Goal: Task Accomplishment & Management: Manage account settings

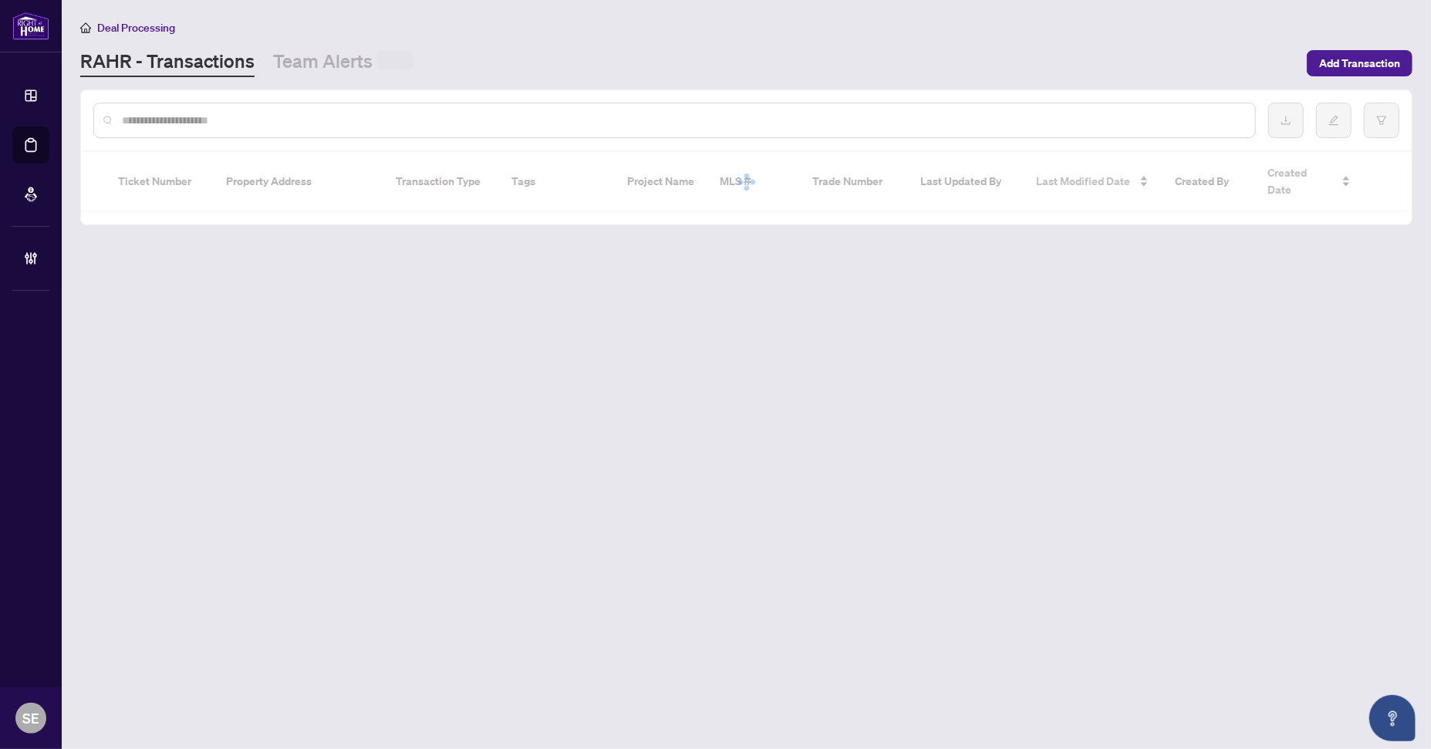
click at [313, 118] on input "text" at bounding box center [682, 120] width 1121 height 17
paste input "*******"
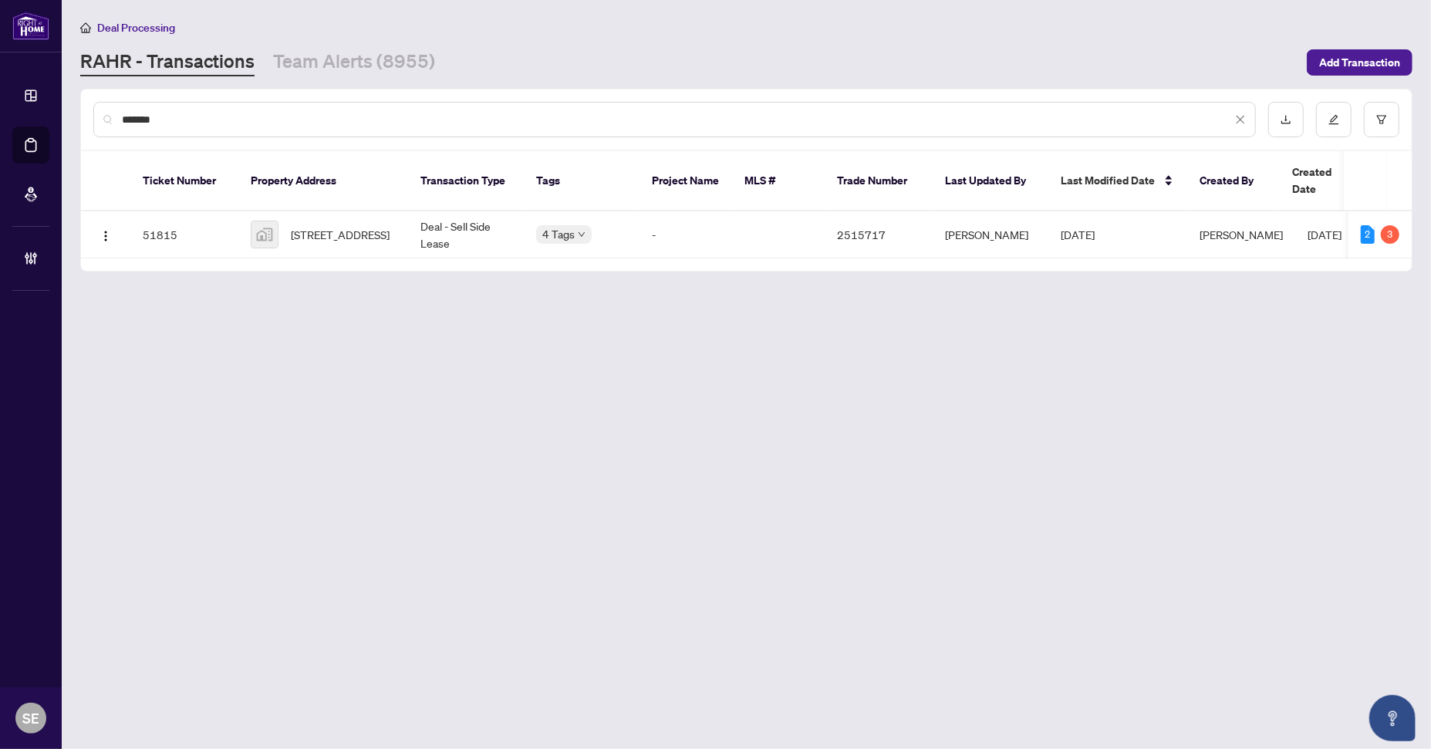
type input "*******"
click at [403, 214] on td "4552 Portage Road #28, Niagara Falls, ON, Canada" at bounding box center [323, 234] width 170 height 47
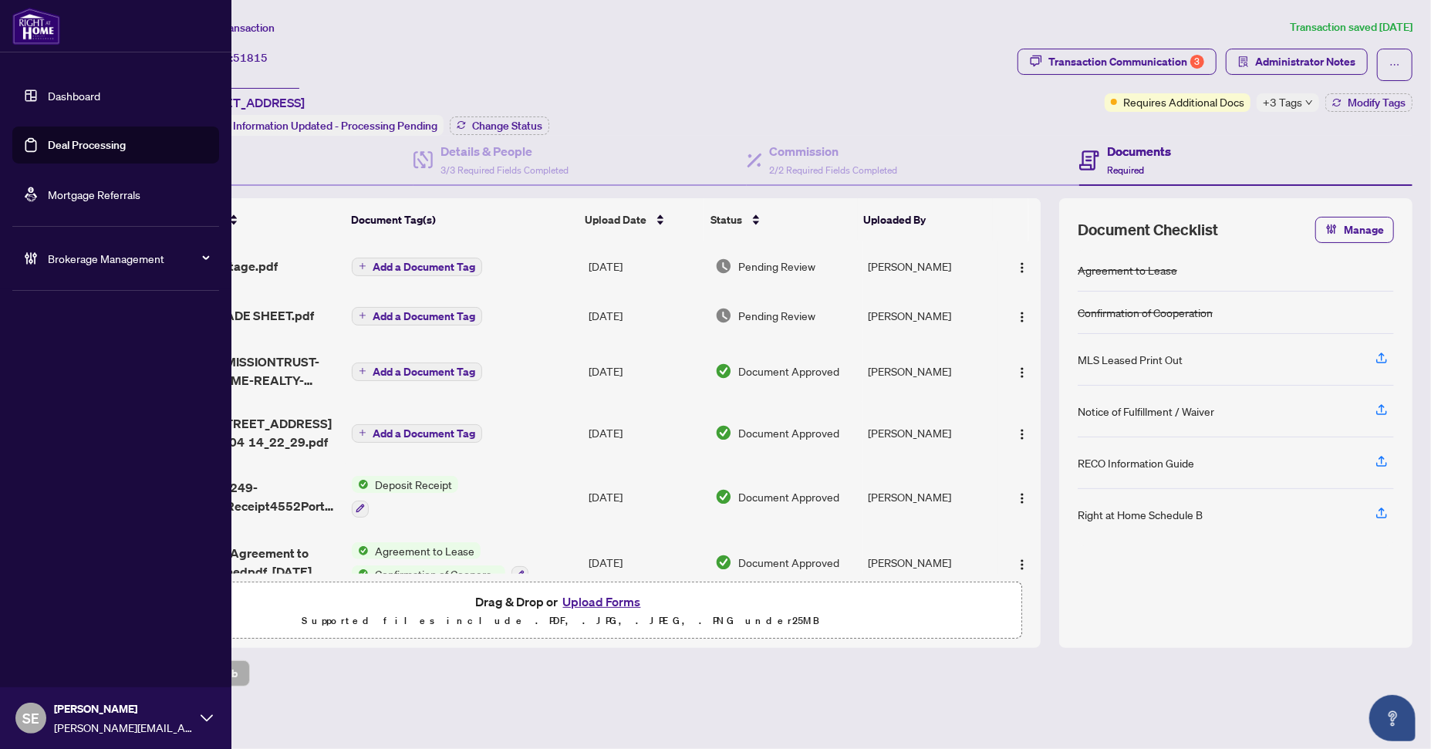
drag, startPoint x: 245, startPoint y: 77, endPoint x: 10, endPoint y: 69, distance: 234.7
click at [10, 69] on div "Dashboard Deal Processing Mortgage Referrals Brokerage Management SE Sarah Emis…" at bounding box center [715, 374] width 1431 height 749
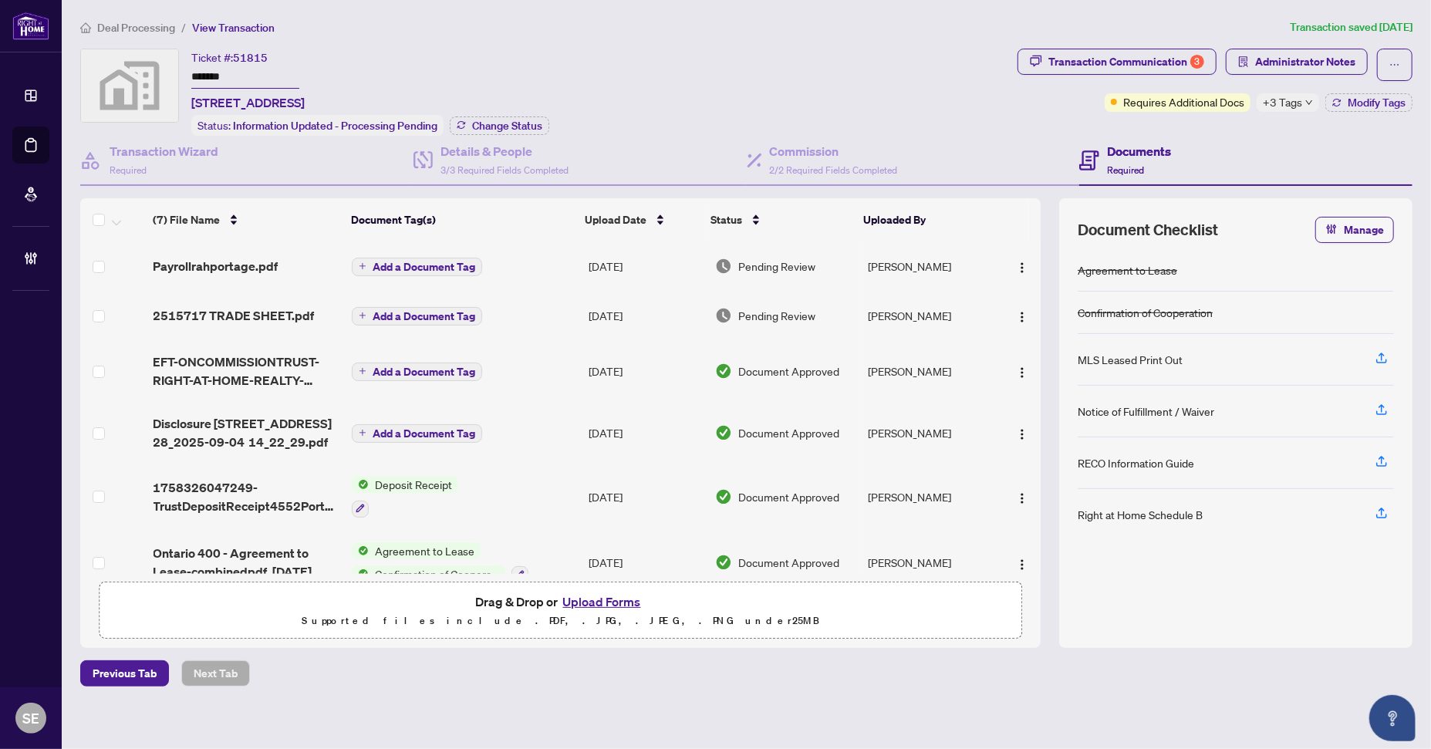
drag, startPoint x: 1145, startPoint y: 19, endPoint x: 1072, endPoint y: 2, distance: 75.4
click at [1145, 19] on ol "Deal Processing / View Transaction" at bounding box center [681, 28] width 1203 height 18
click at [818, 265] on div "Pending Review" at bounding box center [785, 266] width 141 height 17
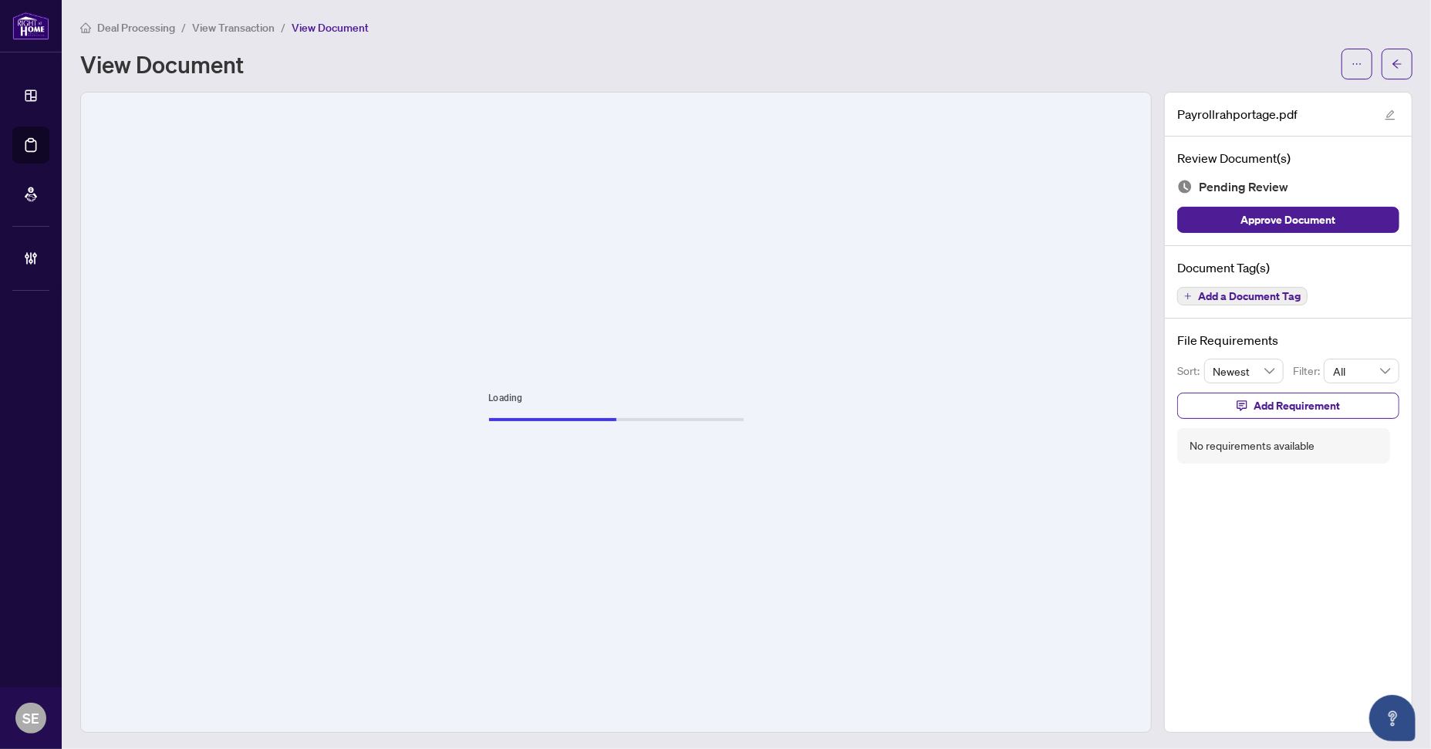
click at [1132, 72] on div "View Document" at bounding box center [706, 64] width 1252 height 25
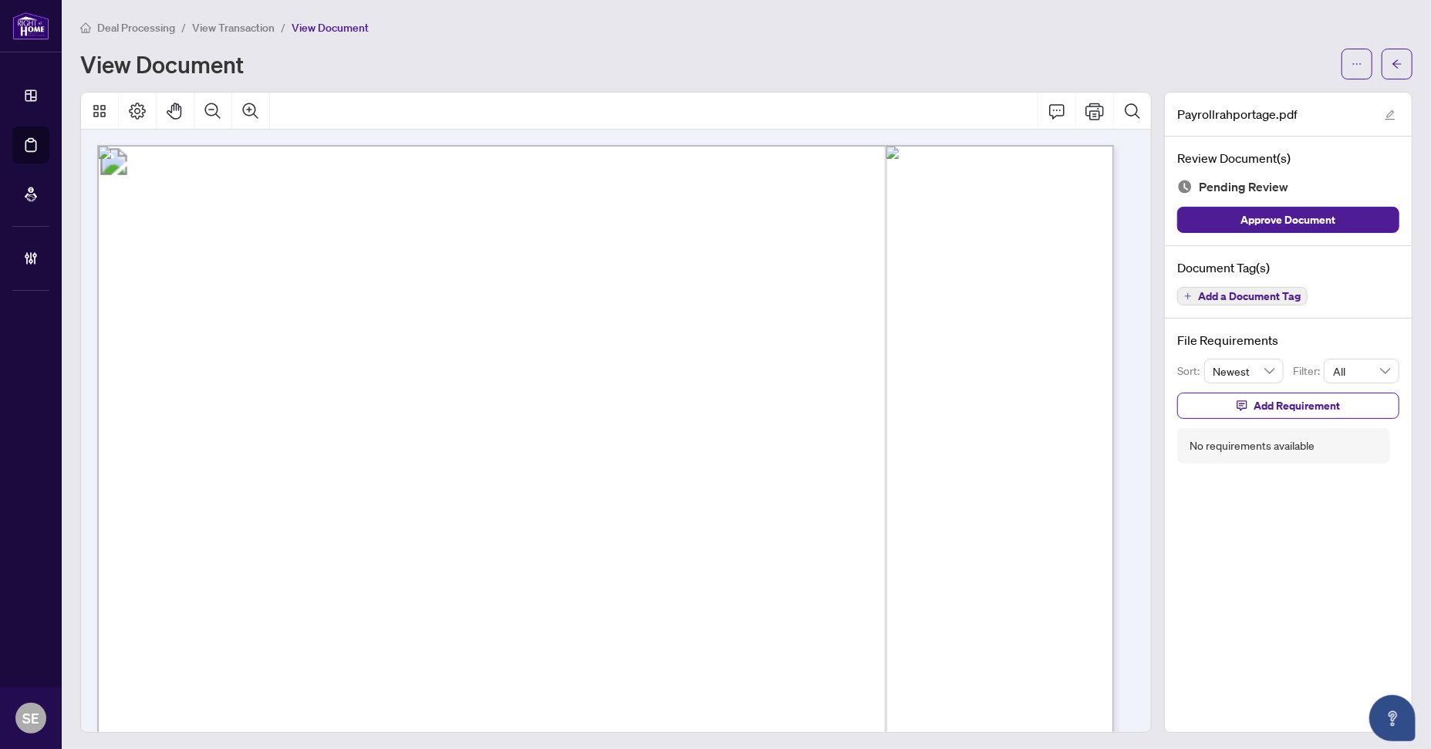
scroll to position [386, 0]
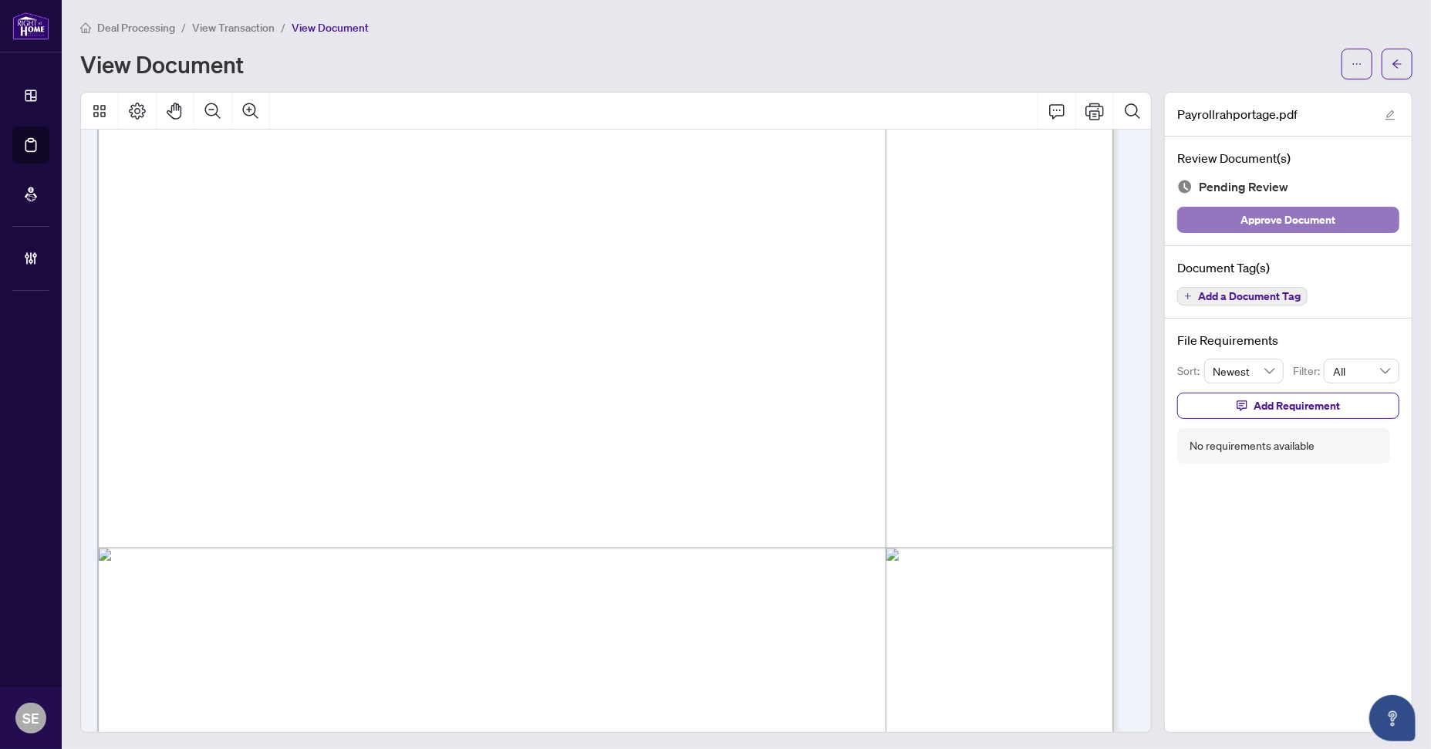
click at [1266, 213] on span "Approve Document" at bounding box center [1288, 220] width 95 height 25
click at [1392, 66] on icon "arrow-left" at bounding box center [1397, 64] width 11 height 11
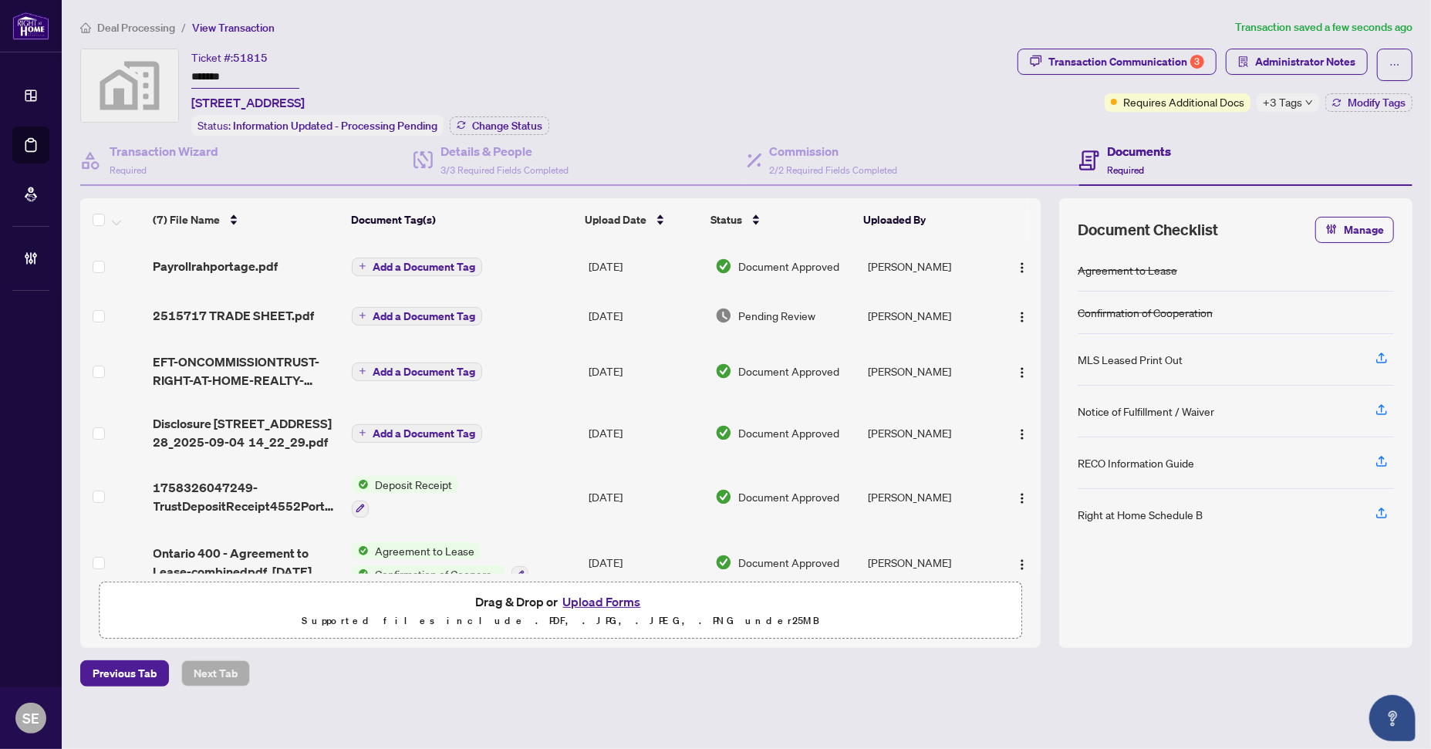
click at [841, 302] on td "Pending Review" at bounding box center [786, 315] width 154 height 49
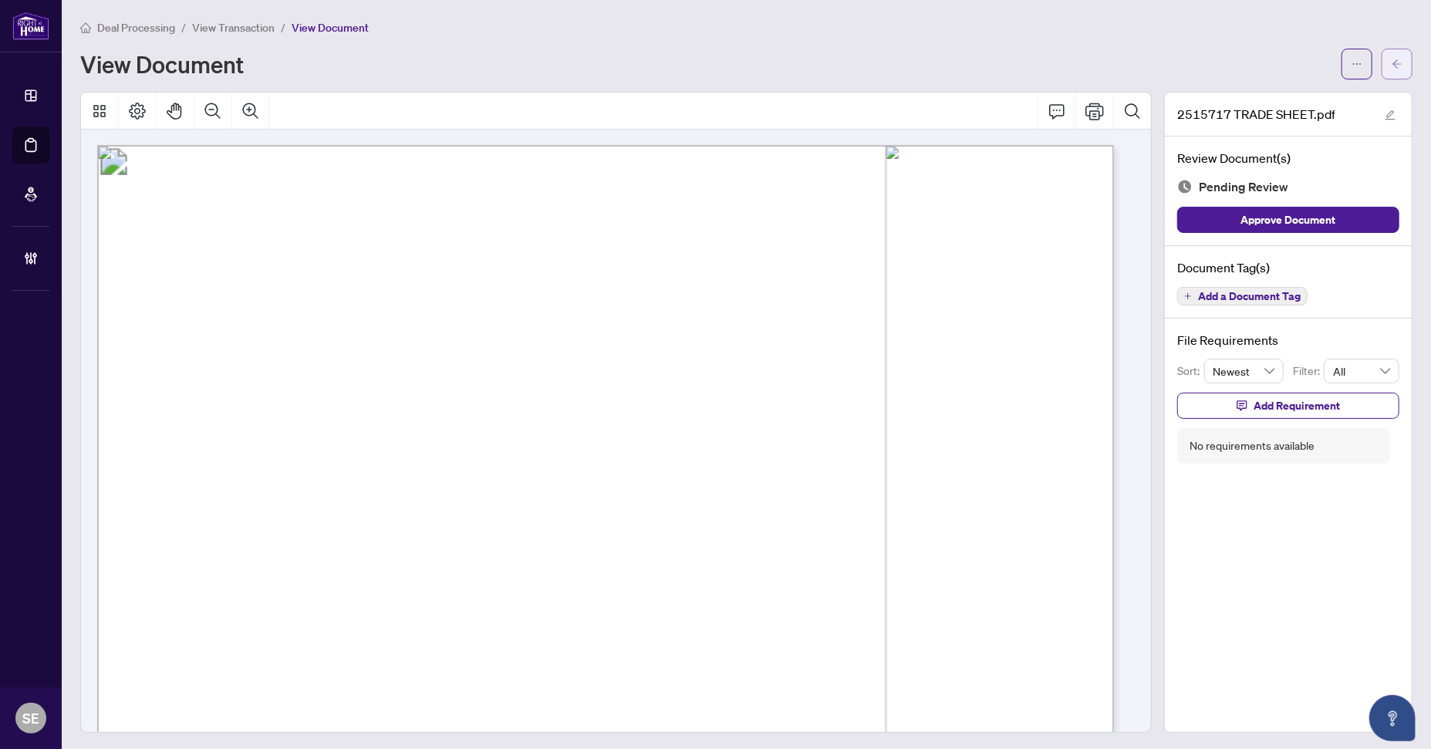
click at [1392, 56] on button "button" at bounding box center [1397, 64] width 31 height 31
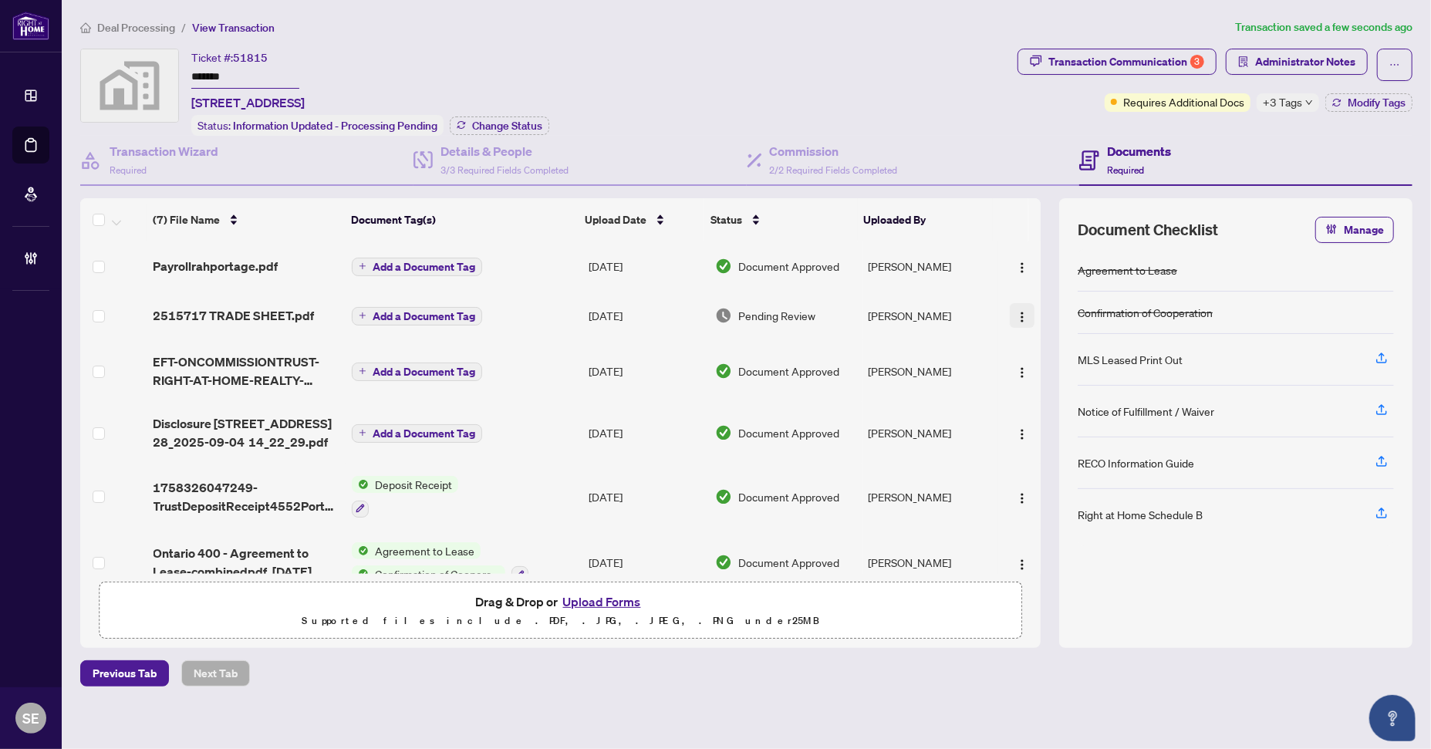
click at [1016, 311] on img "button" at bounding box center [1022, 317] width 12 height 12
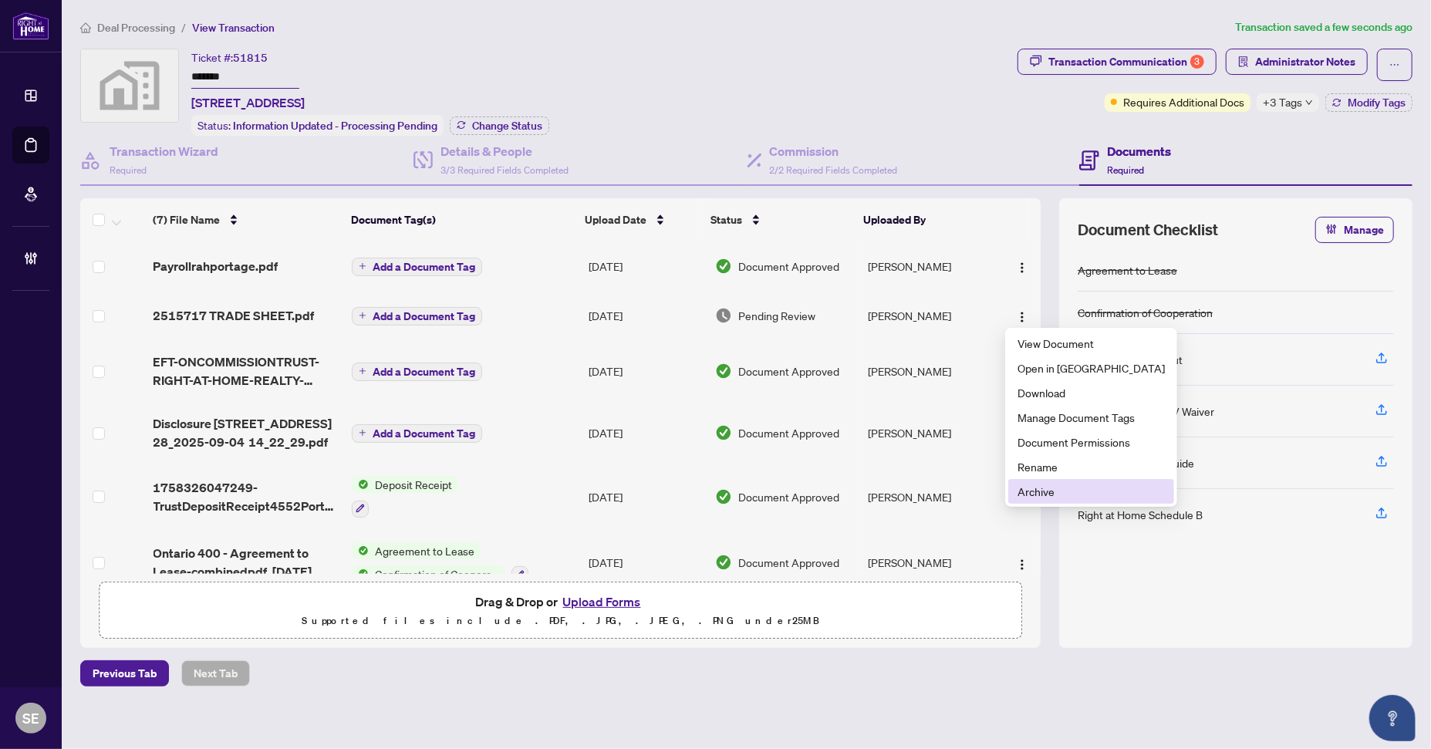
click at [1051, 493] on span "Archive" at bounding box center [1091, 491] width 147 height 17
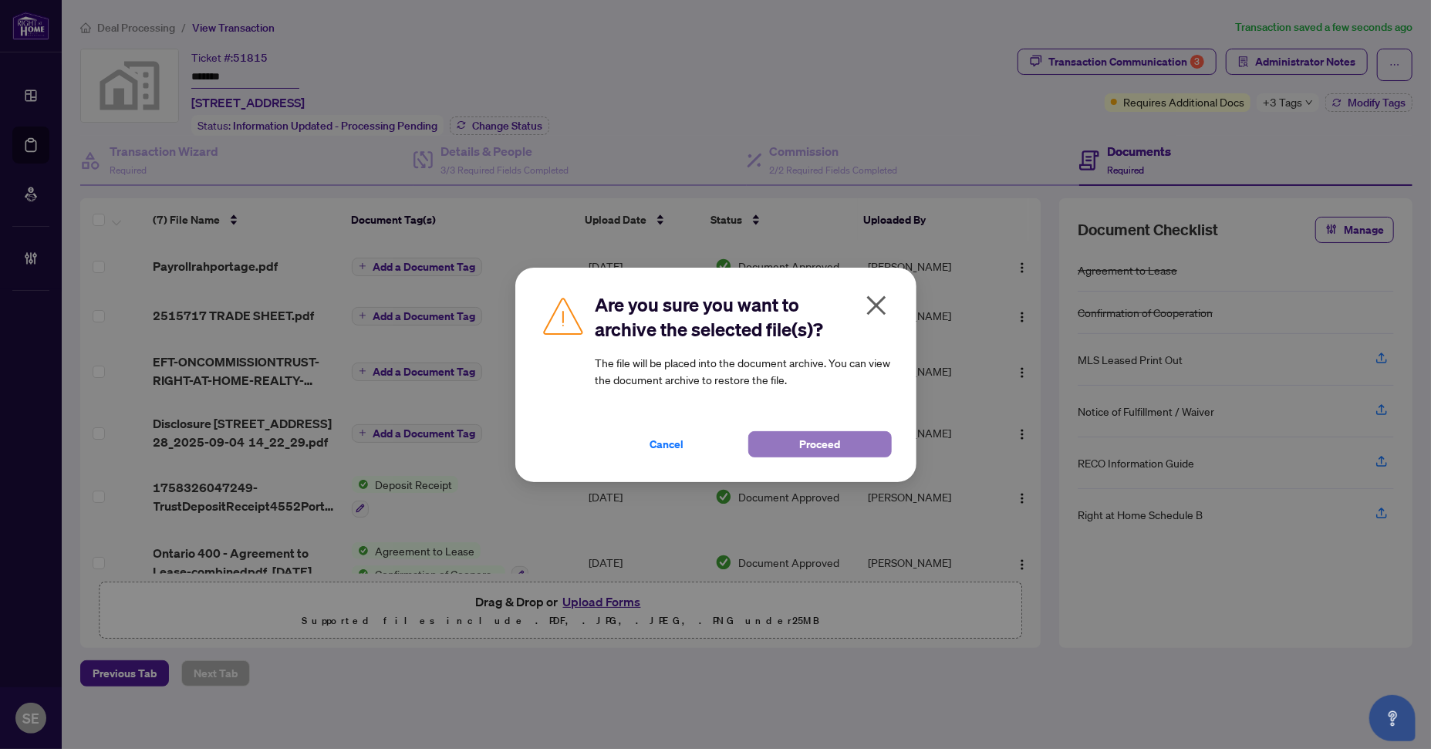
click at [835, 453] on span "Proceed" at bounding box center [819, 444] width 41 height 25
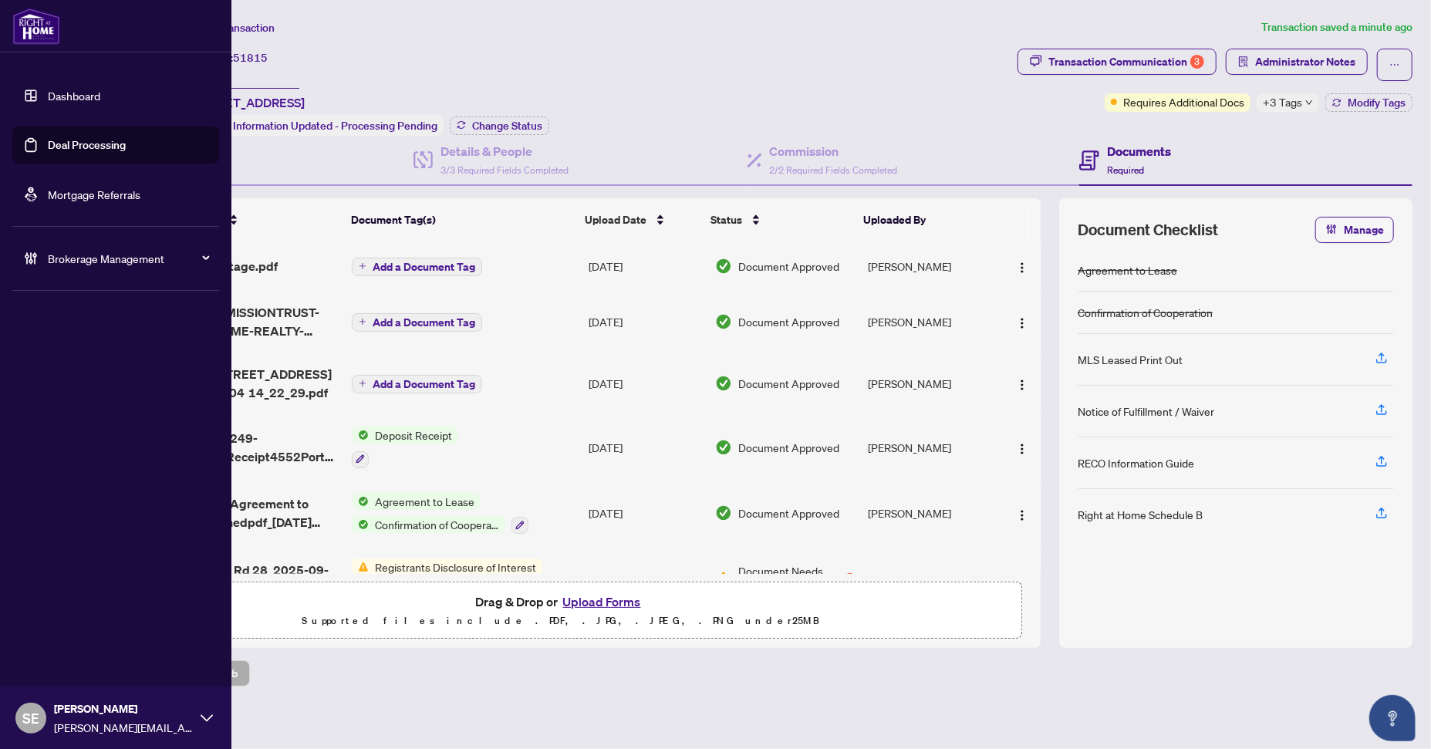
drag, startPoint x: 41, startPoint y: 149, endPoint x: 78, endPoint y: 146, distance: 37.2
click at [48, 148] on link "Deal Processing" at bounding box center [87, 145] width 78 height 14
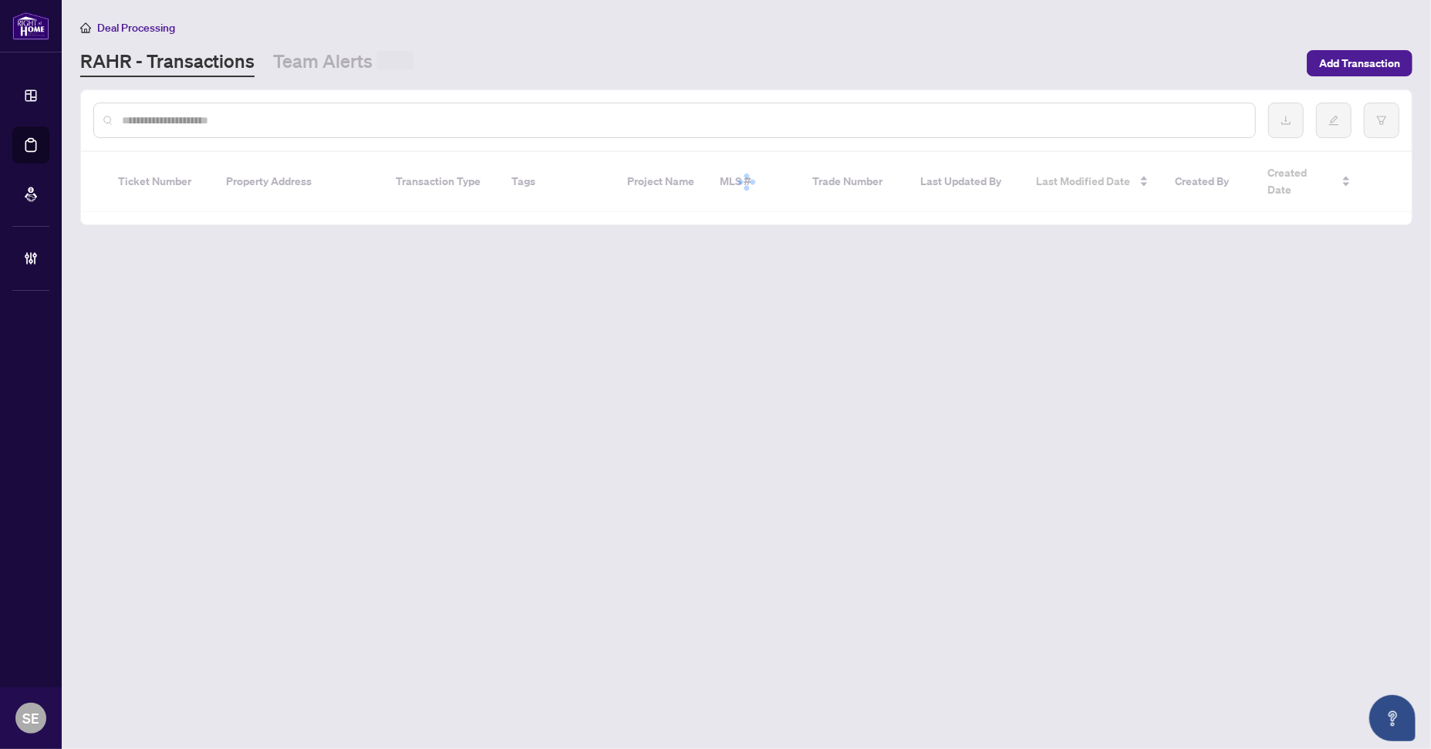
click at [346, 116] on input "text" at bounding box center [682, 120] width 1121 height 17
paste input "*******"
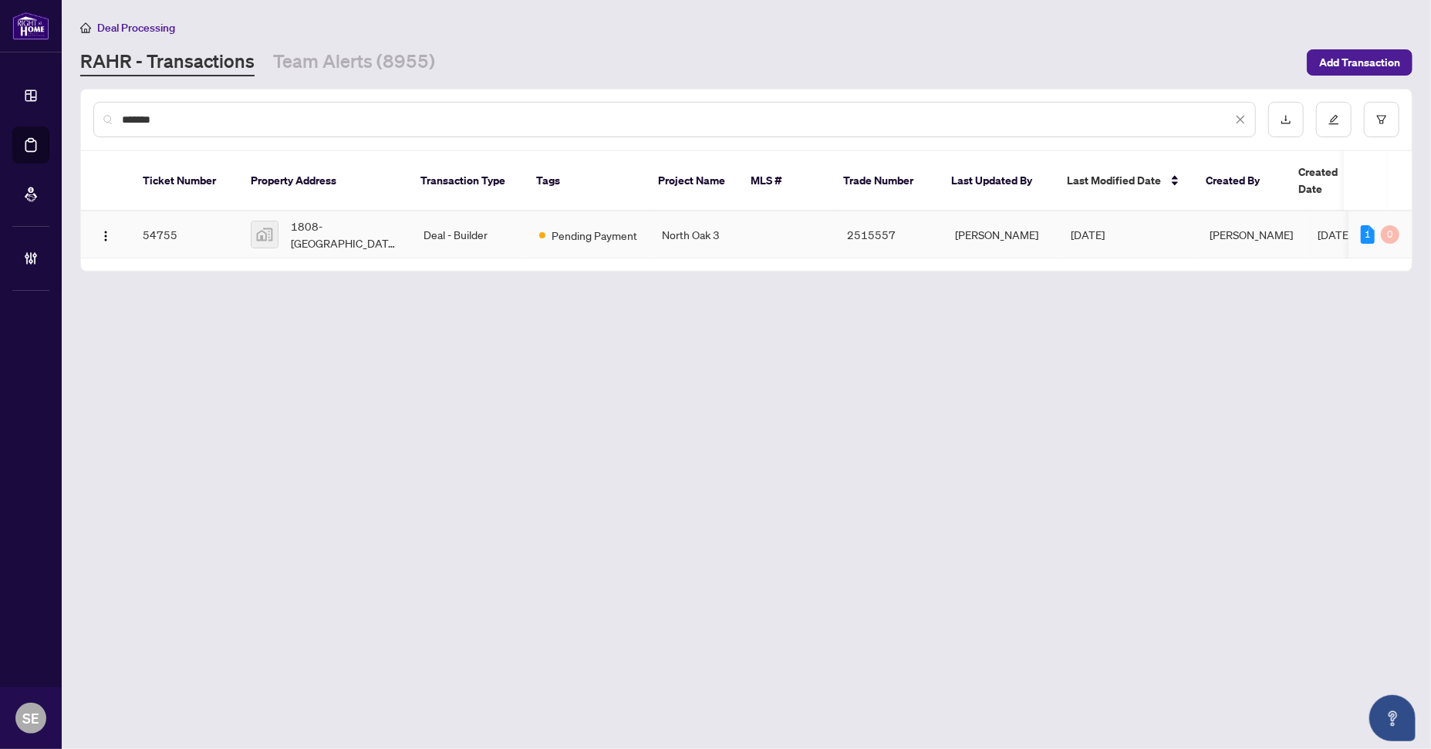
type input "*******"
click at [419, 217] on td "Deal - Builder" at bounding box center [469, 234] width 116 height 47
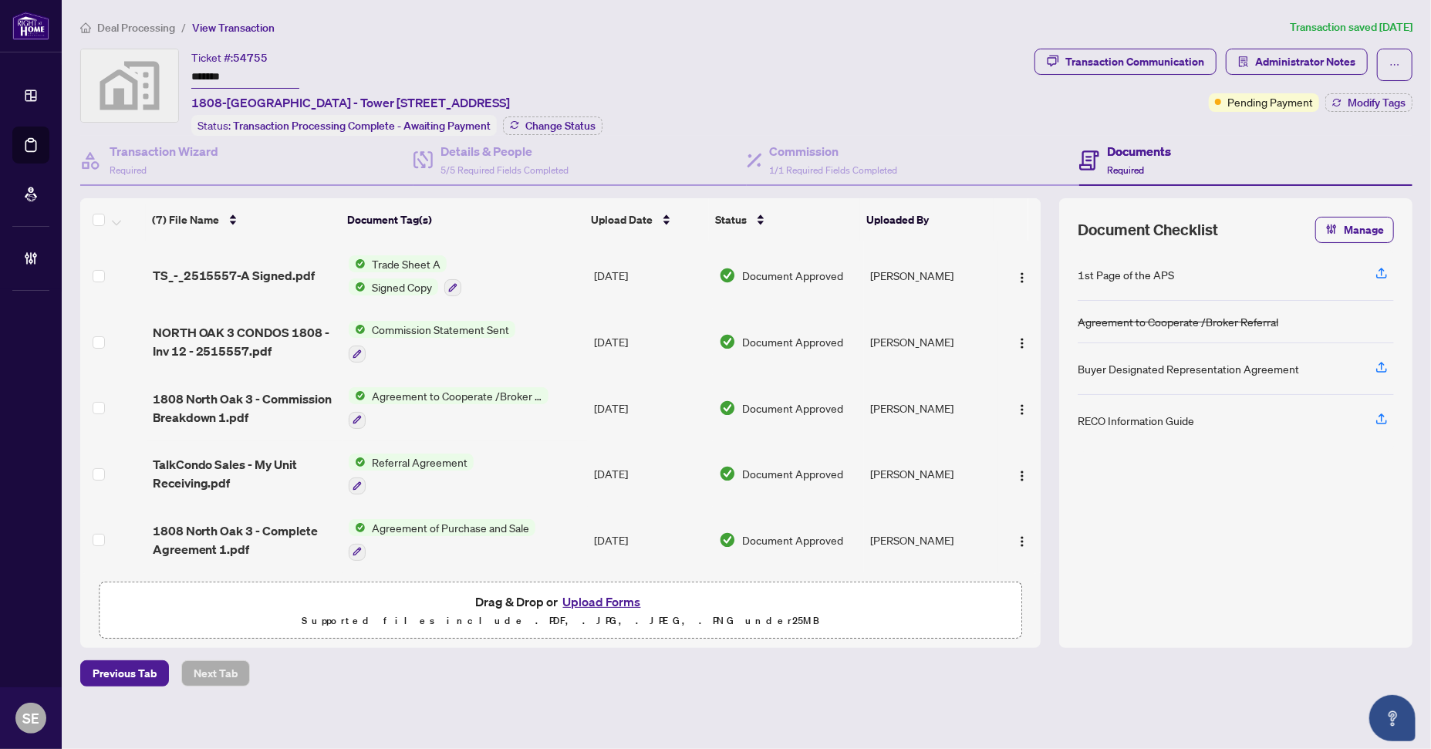
scroll to position [128, 0]
click at [1257, 485] on div "1st Page of the APS Agreement to Cooperate /Broker Referral Buyer Designated Re…" at bounding box center [1236, 439] width 316 height 380
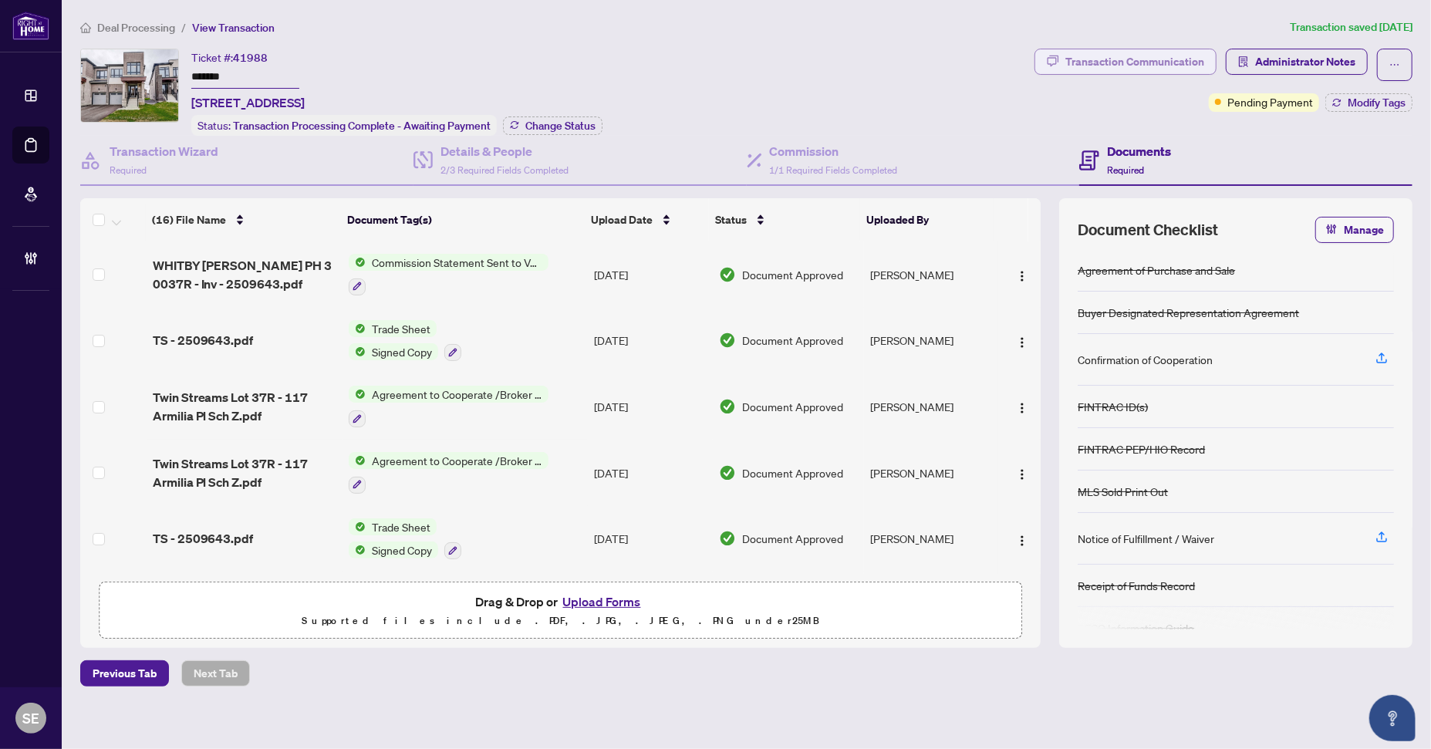
click at [1188, 62] on div "Transaction Communication" at bounding box center [1134, 61] width 139 height 25
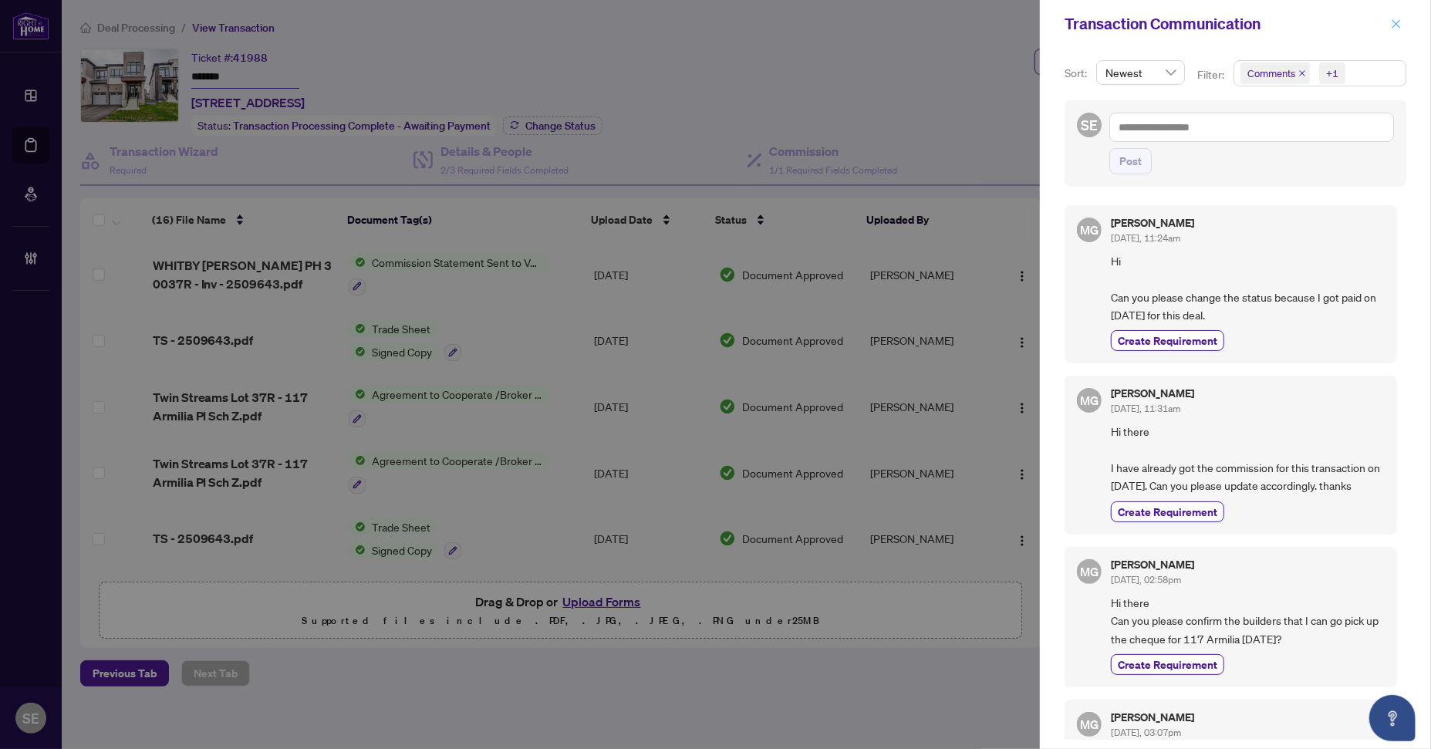
drag, startPoint x: 1394, startPoint y: 27, endPoint x: 688, endPoint y: 49, distance: 706.2
click at [1393, 27] on icon "close" at bounding box center [1396, 23] width 8 height 8
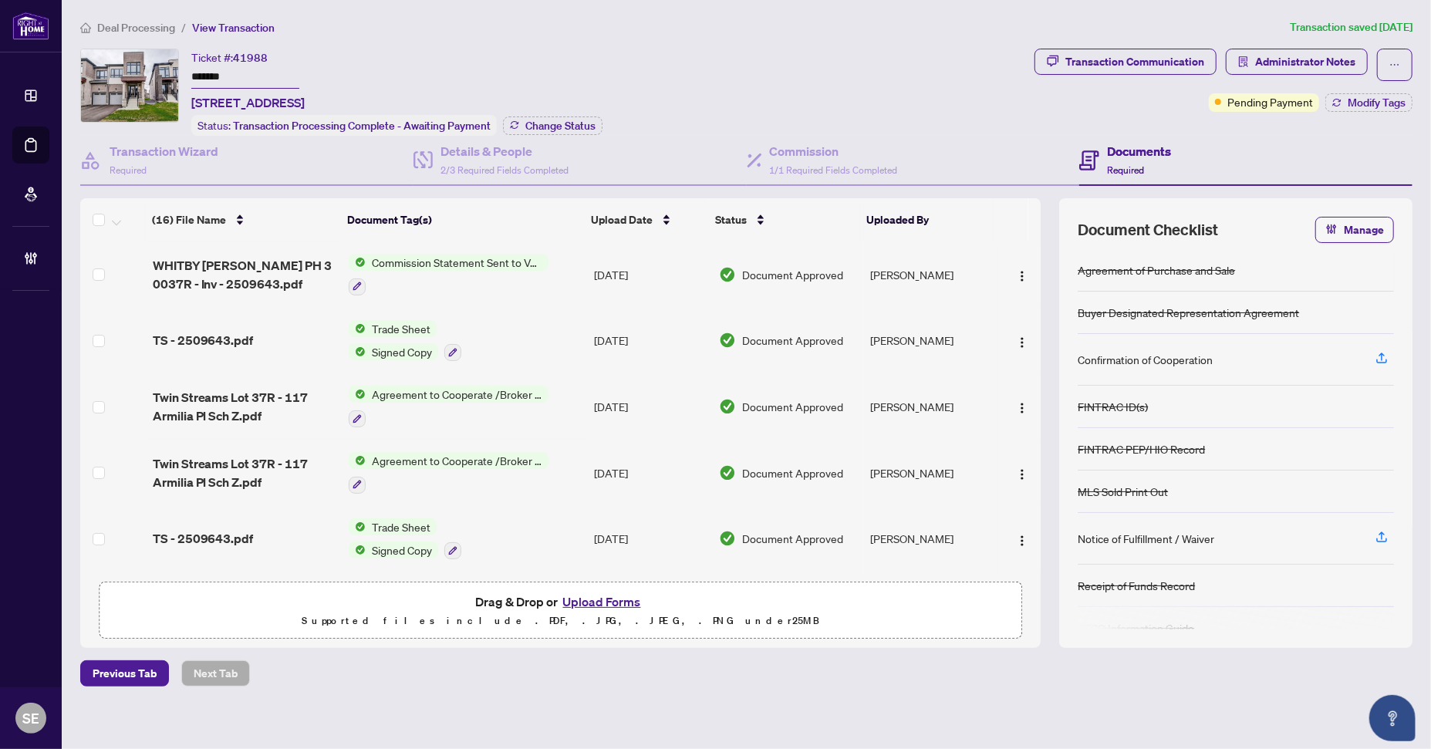
drag, startPoint x: 261, startPoint y: 73, endPoint x: 62, endPoint y: 50, distance: 200.4
click at [62, 50] on main "Deal Processing / View Transaction Transaction saved 2 months ago Ticket #: 419…" at bounding box center [746, 374] width 1369 height 749
click at [1124, 103] on div "Transaction Communication Administrator Notes Pending Payment Modify Tags" at bounding box center [1224, 80] width 378 height 63
click at [1379, 103] on span "Modify Tags" at bounding box center [1377, 102] width 58 height 11
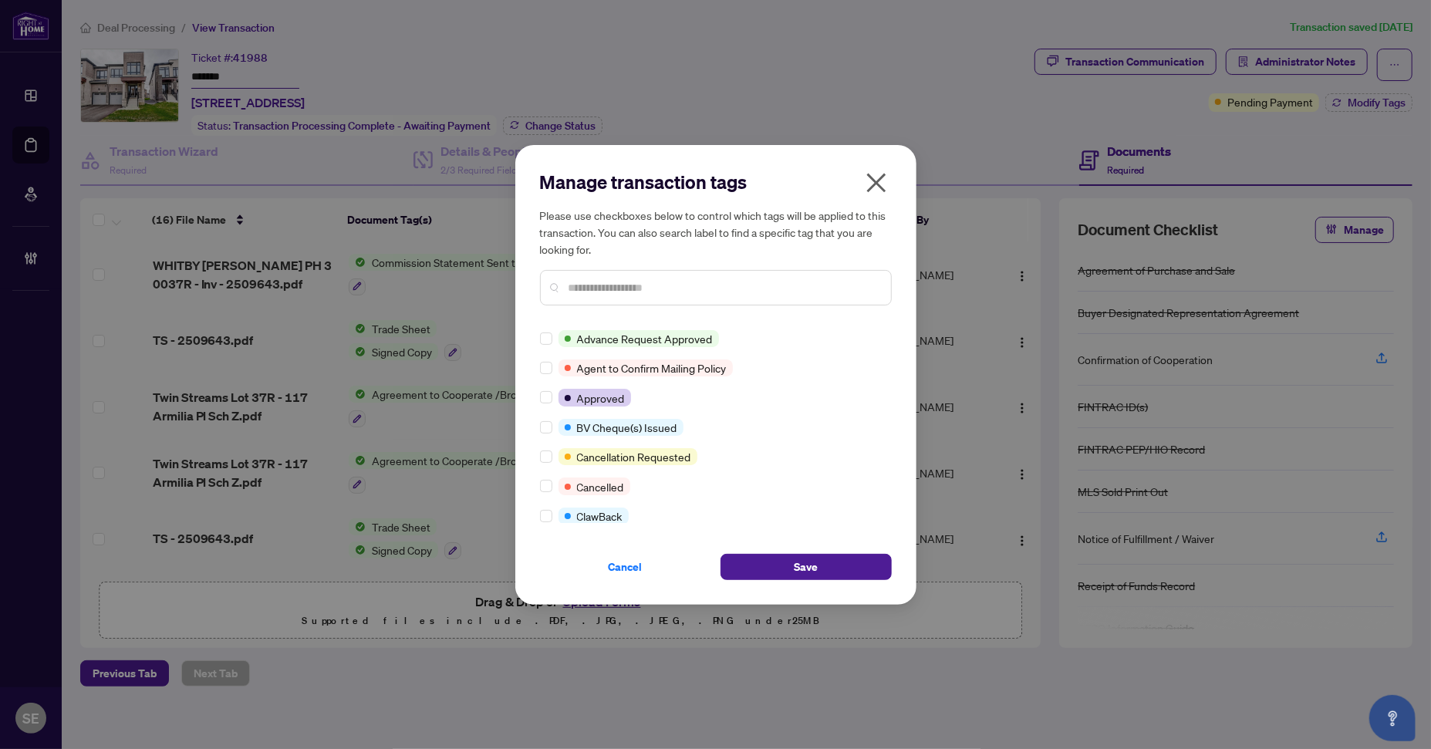
click at [597, 296] on div at bounding box center [716, 287] width 352 height 35
click at [605, 284] on input "text" at bounding box center [724, 287] width 310 height 17
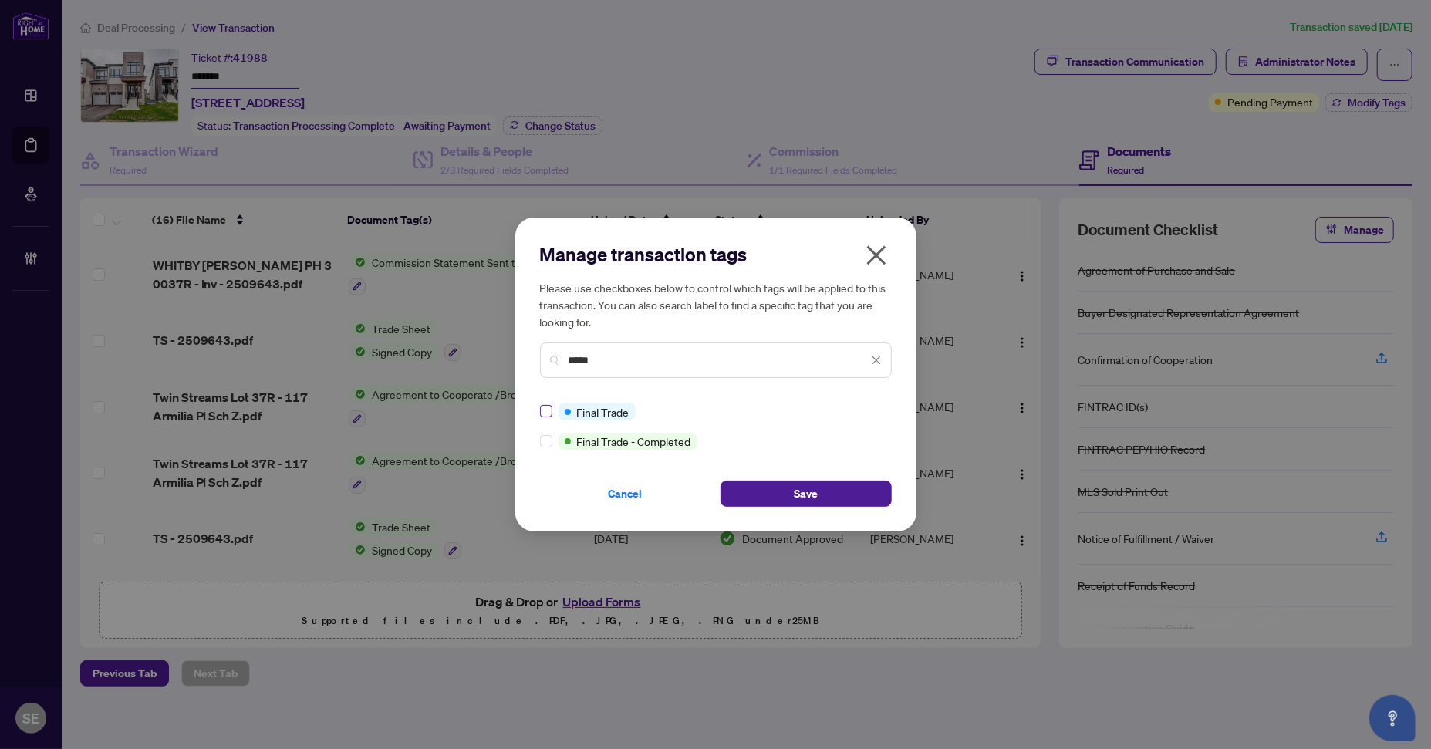
type input "*****"
drag, startPoint x: 748, startPoint y: 488, endPoint x: 713, endPoint y: 513, distance: 43.2
click at [746, 491] on button "Save" at bounding box center [806, 494] width 171 height 26
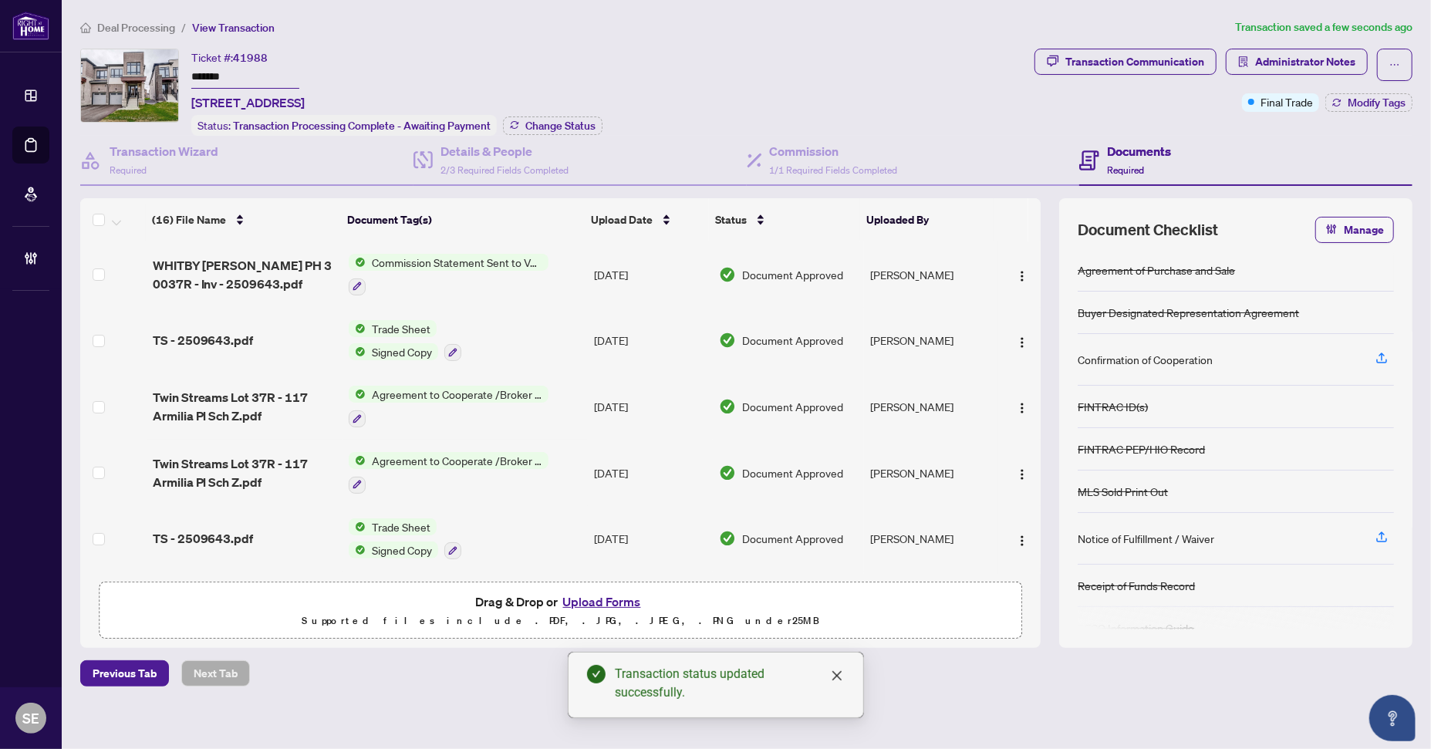
drag, startPoint x: 1358, startPoint y: 140, endPoint x: 1125, endPoint y: 74, distance: 242.2
click at [1359, 139] on div "Documents Required" at bounding box center [1245, 161] width 333 height 50
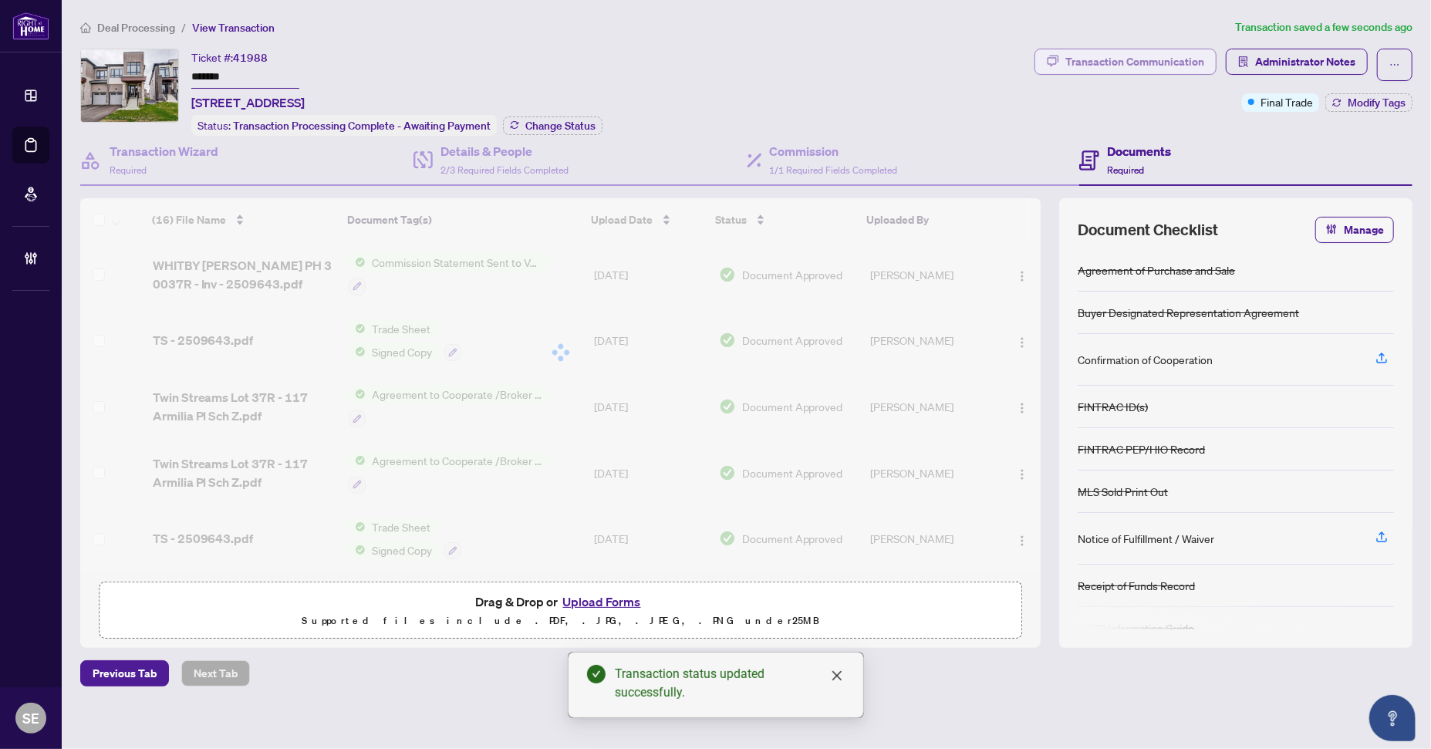
click at [1120, 67] on div "Transaction Communication" at bounding box center [1134, 61] width 139 height 25
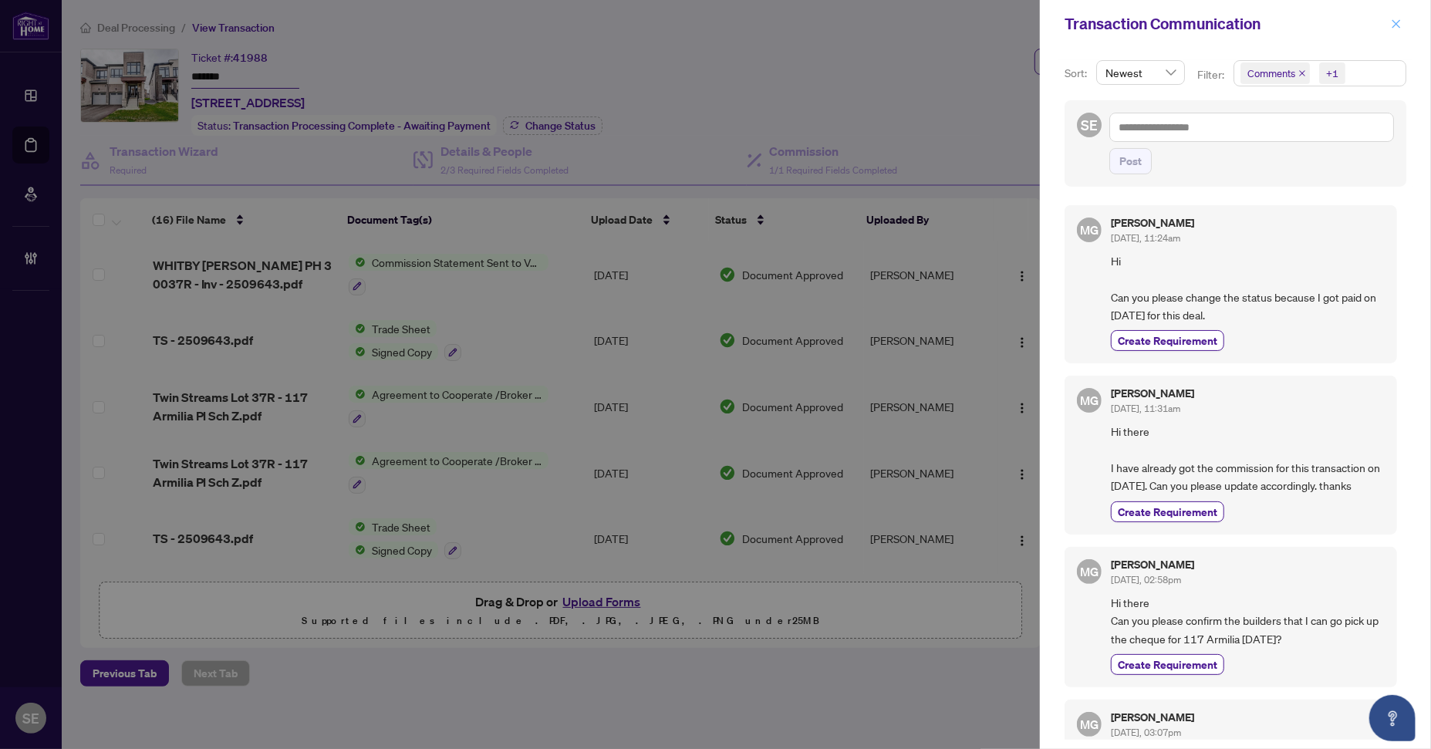
click at [1392, 24] on icon "close" at bounding box center [1396, 24] width 11 height 11
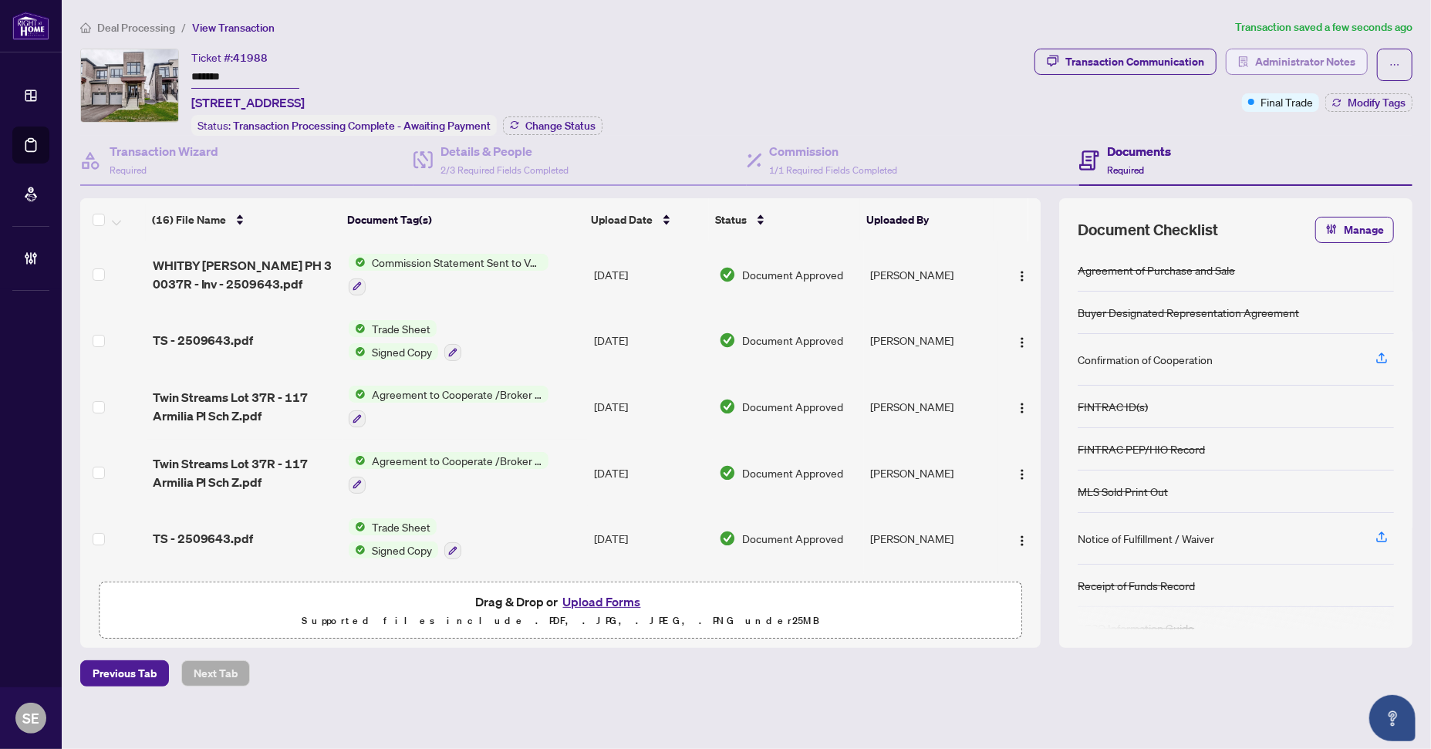
click at [1278, 64] on span "Administrator Notes" at bounding box center [1305, 61] width 100 height 25
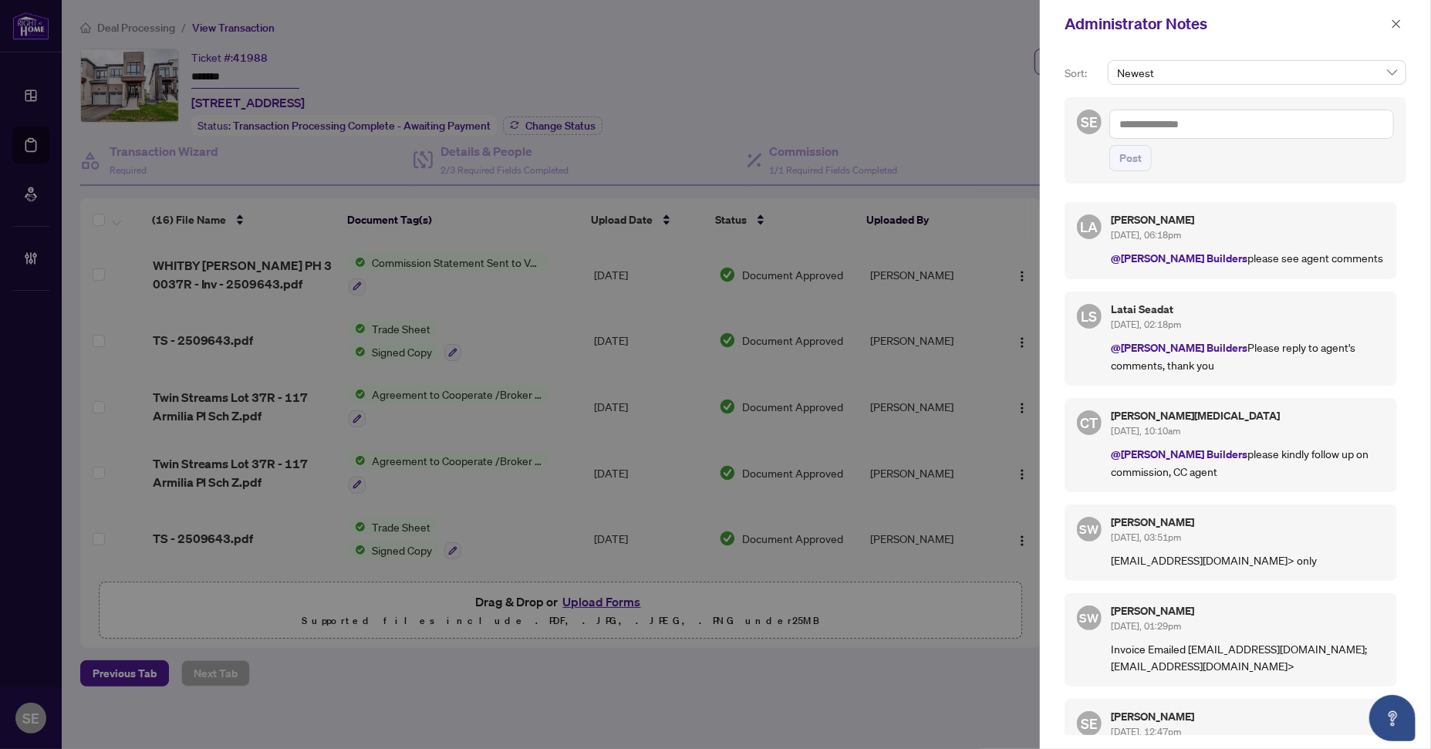
click at [1158, 127] on textarea at bounding box center [1251, 124] width 285 height 29
type textarea "**********"
click at [1131, 161] on span "Post" at bounding box center [1130, 158] width 22 height 25
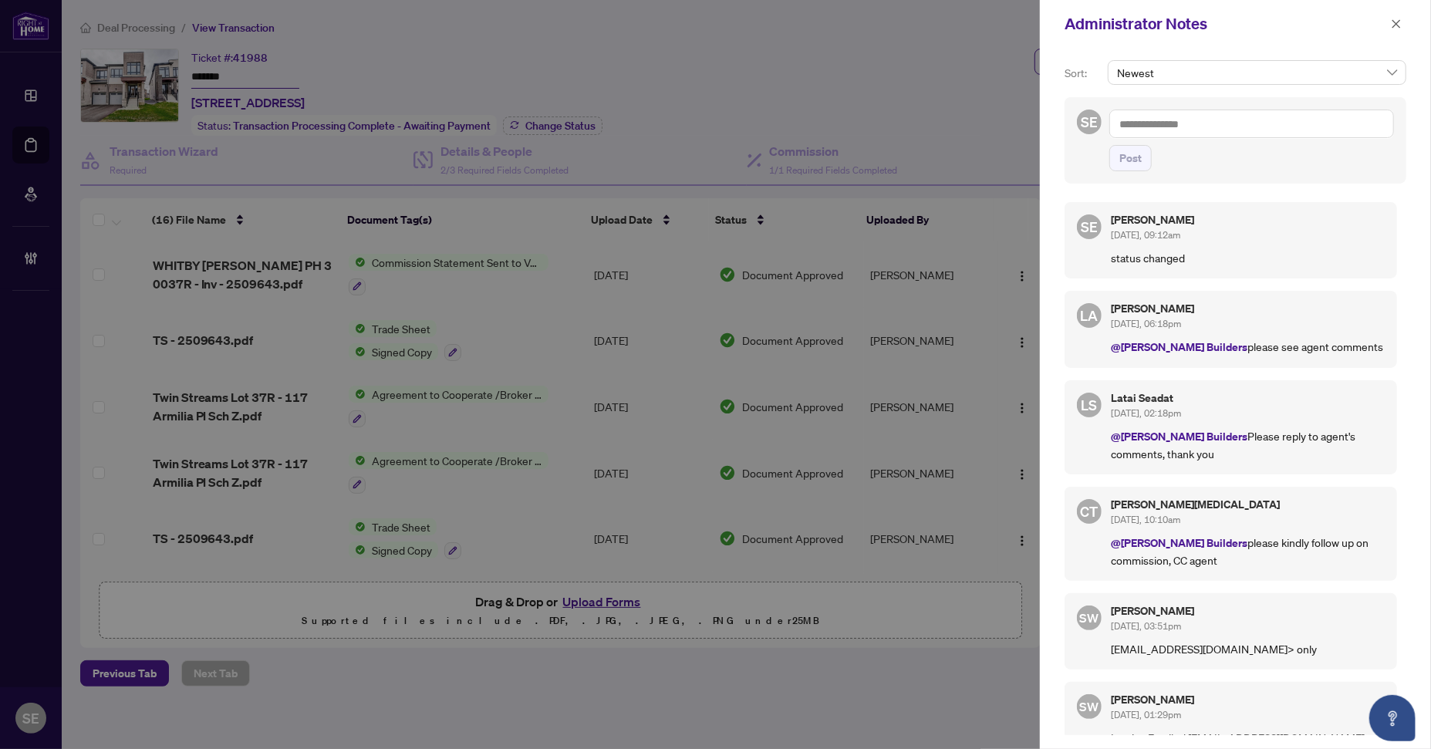
drag, startPoint x: 1392, startPoint y: 18, endPoint x: 1169, endPoint y: 75, distance: 230.9
click at [1389, 19] on button "button" at bounding box center [1396, 24] width 20 height 19
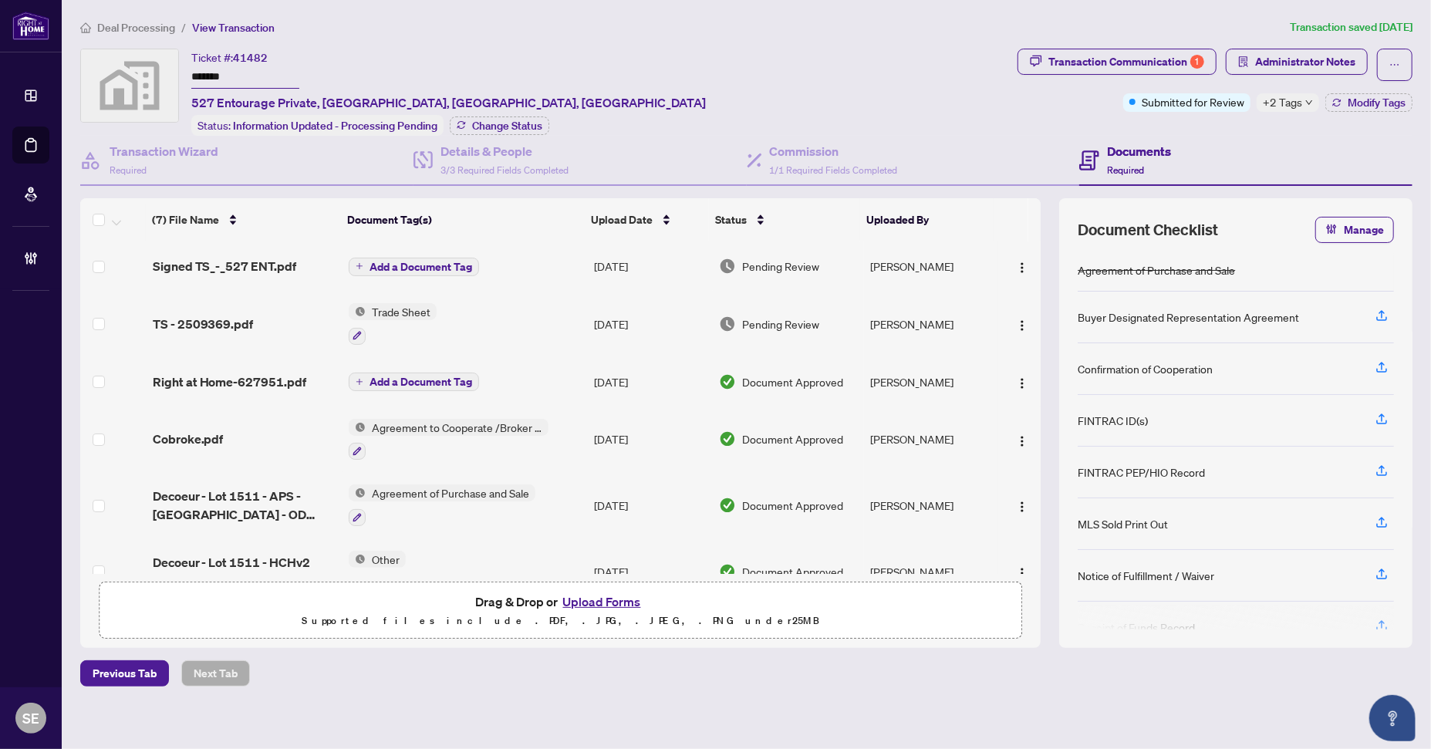
click at [1281, 76] on span "Administrator Notes" at bounding box center [1297, 65] width 142 height 32
click at [1301, 64] on span "Administrator Notes" at bounding box center [1305, 61] width 100 height 25
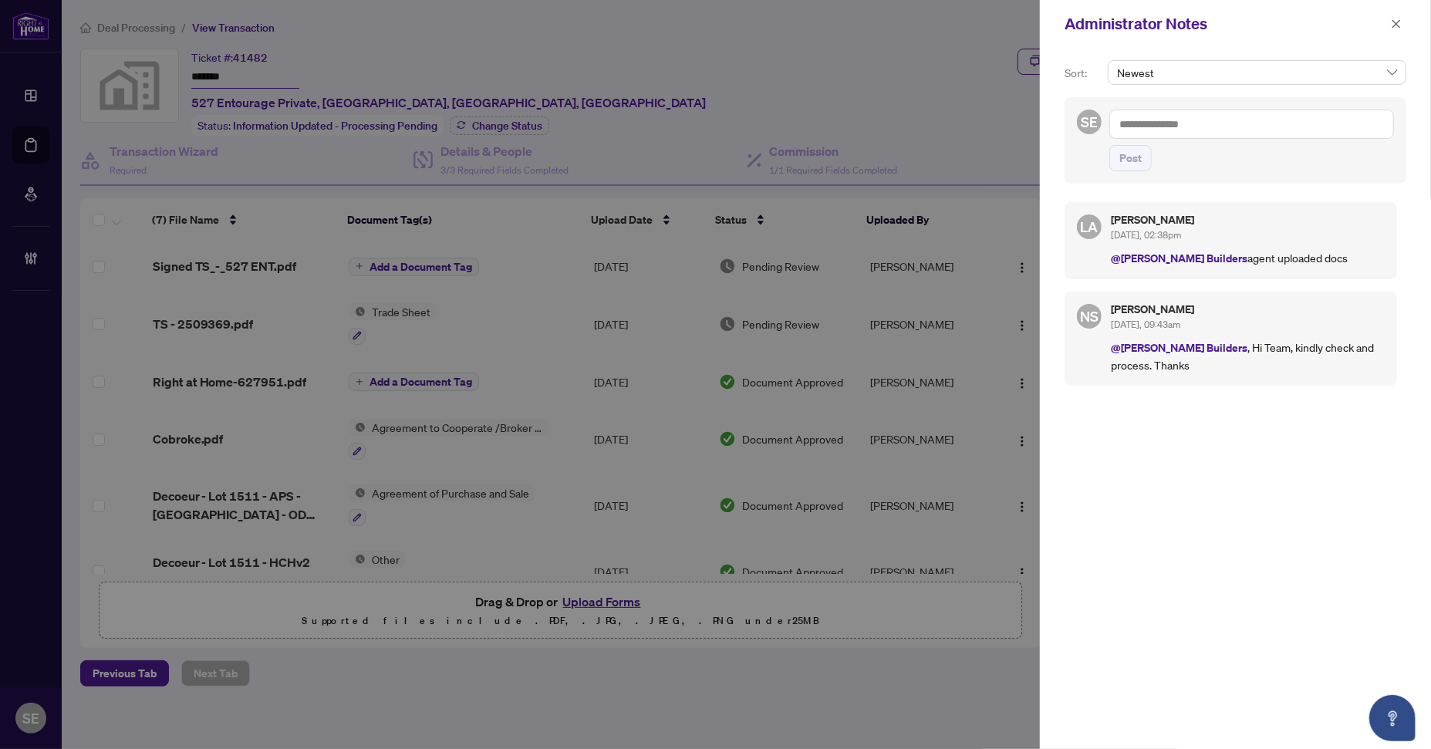
drag, startPoint x: 1289, startPoint y: 52, endPoint x: 1310, endPoint y: 47, distance: 21.3
click at [1289, 52] on div "Sort: Newest SE Post [PERSON_NAME] [DATE], 02:38pm @[PERSON_NAME] Builders agen…" at bounding box center [1235, 398] width 391 height 701
click at [1390, 21] on button "button" at bounding box center [1396, 24] width 20 height 19
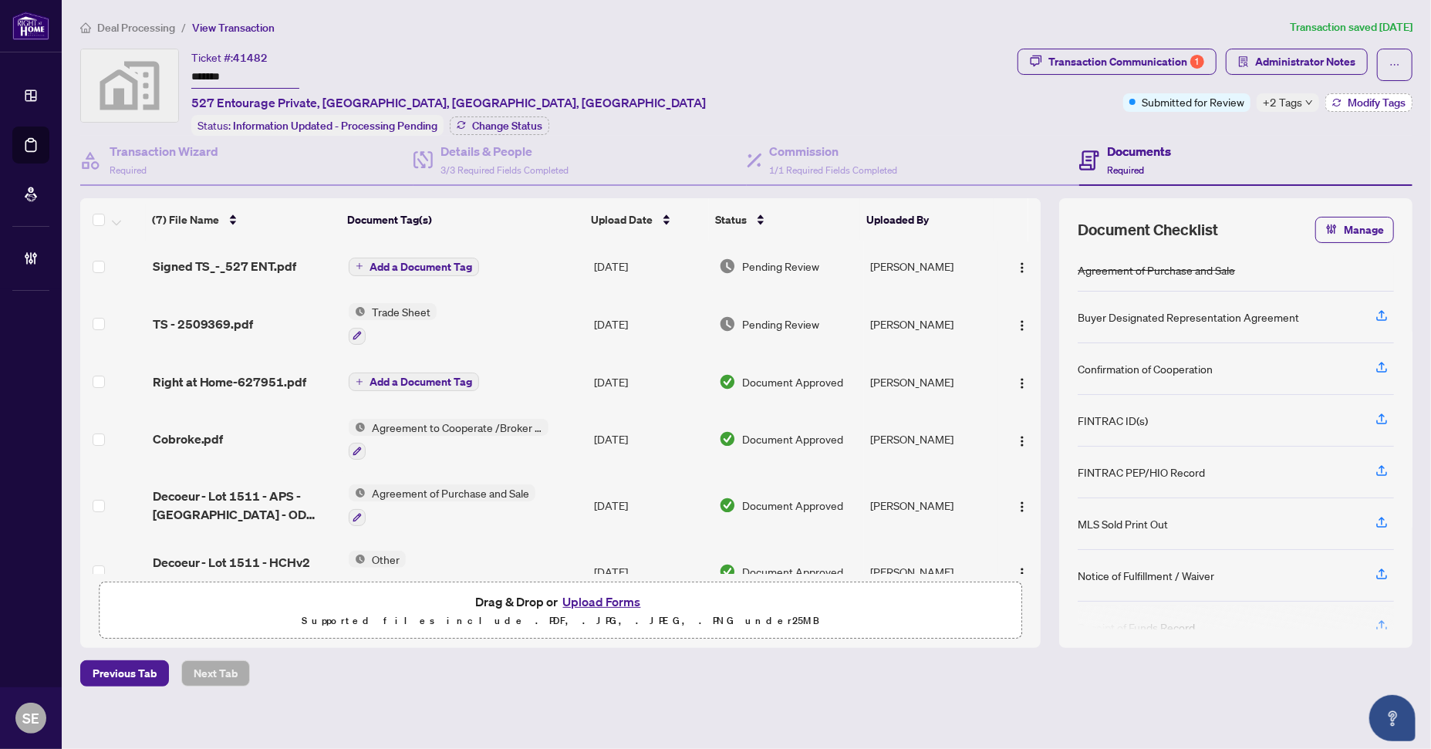
click at [1403, 104] on span "Modify Tags" at bounding box center [1377, 102] width 58 height 11
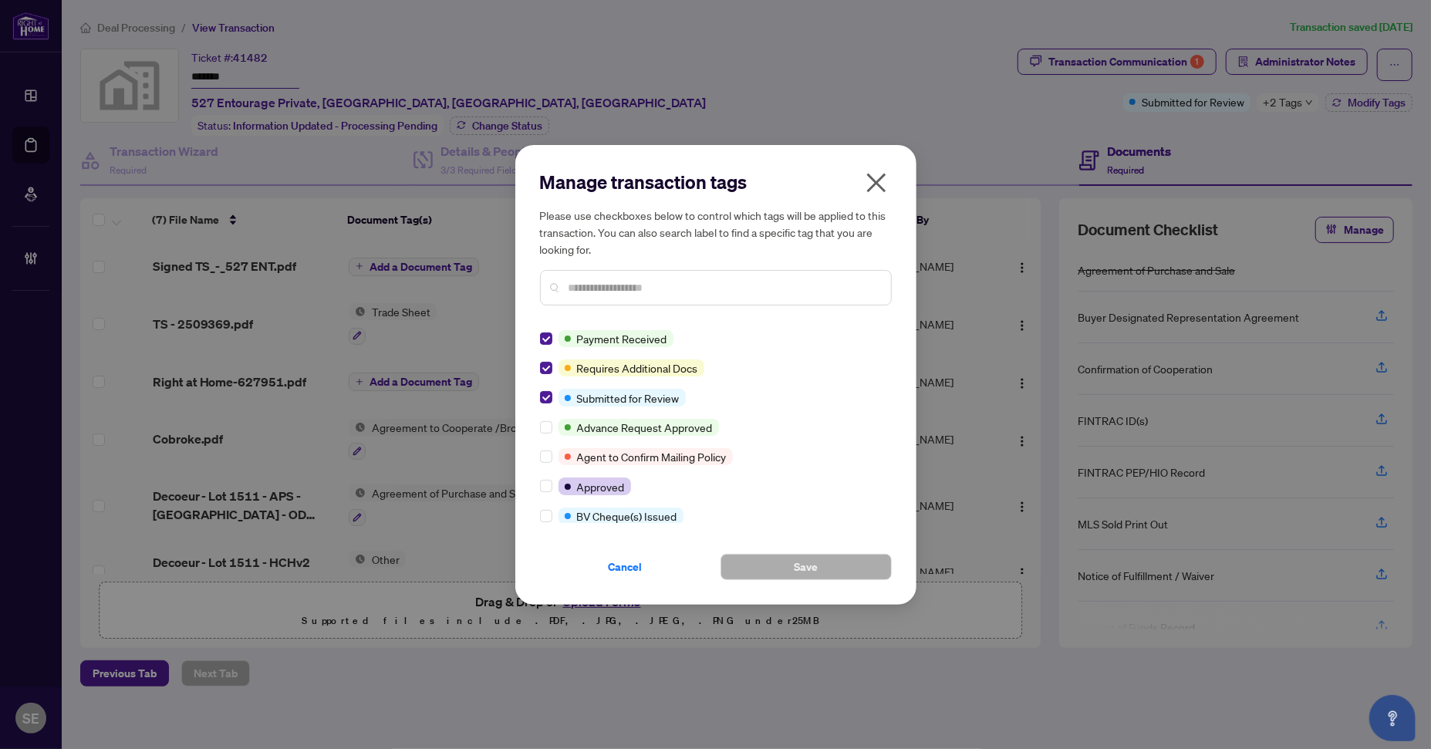
click at [616, 572] on span "Cancel" at bounding box center [626, 567] width 34 height 25
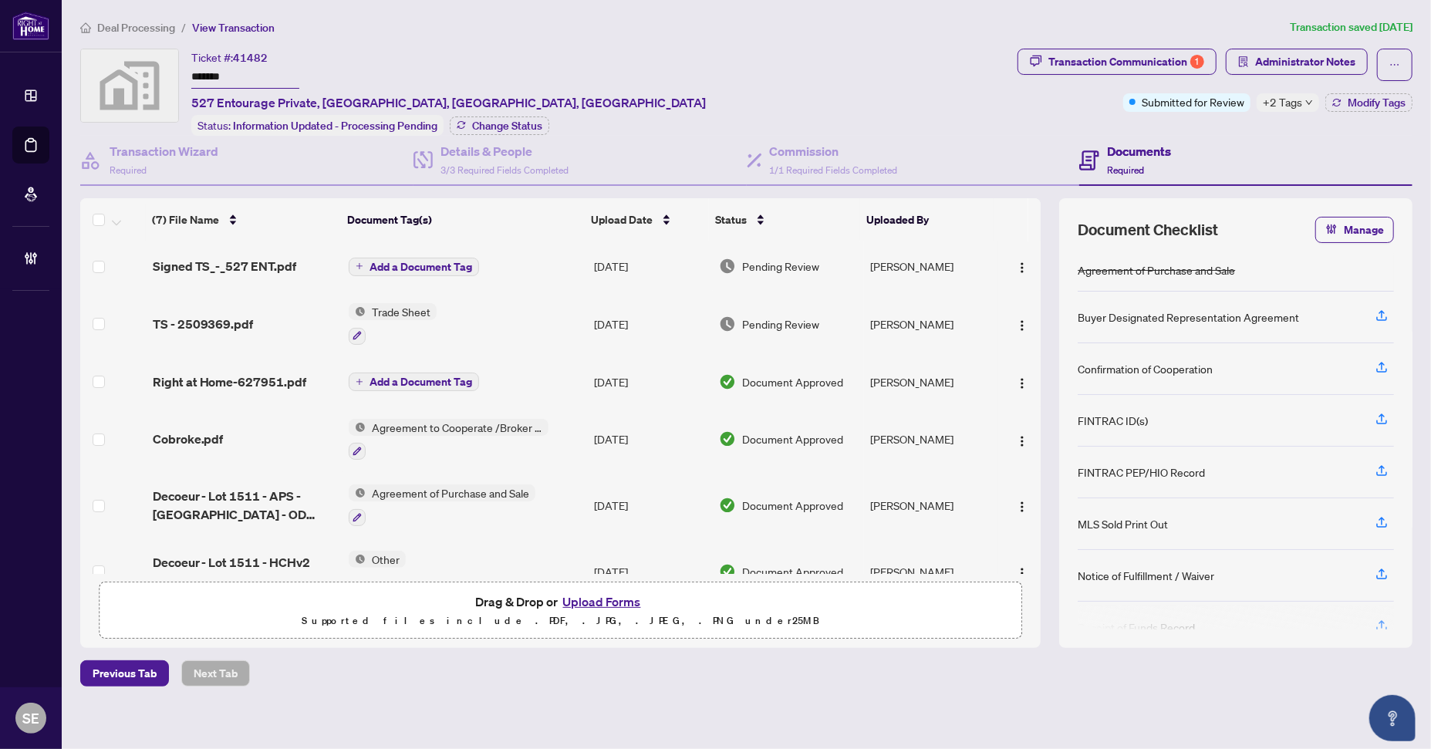
drag, startPoint x: 253, startPoint y: 75, endPoint x: 14, endPoint y: 59, distance: 239.6
click at [86, 61] on div "Ticket #: 41482 ******* [STREET_ADDRESS] Status: Information Updated - Processi…" at bounding box center [545, 92] width 931 height 87
click at [1031, 112] on div "Transaction Communication 1 Administrator Notes Submitted for Review +2 Tags Mo…" at bounding box center [1214, 92] width 401 height 87
click at [1385, 93] on button "Modify Tags" at bounding box center [1368, 102] width 87 height 19
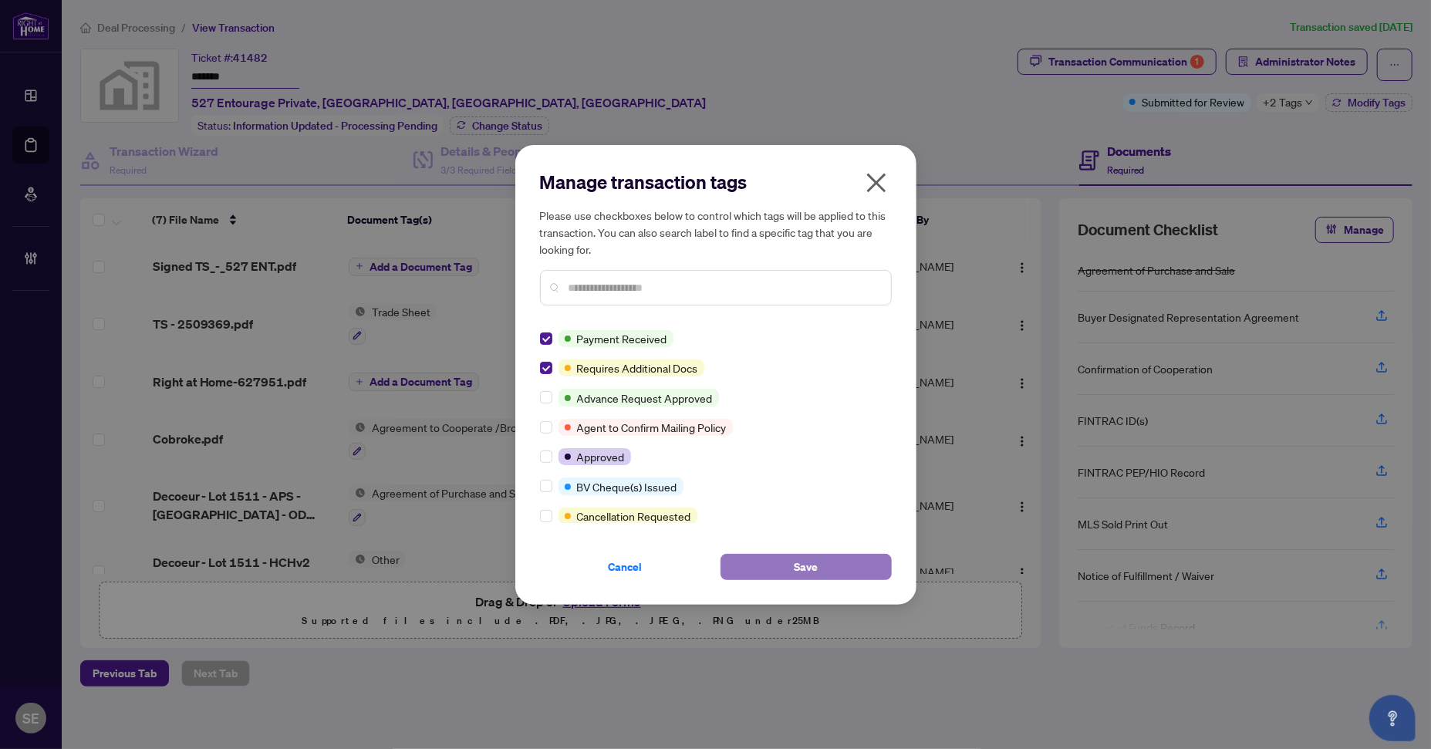
click at [775, 559] on button "Save" at bounding box center [806, 567] width 171 height 26
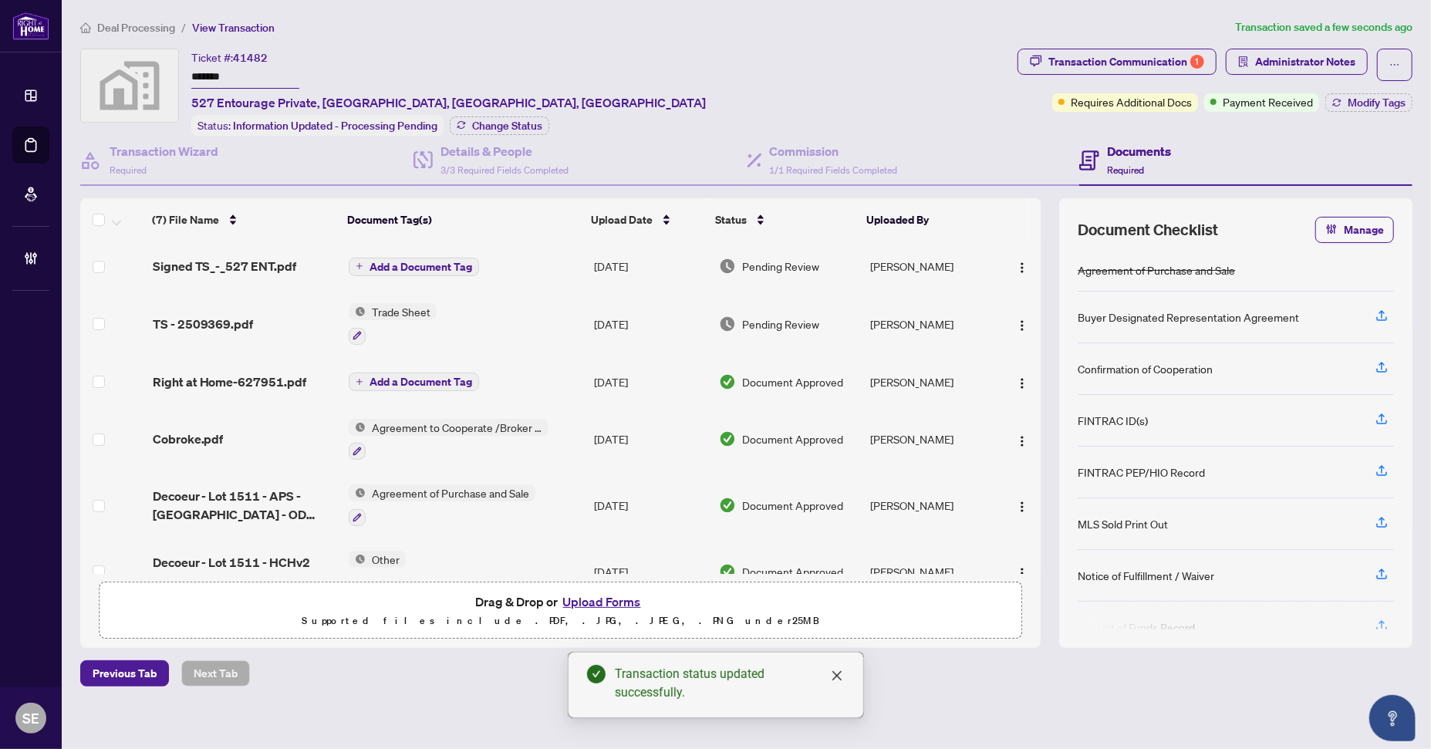
click at [820, 248] on td "Pending Review" at bounding box center [789, 265] width 152 height 49
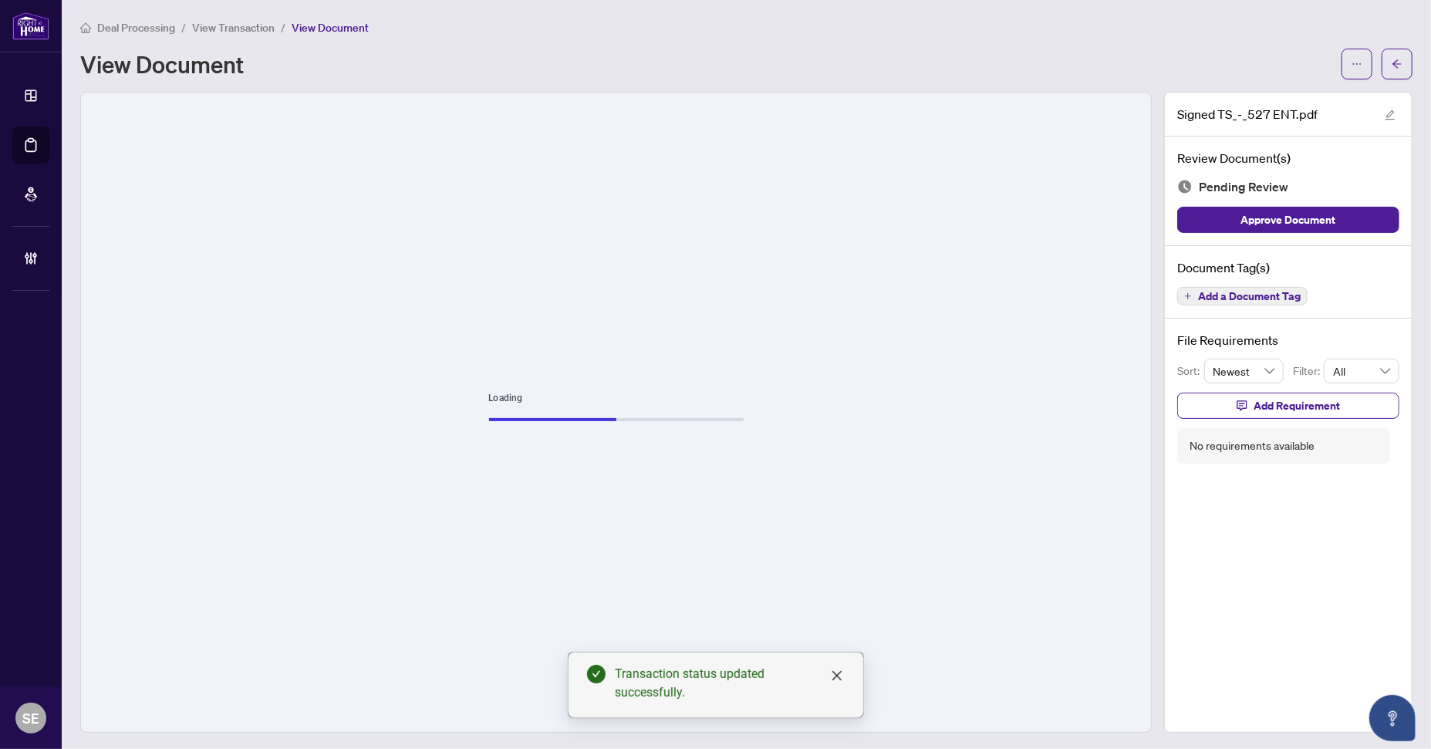
drag, startPoint x: 1326, startPoint y: 217, endPoint x: 1392, endPoint y: 122, distance: 115.3
click at [1328, 212] on button "Approve Document" at bounding box center [1288, 220] width 222 height 26
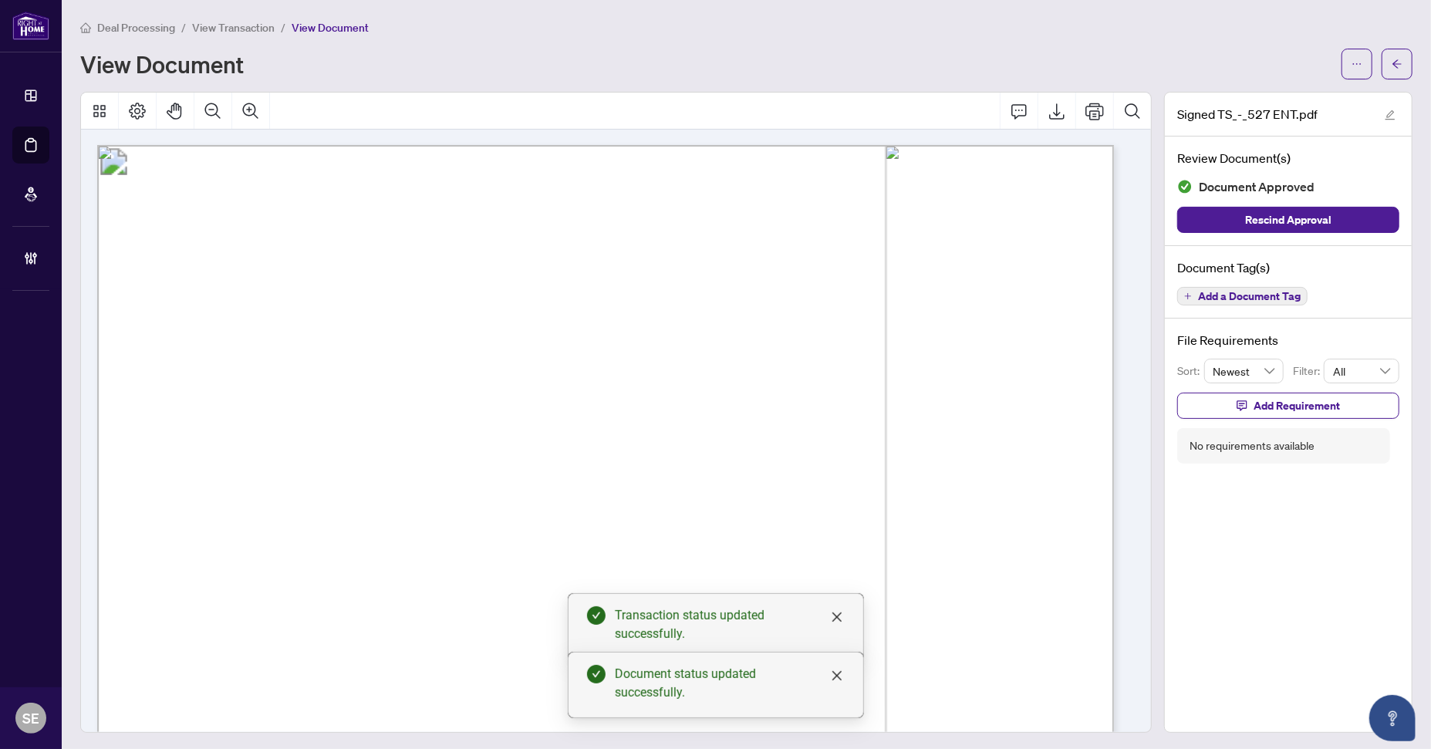
drag, startPoint x: 1084, startPoint y: 44, endPoint x: 990, endPoint y: 186, distance: 170.3
click at [1082, 50] on div "Deal Processing / View Transaction / View Document View Document" at bounding box center [746, 49] width 1332 height 61
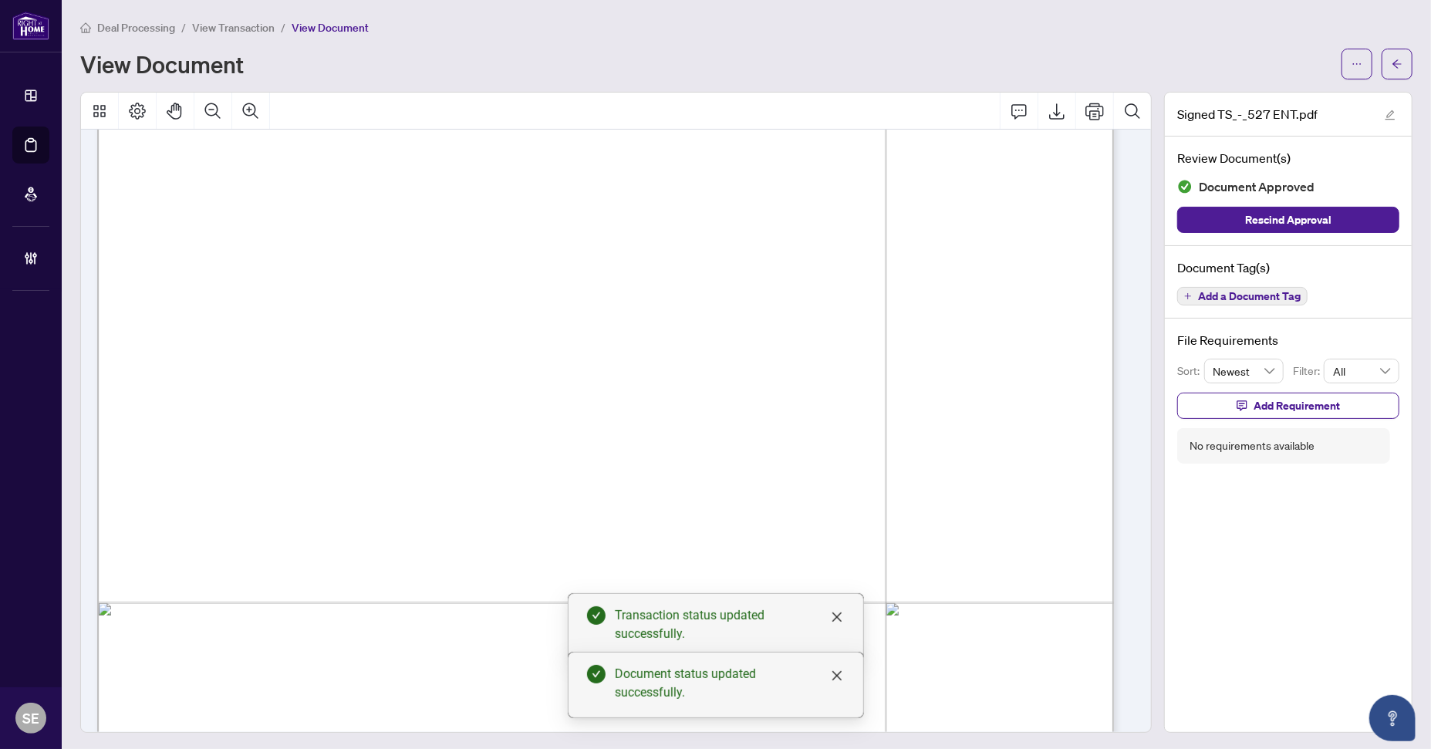
scroll to position [386, 0]
click at [1392, 56] on span "button" at bounding box center [1397, 64] width 11 height 25
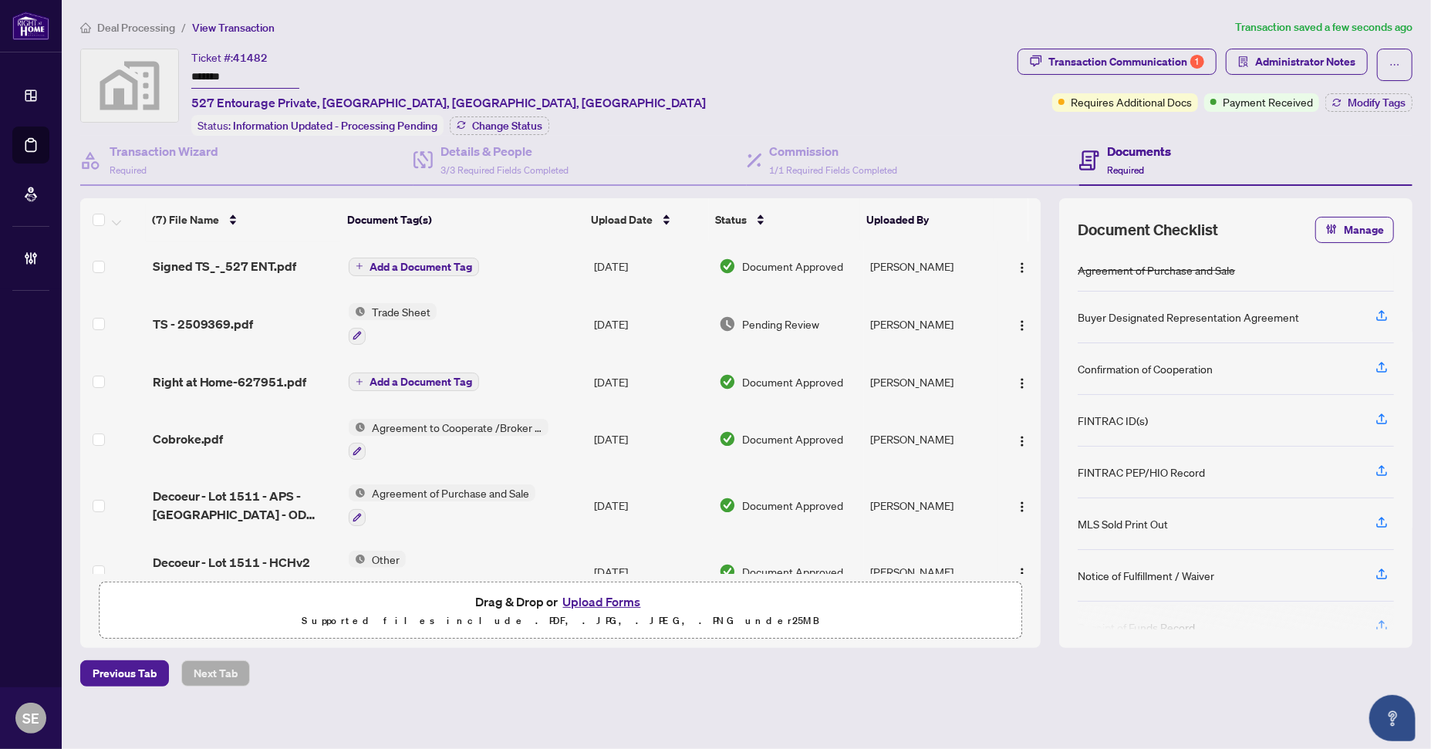
click at [1028, 126] on div "Transaction Communication 1 Administrator Notes Requires Additional Docs Paymen…" at bounding box center [1214, 92] width 401 height 87
click at [1022, 325] on img "button" at bounding box center [1022, 325] width 12 height 12
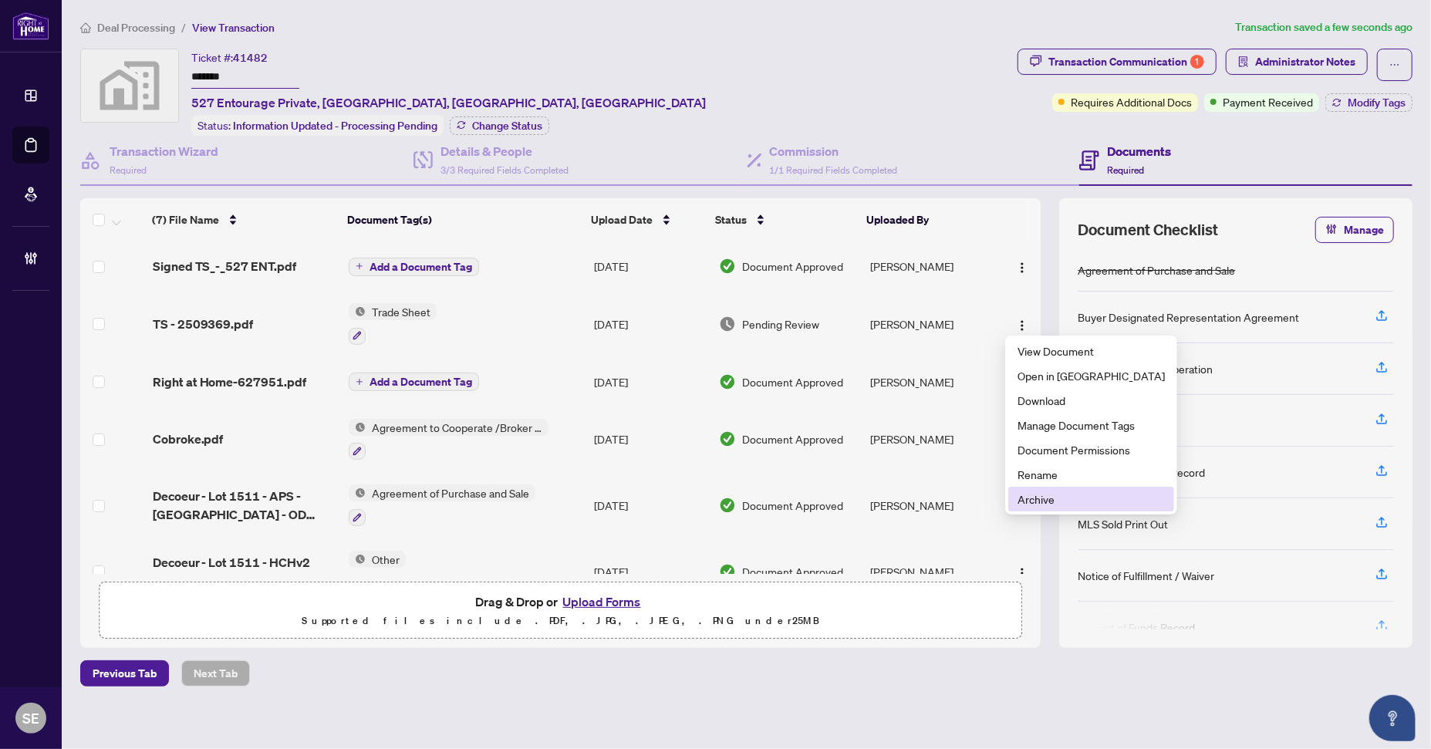
click at [1058, 493] on span "Archive" at bounding box center [1091, 499] width 147 height 17
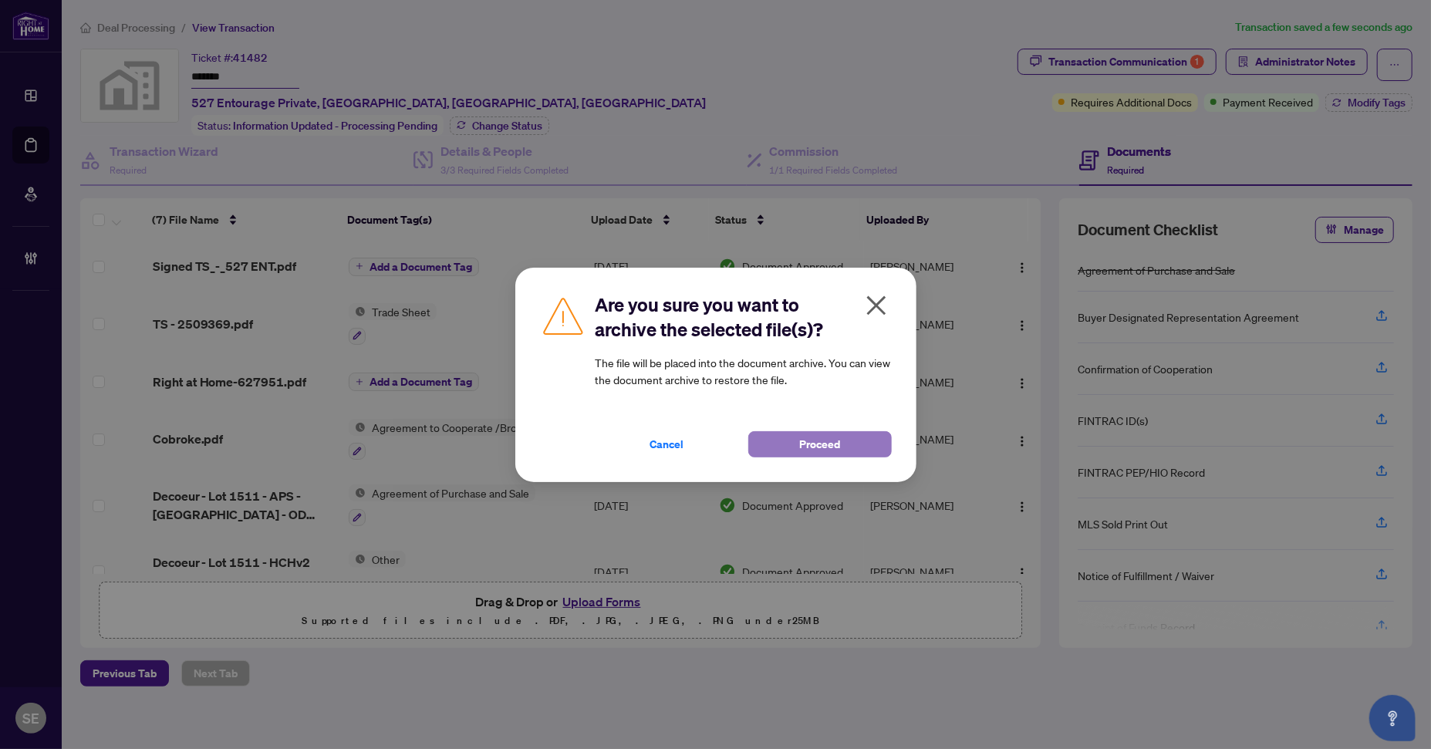
click at [815, 440] on span "Proceed" at bounding box center [819, 444] width 41 height 25
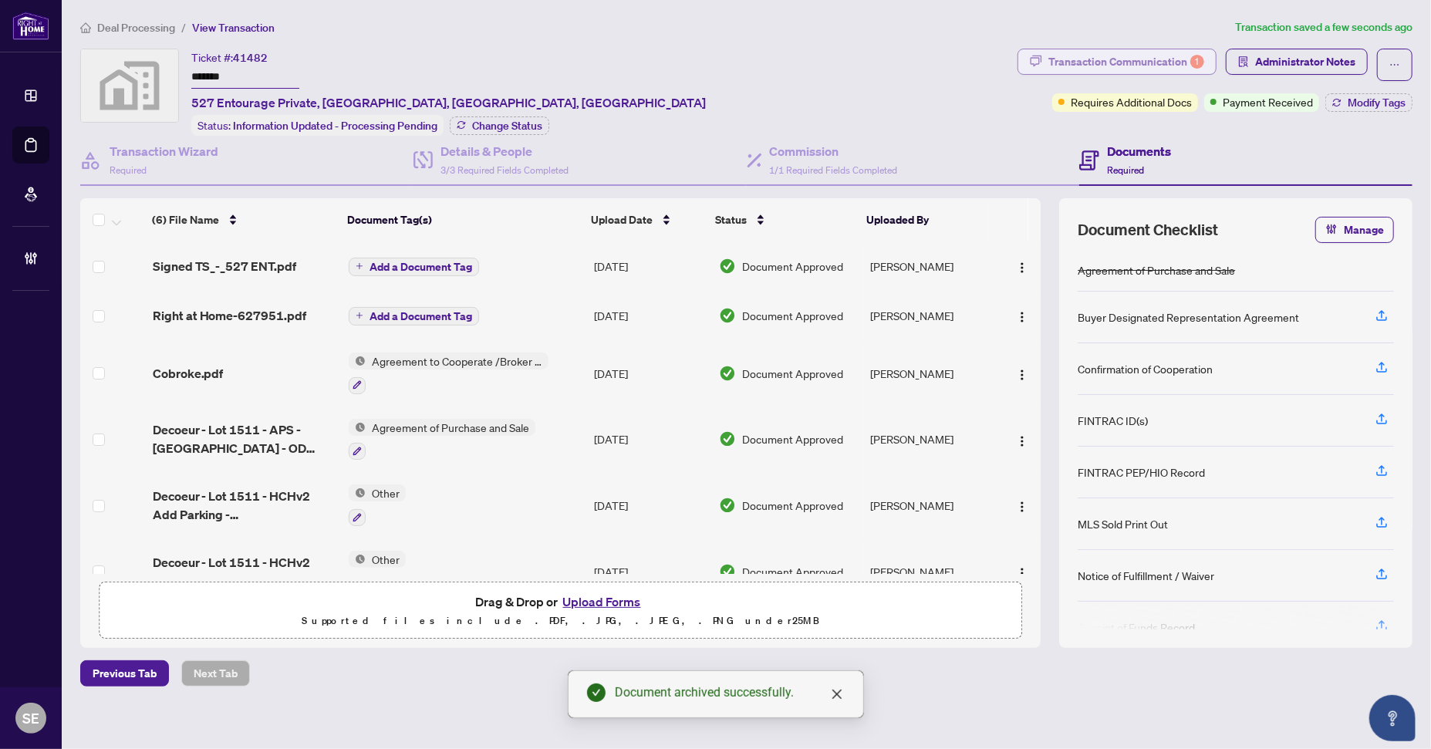
click at [1131, 49] on div "Transaction Communication 1" at bounding box center [1126, 61] width 156 height 25
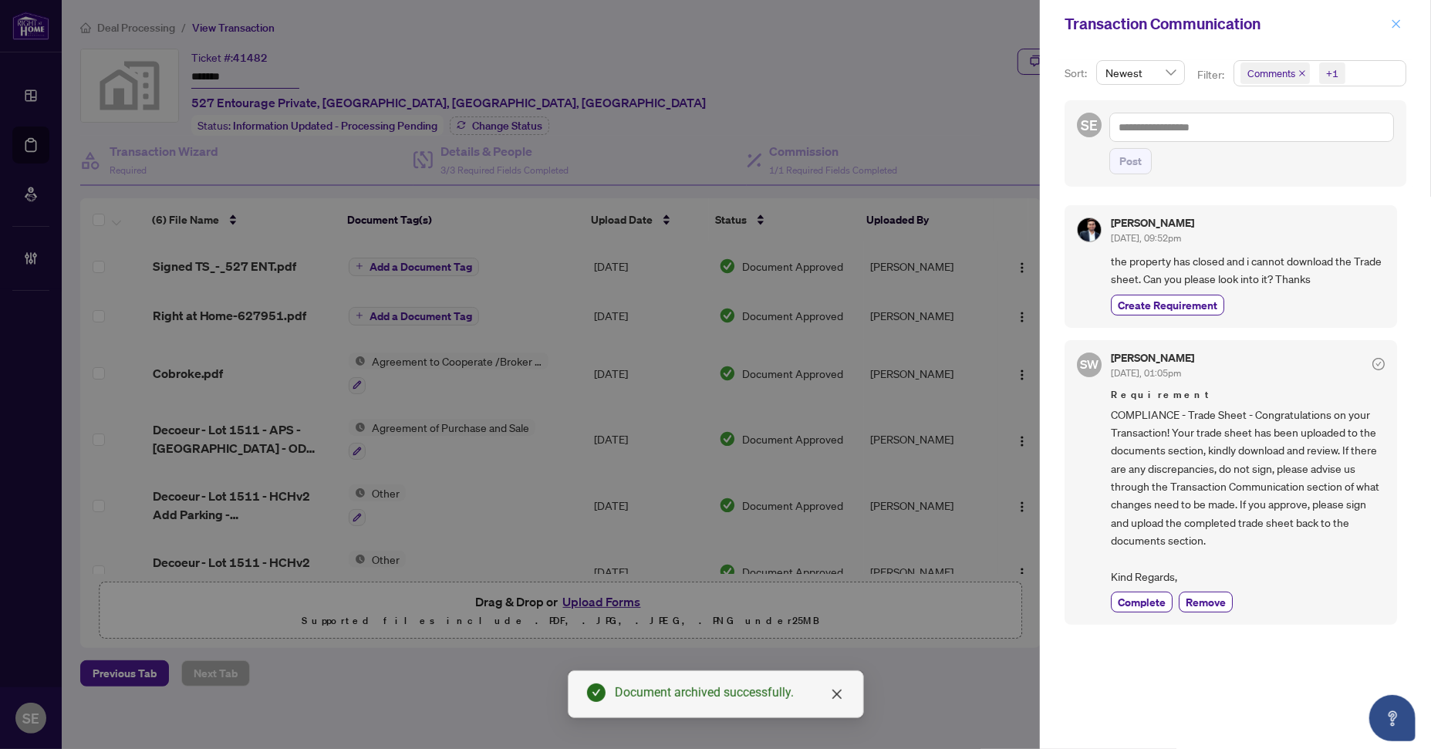
click at [1398, 23] on icon "close" at bounding box center [1396, 24] width 11 height 11
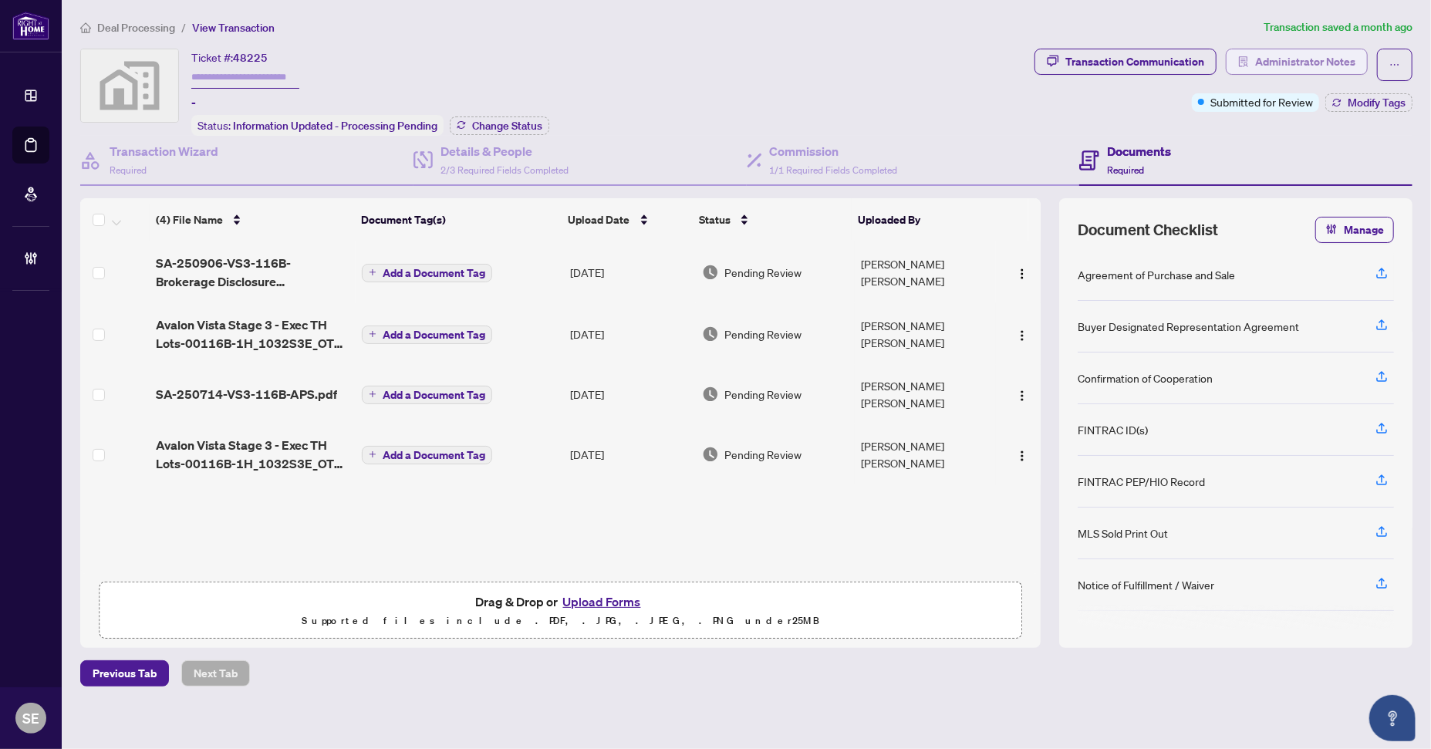
click at [1270, 52] on span "Administrator Notes" at bounding box center [1305, 61] width 100 height 25
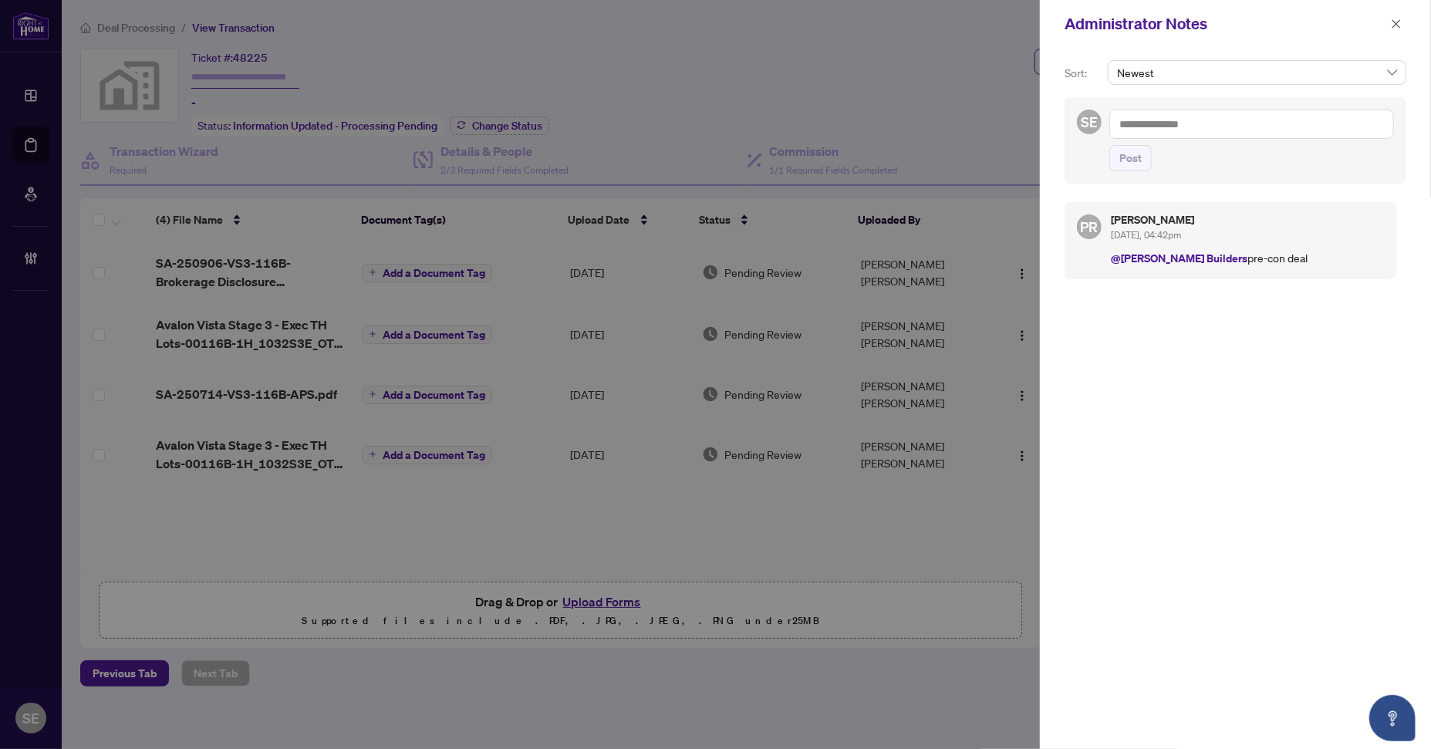
click at [1178, 123] on textarea at bounding box center [1251, 124] width 285 height 29
click at [1205, 124] on li "Sim one Wright" at bounding box center [1207, 135] width 140 height 26
type textarea "**********"
click at [1143, 160] on button "Post" at bounding box center [1130, 158] width 42 height 26
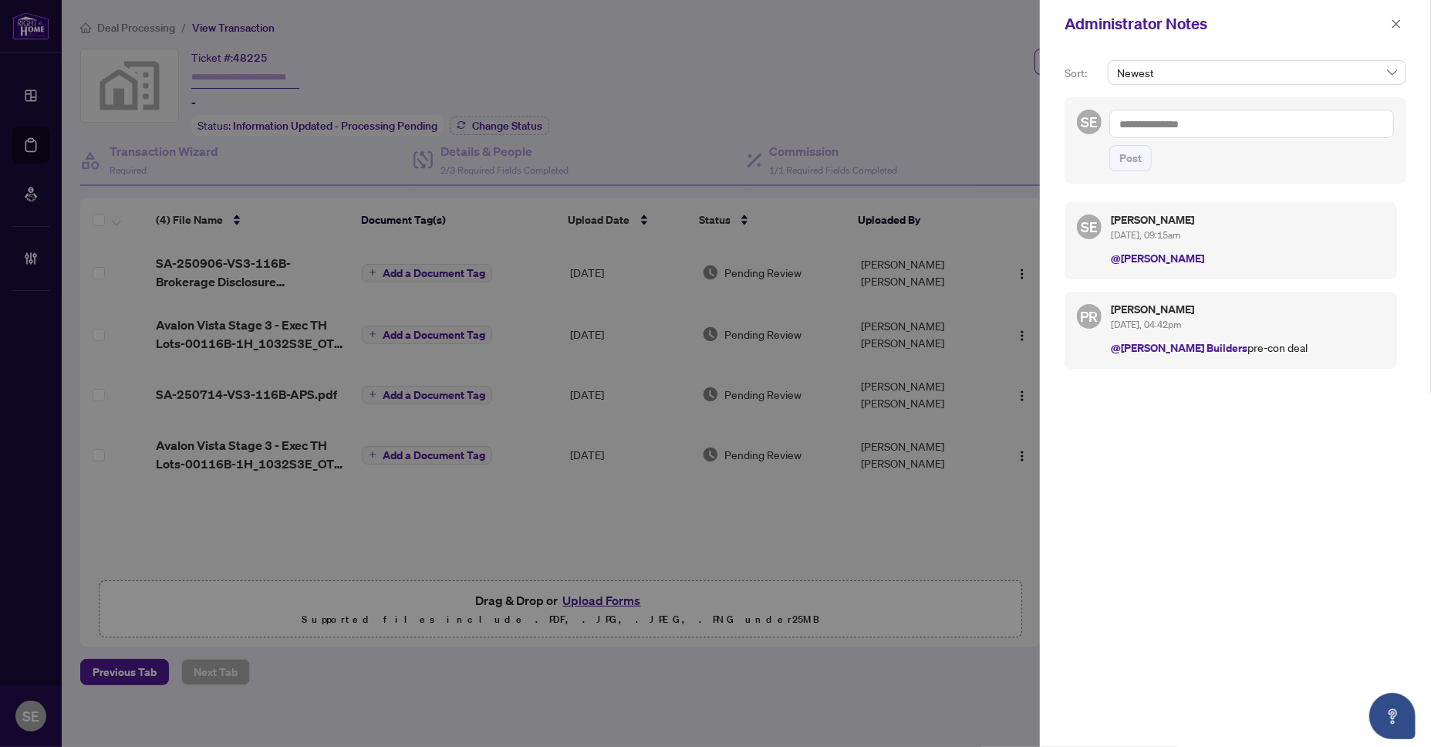
click at [1280, 564] on div "SE Sarah Emisch Oct/06/2025, 09:15am @Simone Wright PR Puvitha Ramachandran Oct…" at bounding box center [1236, 463] width 342 height 540
click at [1397, 28] on icon "close" at bounding box center [1396, 24] width 11 height 11
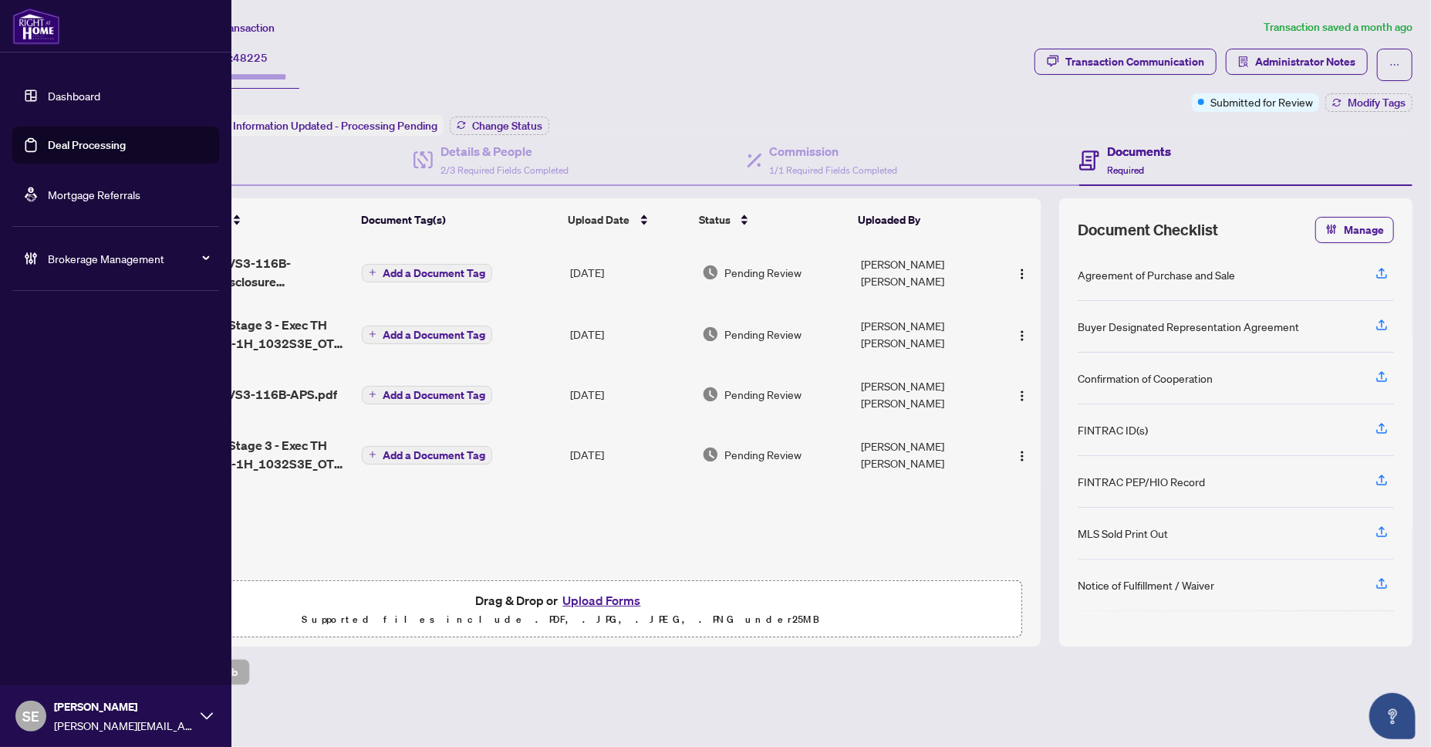
click at [48, 138] on link "Deal Processing" at bounding box center [87, 145] width 78 height 14
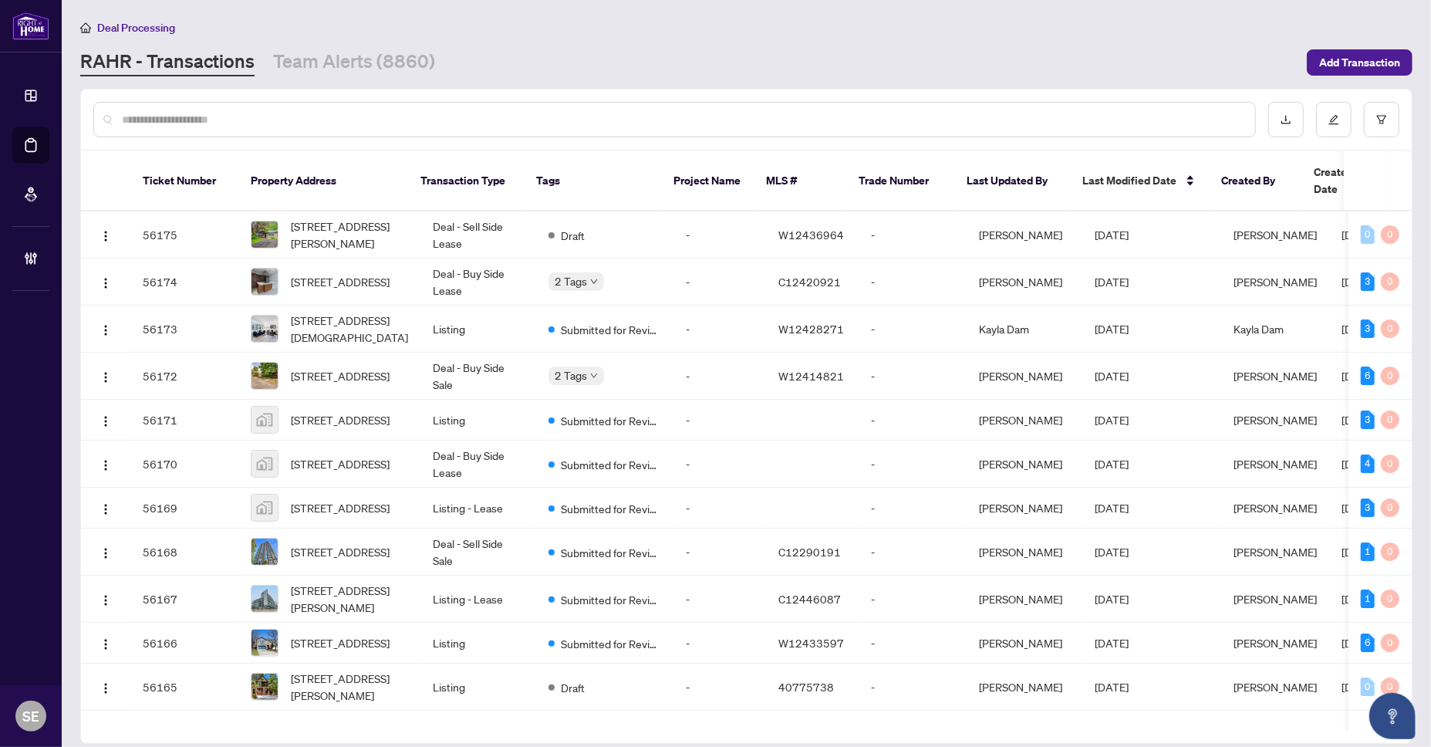
click at [343, 111] on input "text" at bounding box center [682, 119] width 1121 height 17
paste input "*******"
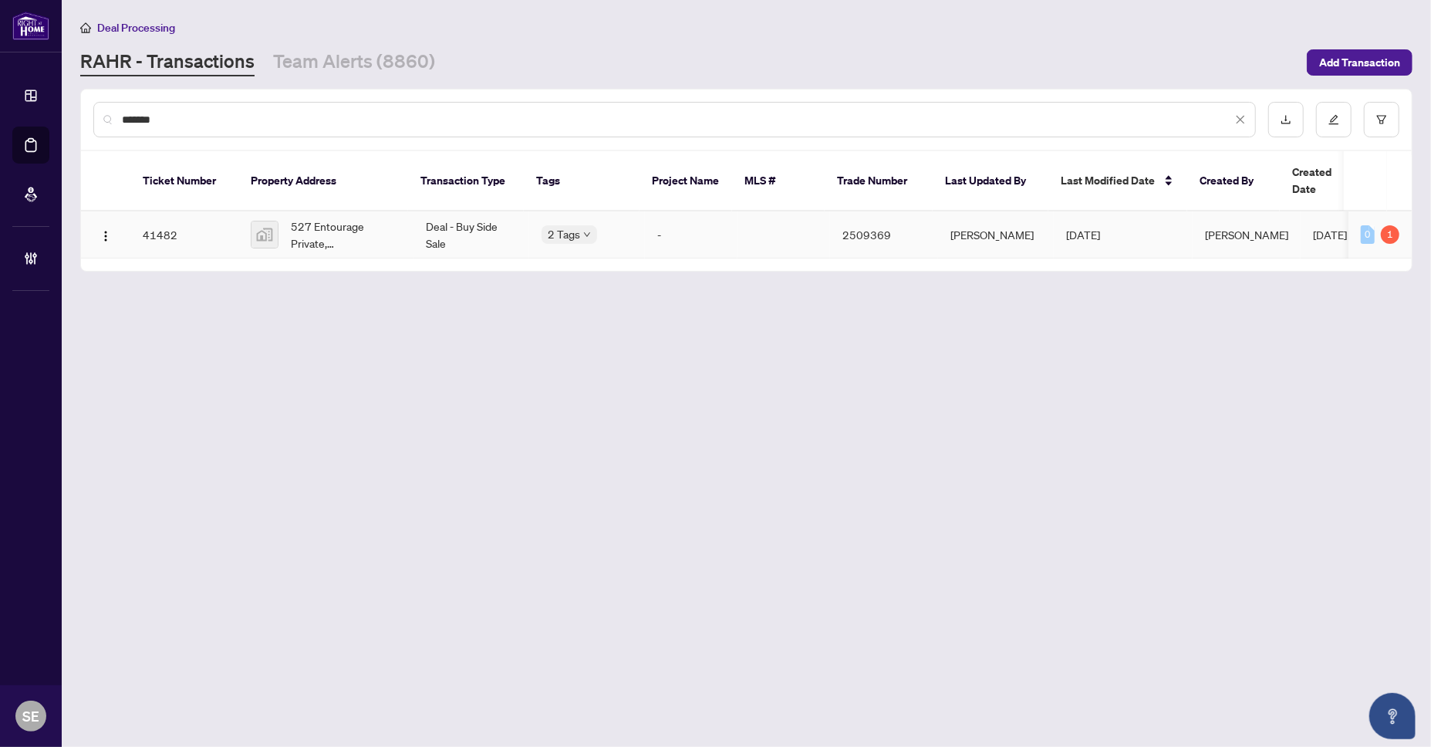
type input "*******"
click at [394, 218] on span "527 Entourage Private, [GEOGRAPHIC_DATA], [GEOGRAPHIC_DATA], [GEOGRAPHIC_DATA]" at bounding box center [346, 235] width 110 height 34
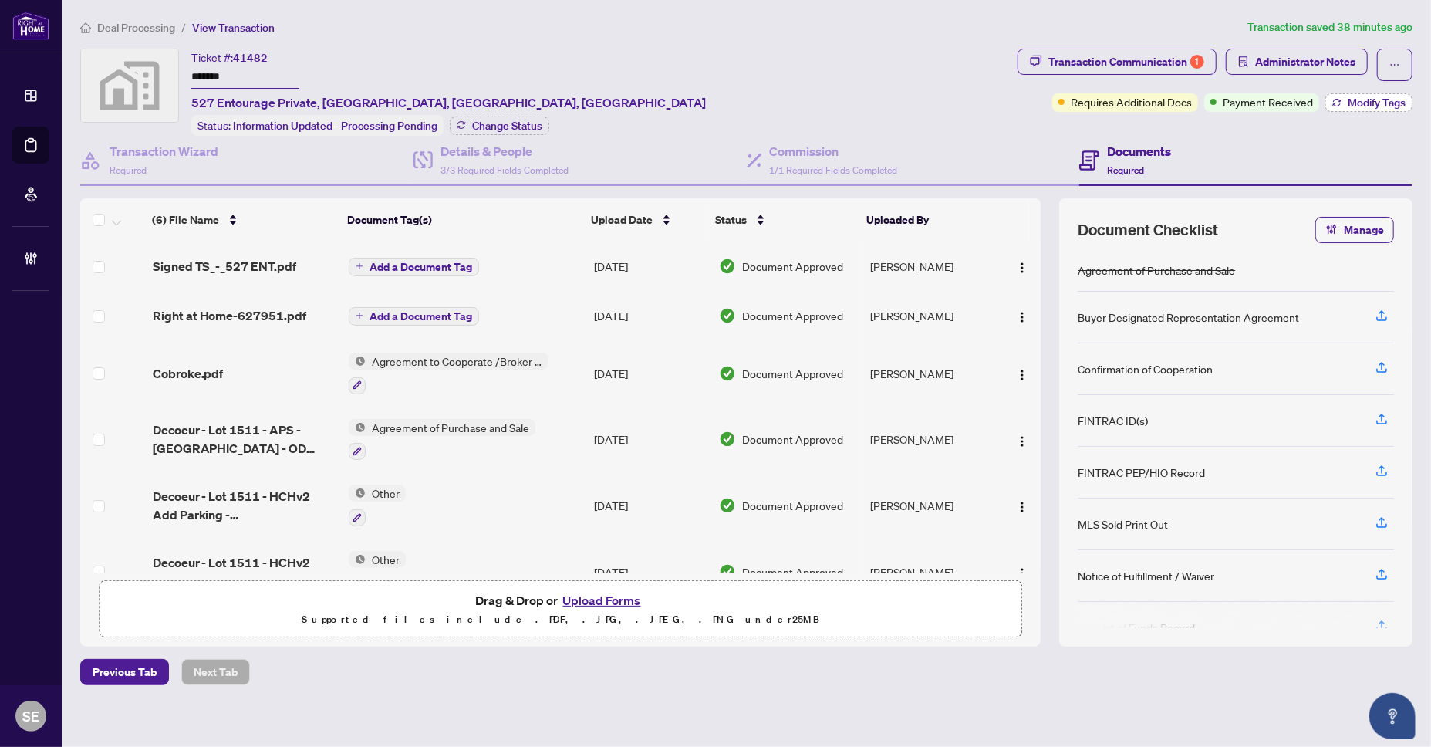
click at [1386, 94] on button "Modify Tags" at bounding box center [1368, 102] width 87 height 19
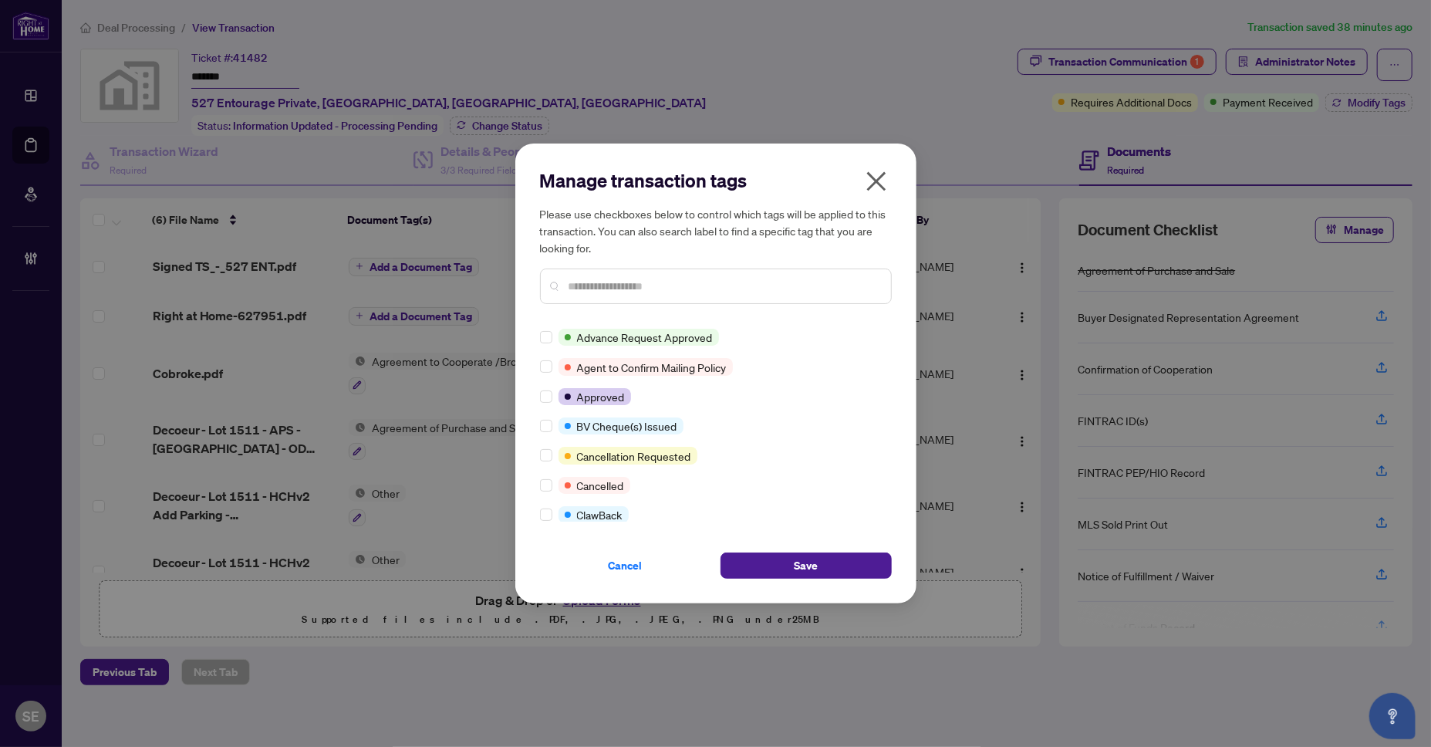
click at [582, 285] on input "text" at bounding box center [724, 286] width 310 height 17
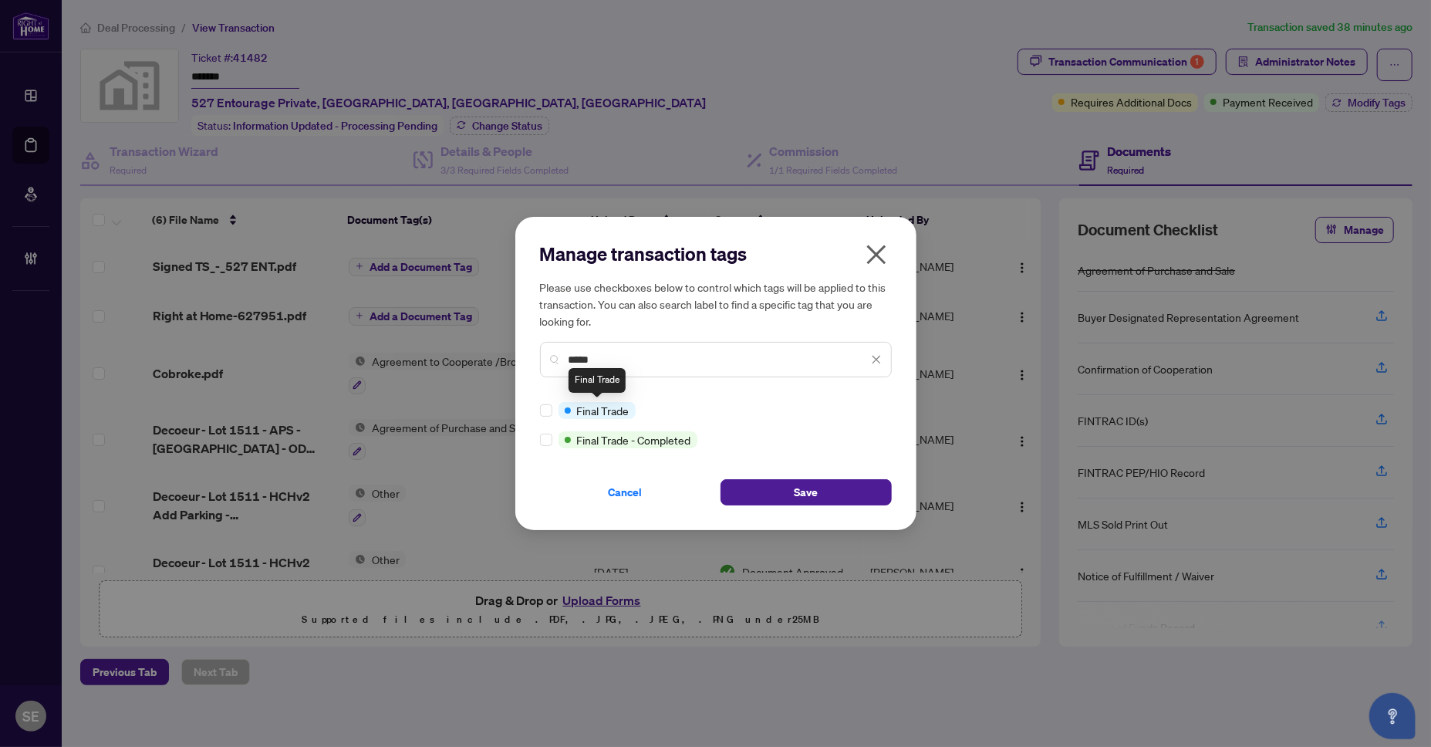
type input "*****"
click at [804, 491] on span "Save" at bounding box center [806, 492] width 24 height 25
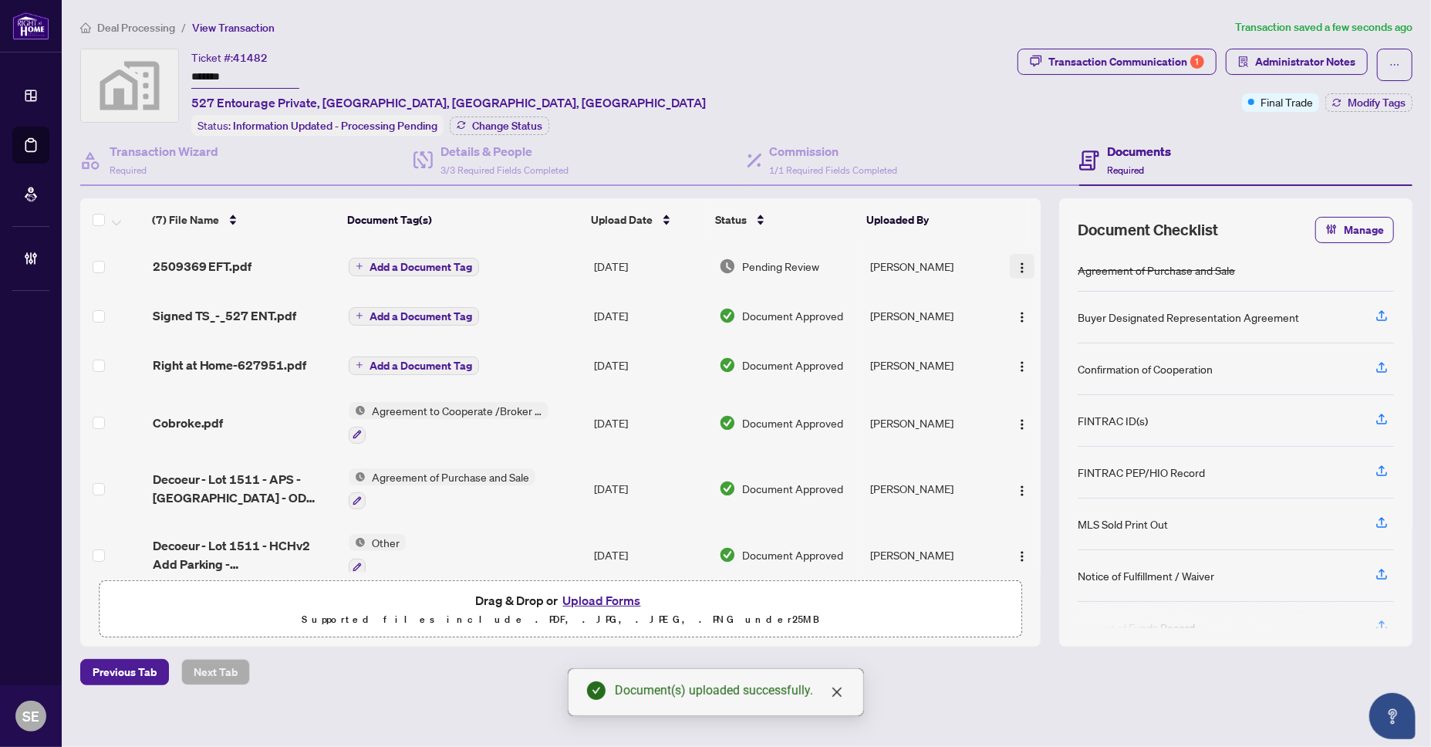
click at [1018, 266] on img "button" at bounding box center [1022, 268] width 12 height 12
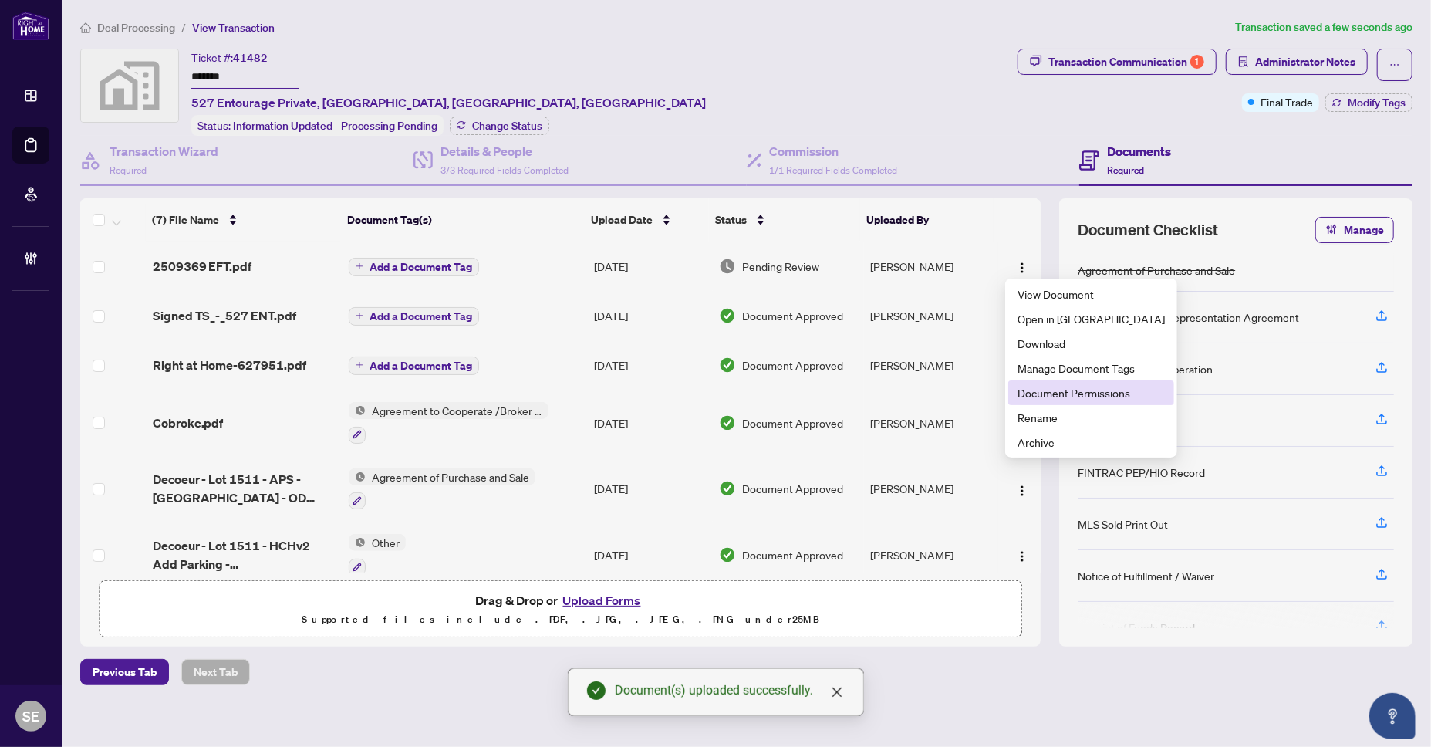
click at [1066, 391] on span "Document Permissions" at bounding box center [1091, 392] width 147 height 17
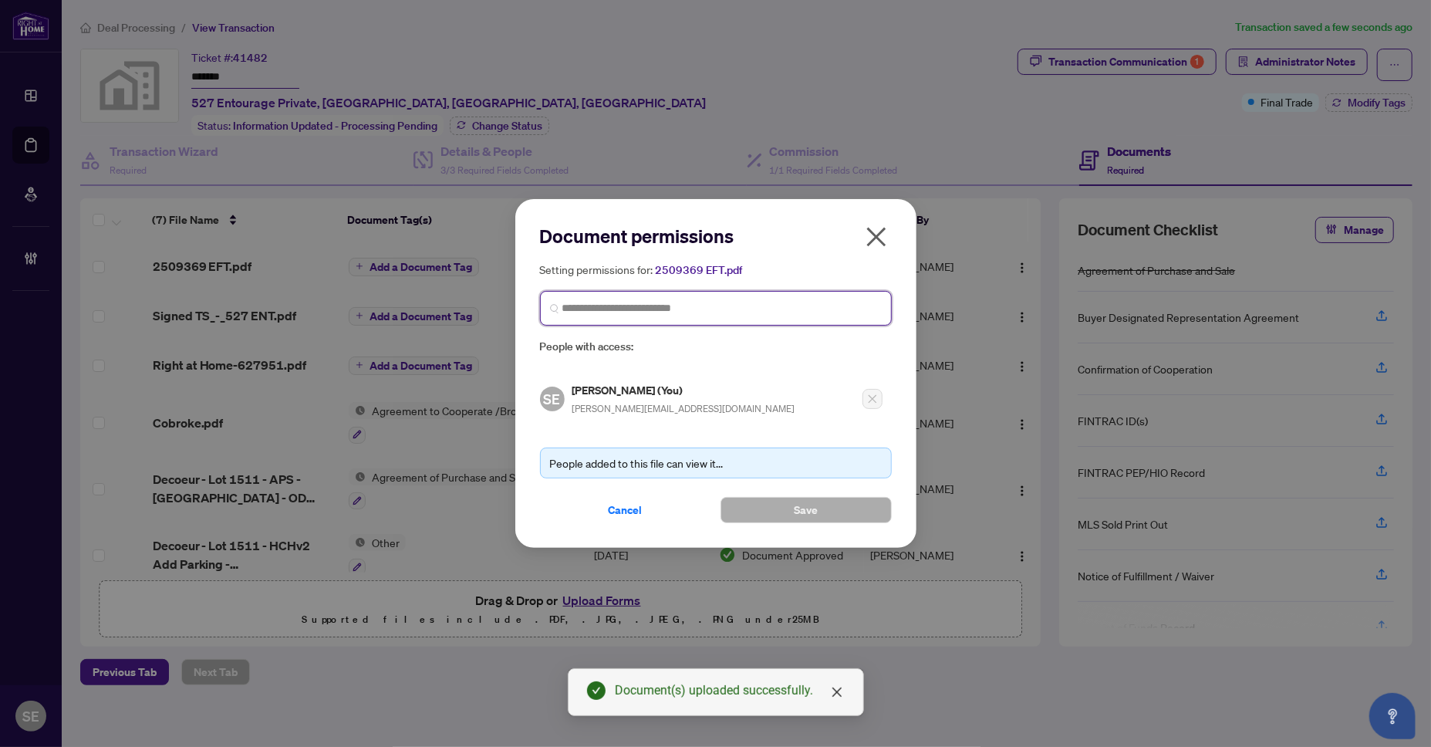
click at [717, 303] on input "search" at bounding box center [721, 308] width 319 height 16
type input "*****"
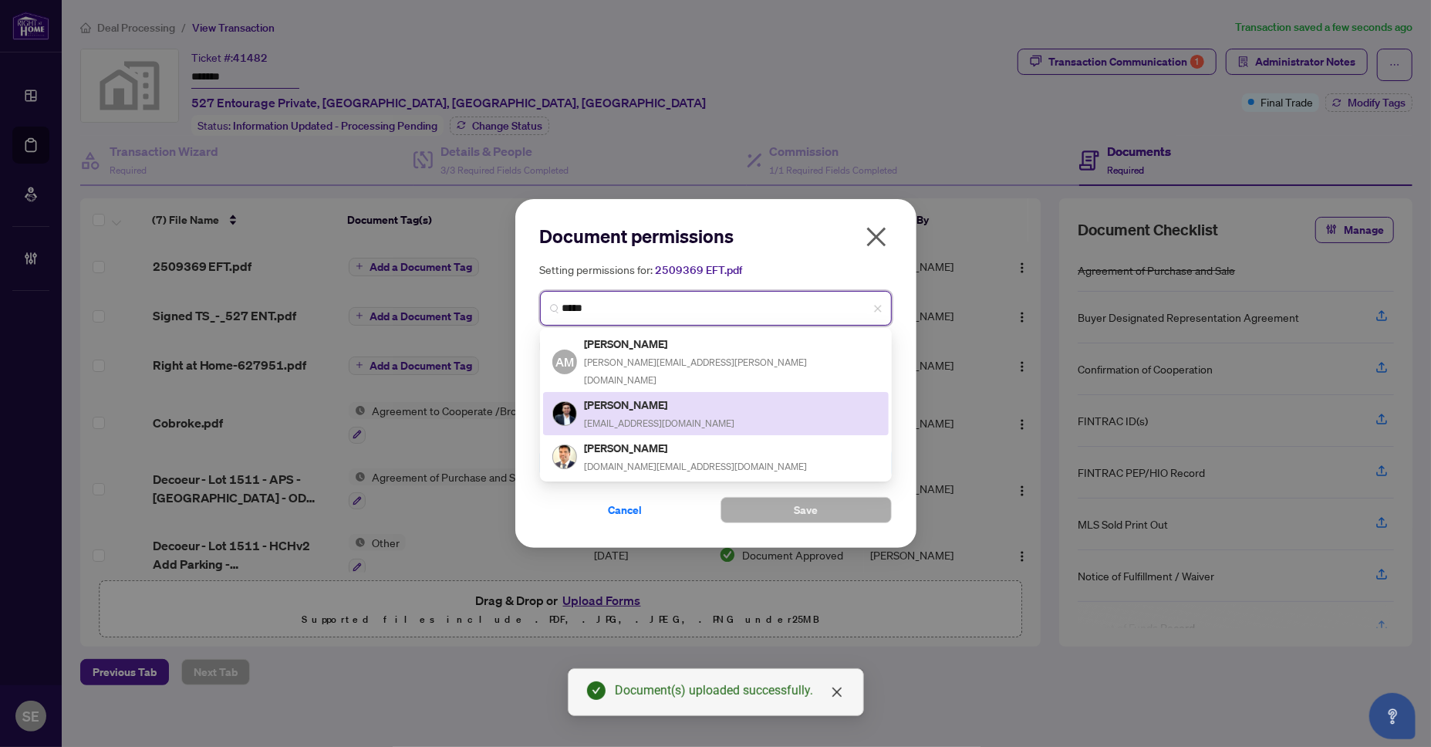
click at [659, 396] on h5 "[PERSON_NAME]" at bounding box center [660, 405] width 150 height 18
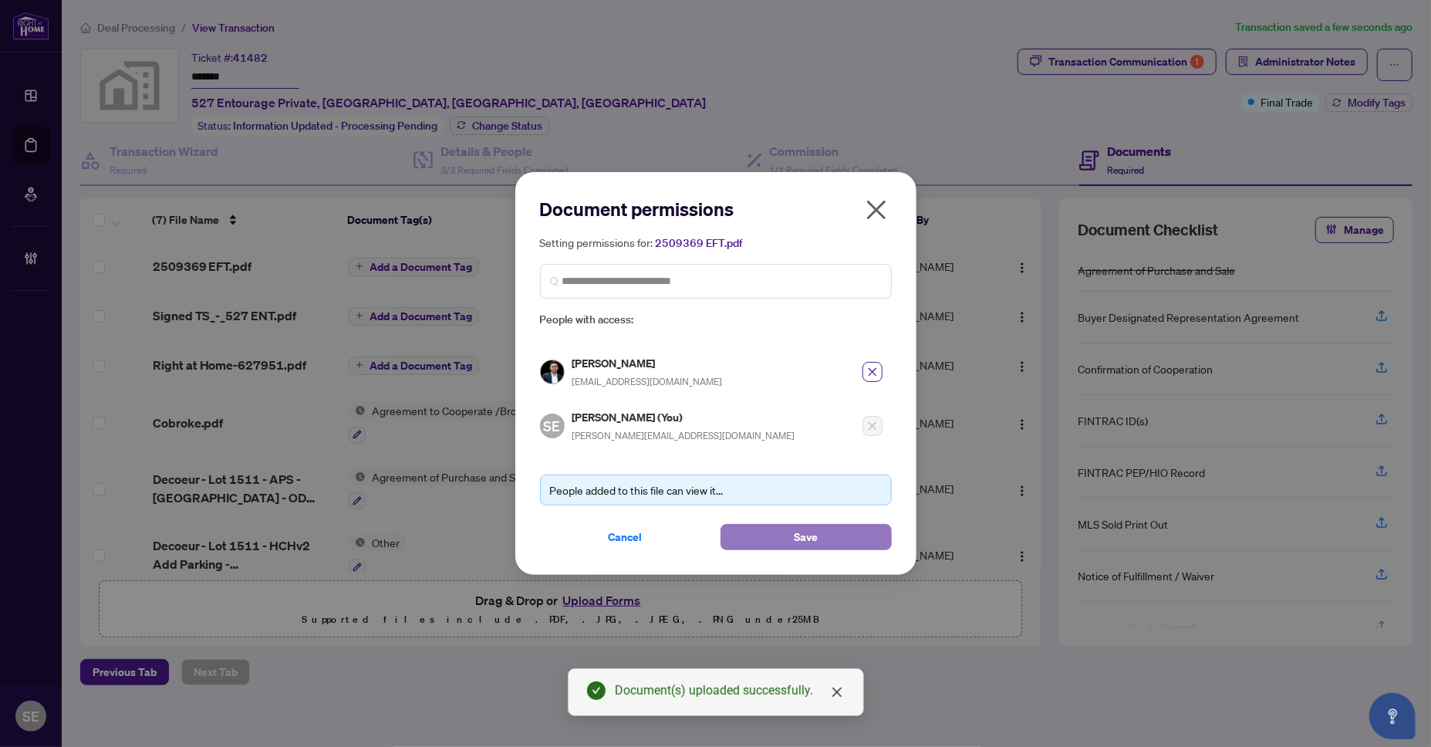
click at [859, 524] on button "Save" at bounding box center [806, 537] width 171 height 26
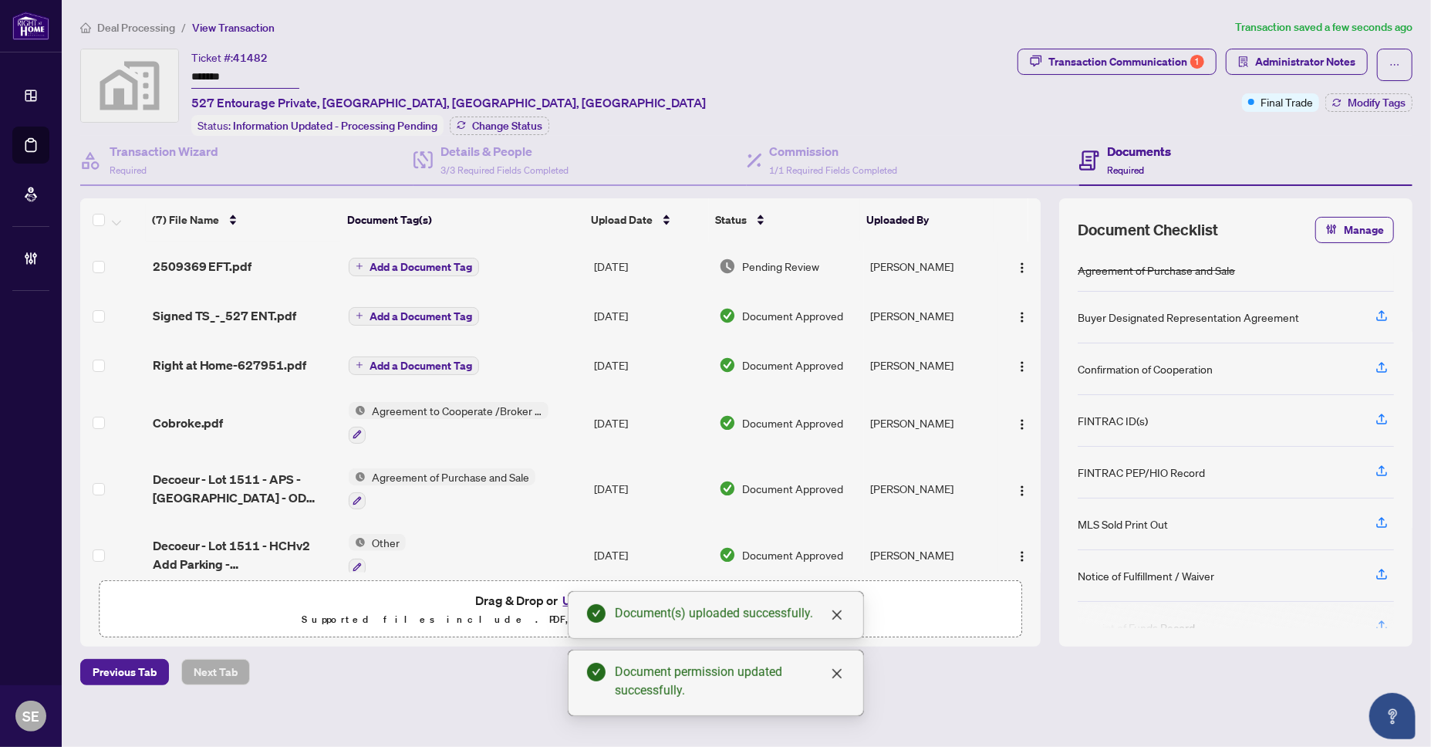
click at [846, 273] on td "Pending Review" at bounding box center [789, 265] width 152 height 49
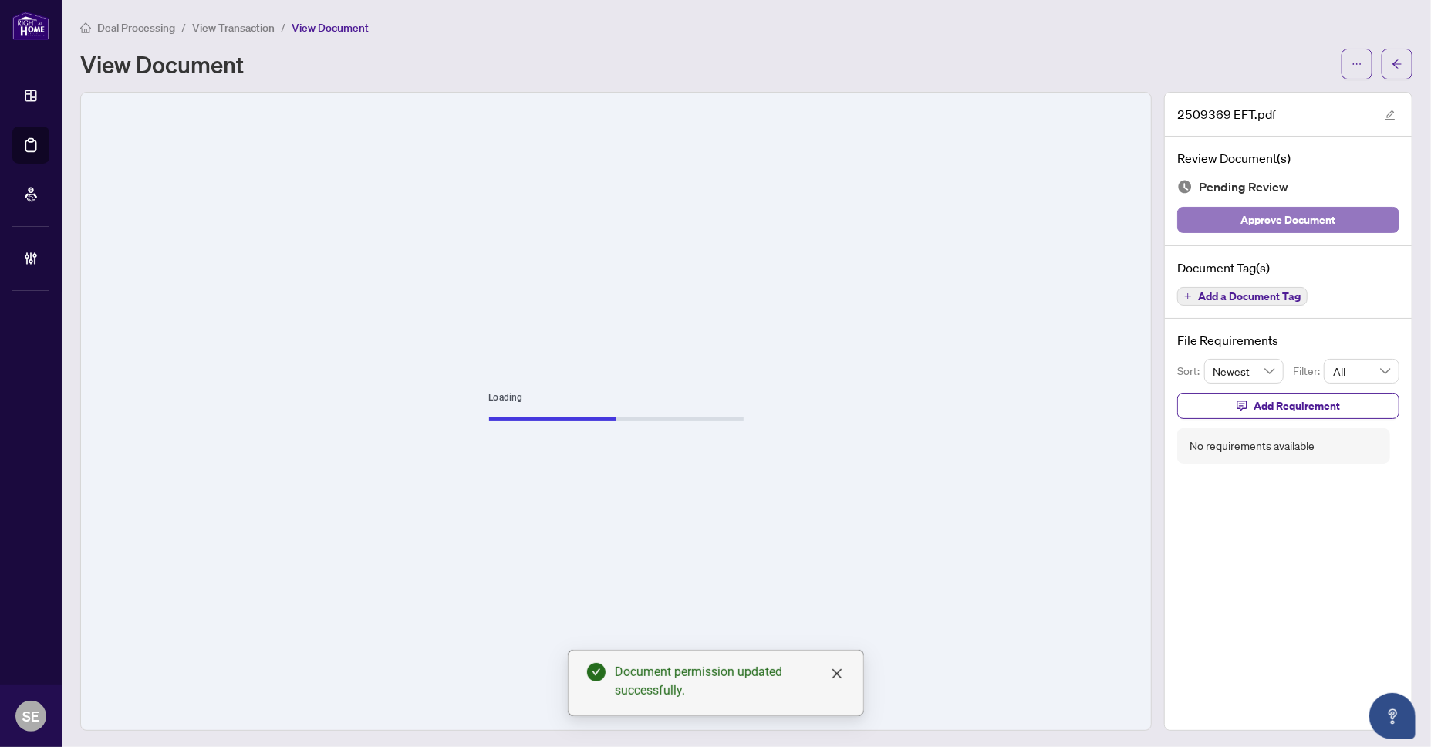
click at [1341, 218] on button "Approve Document" at bounding box center [1288, 220] width 222 height 26
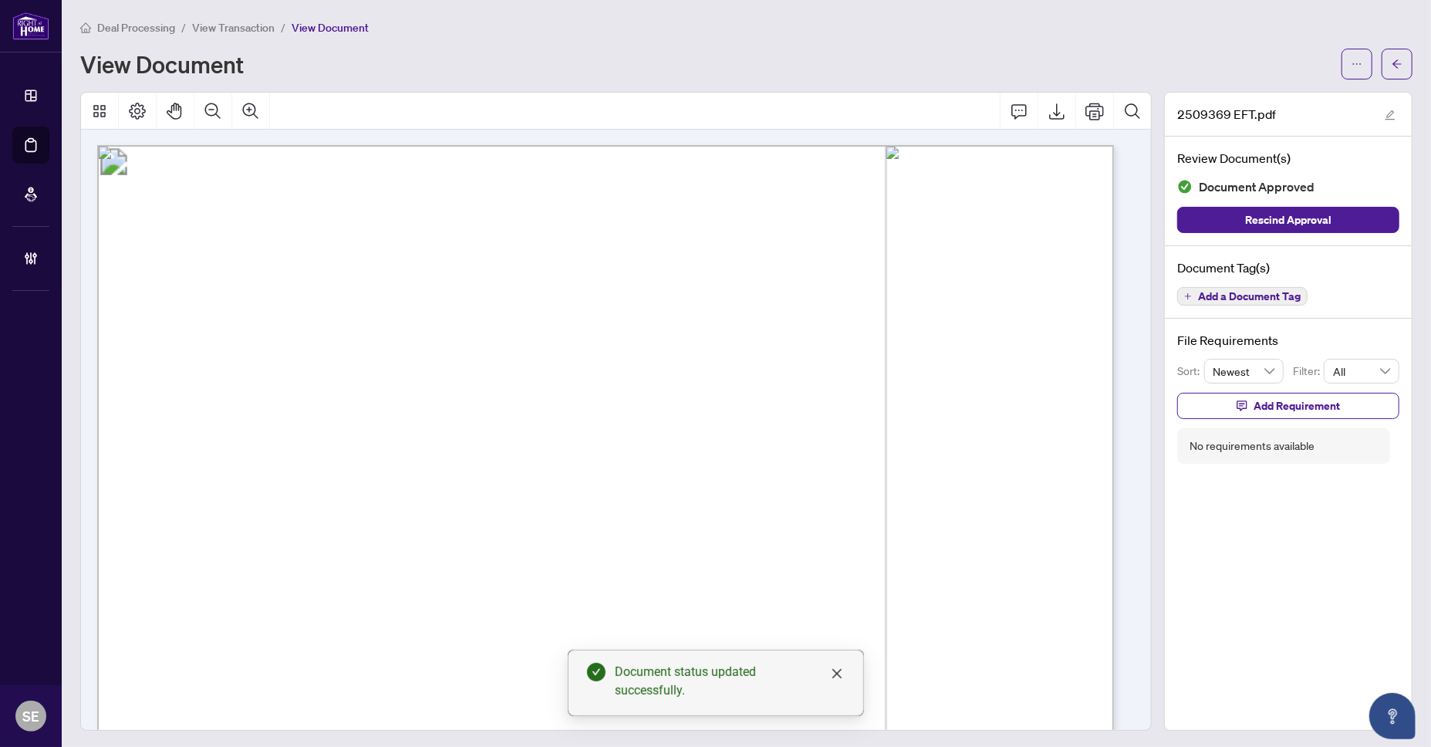
click at [1410, 58] on main "Deal Processing / View Transaction / View Document View Document 2509369 EFT.pd…" at bounding box center [746, 373] width 1369 height 747
click at [1392, 63] on icon "arrow-left" at bounding box center [1397, 64] width 11 height 11
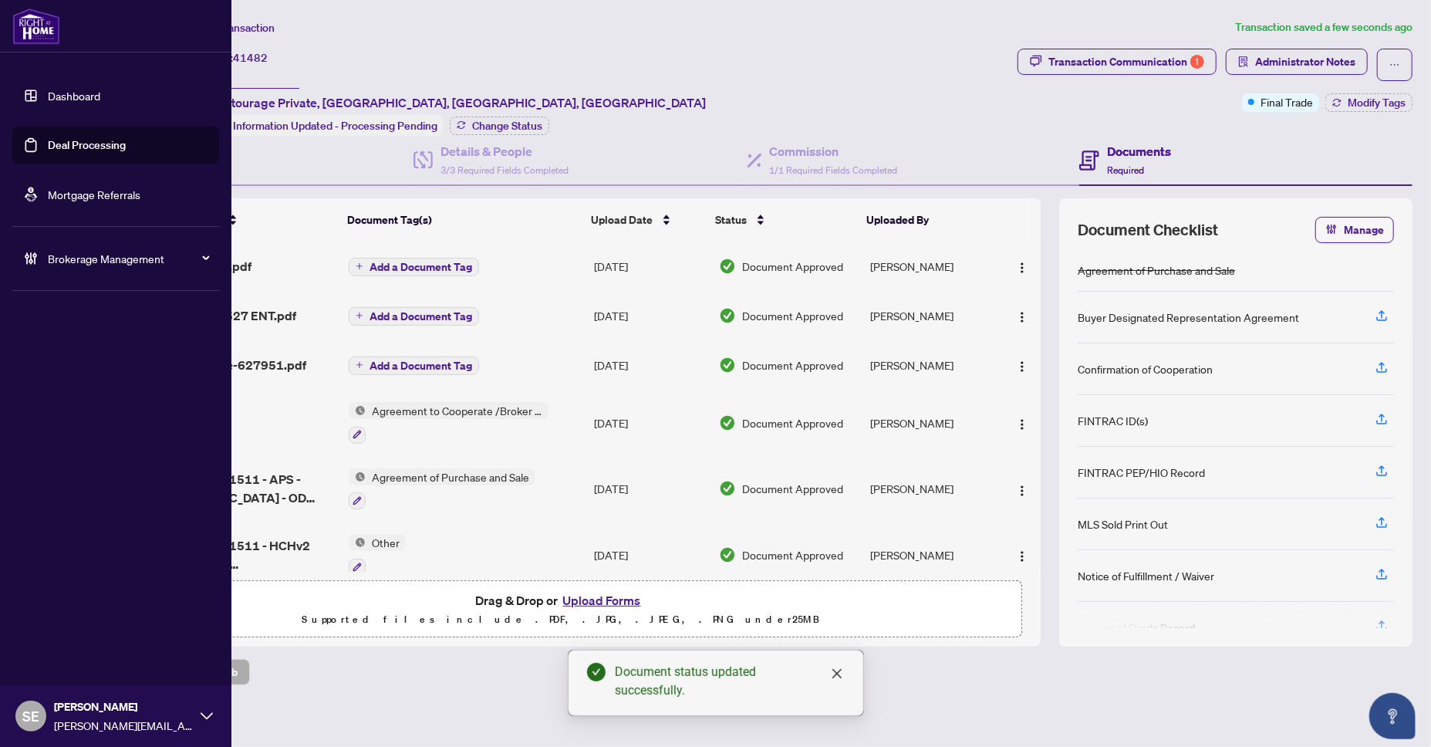
click at [48, 141] on link "Deal Processing" at bounding box center [87, 145] width 78 height 14
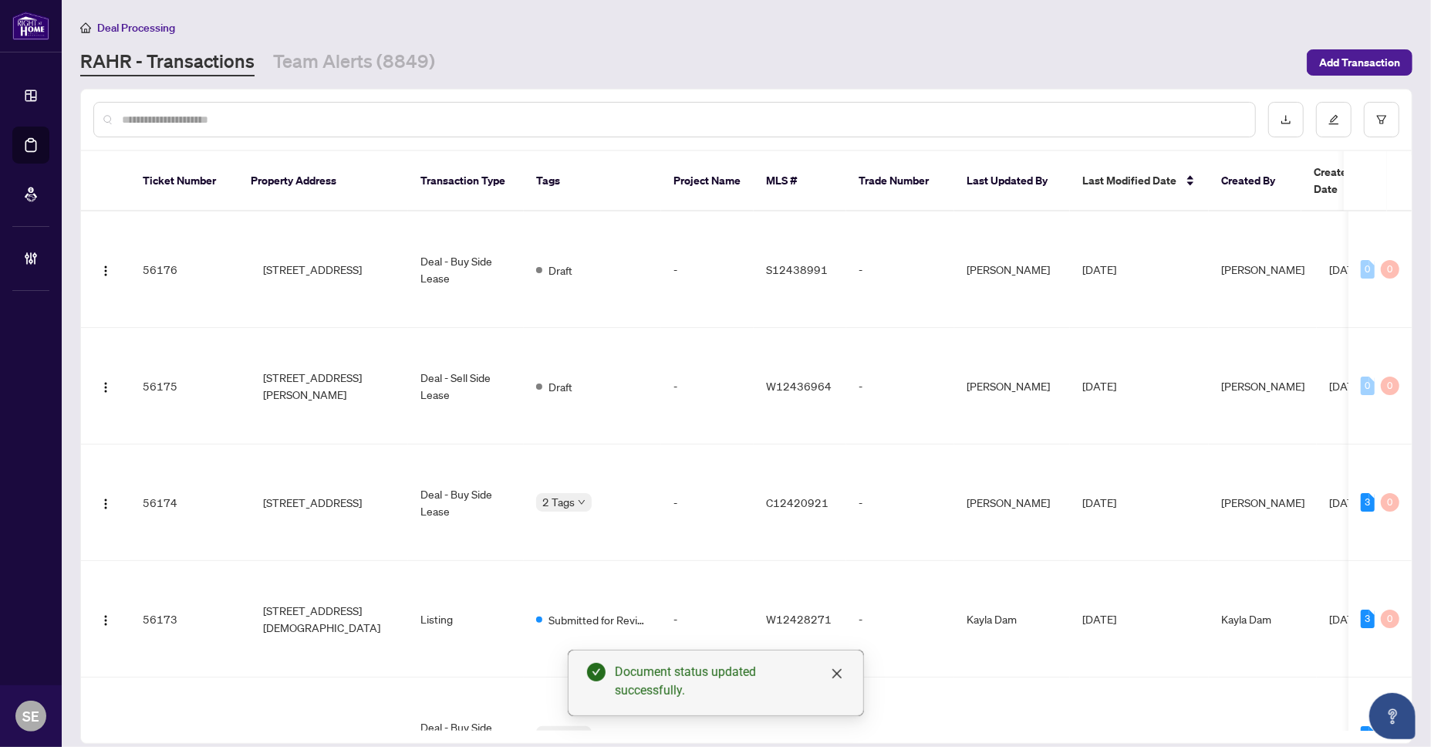
click at [400, 126] on div at bounding box center [674, 119] width 1163 height 35
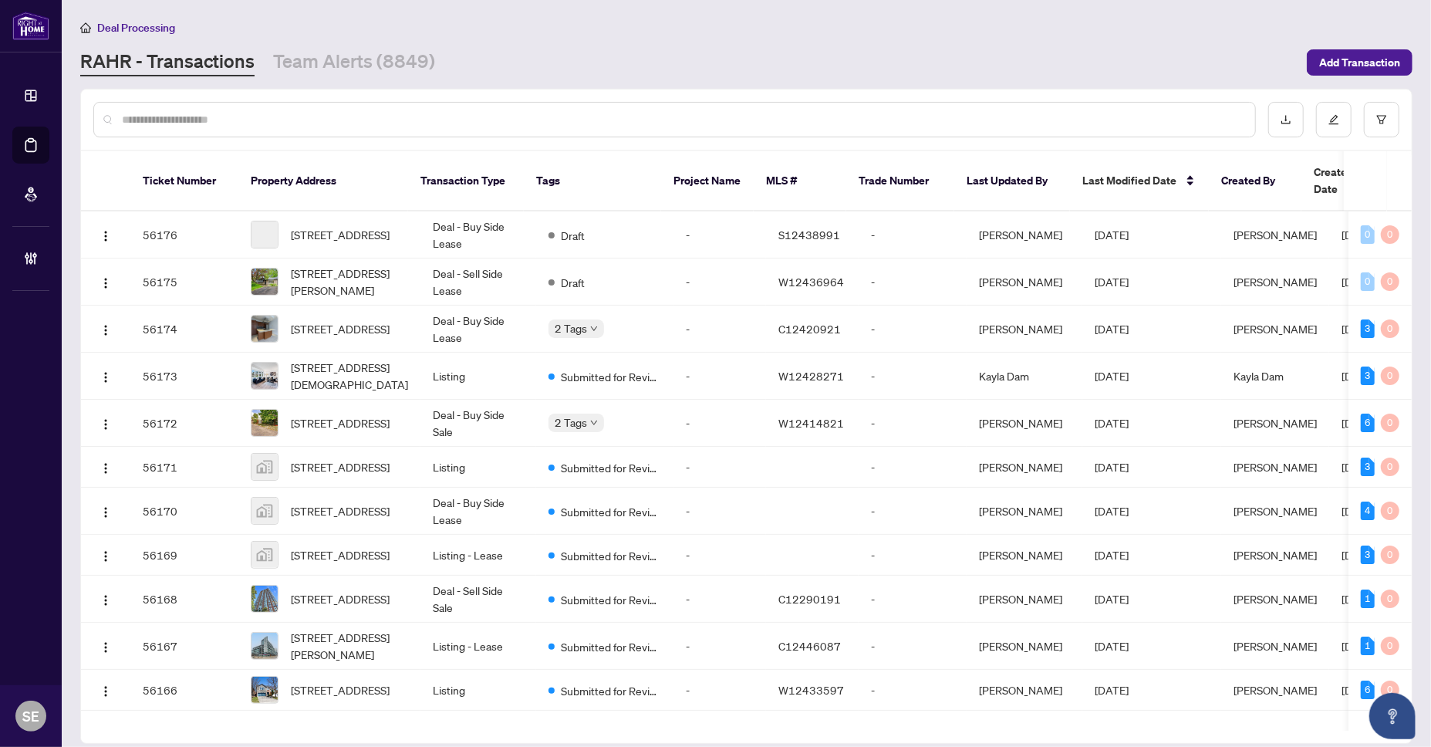
click at [398, 125] on input "text" at bounding box center [682, 119] width 1121 height 17
paste input "*******"
type input "*******"
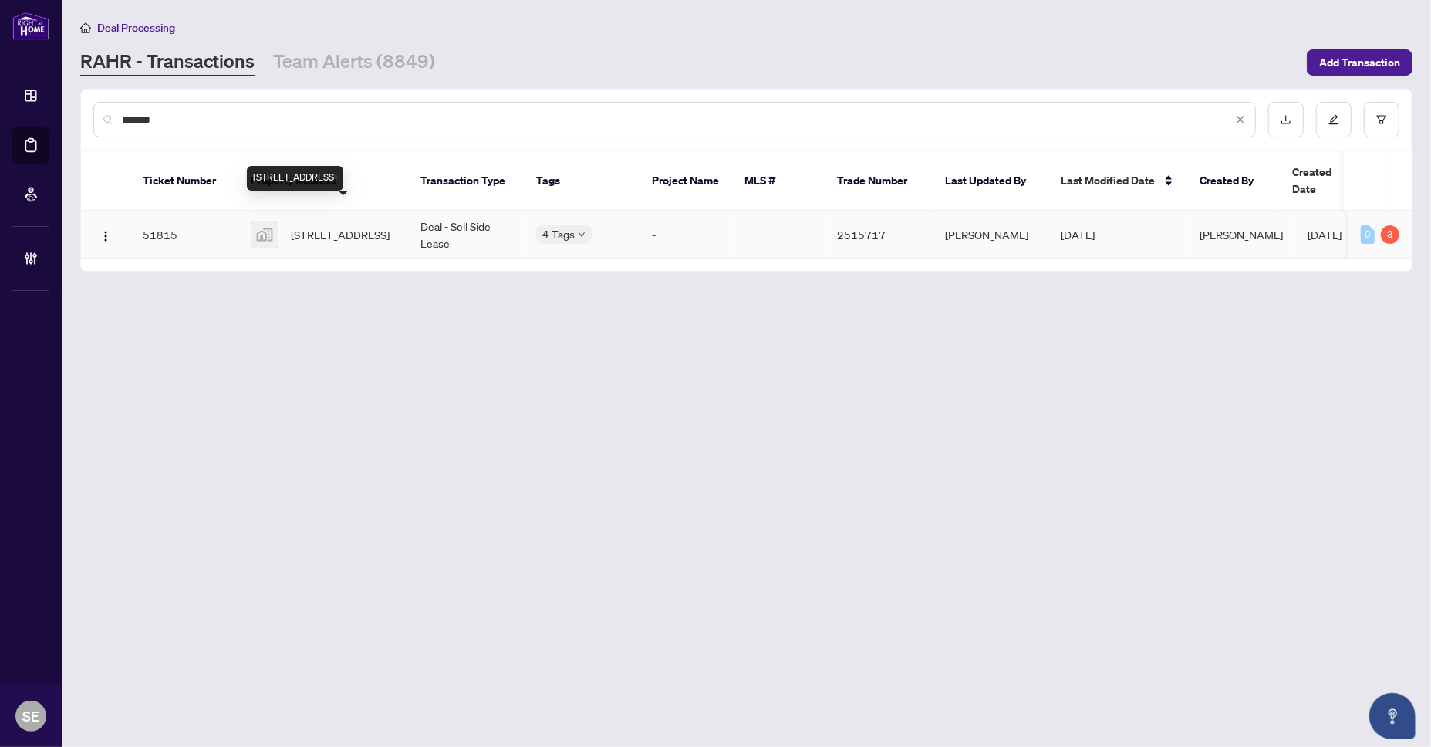
click at [355, 226] on span "4552 Portage Road #28, Niagara Falls, ON, Canada" at bounding box center [340, 234] width 99 height 17
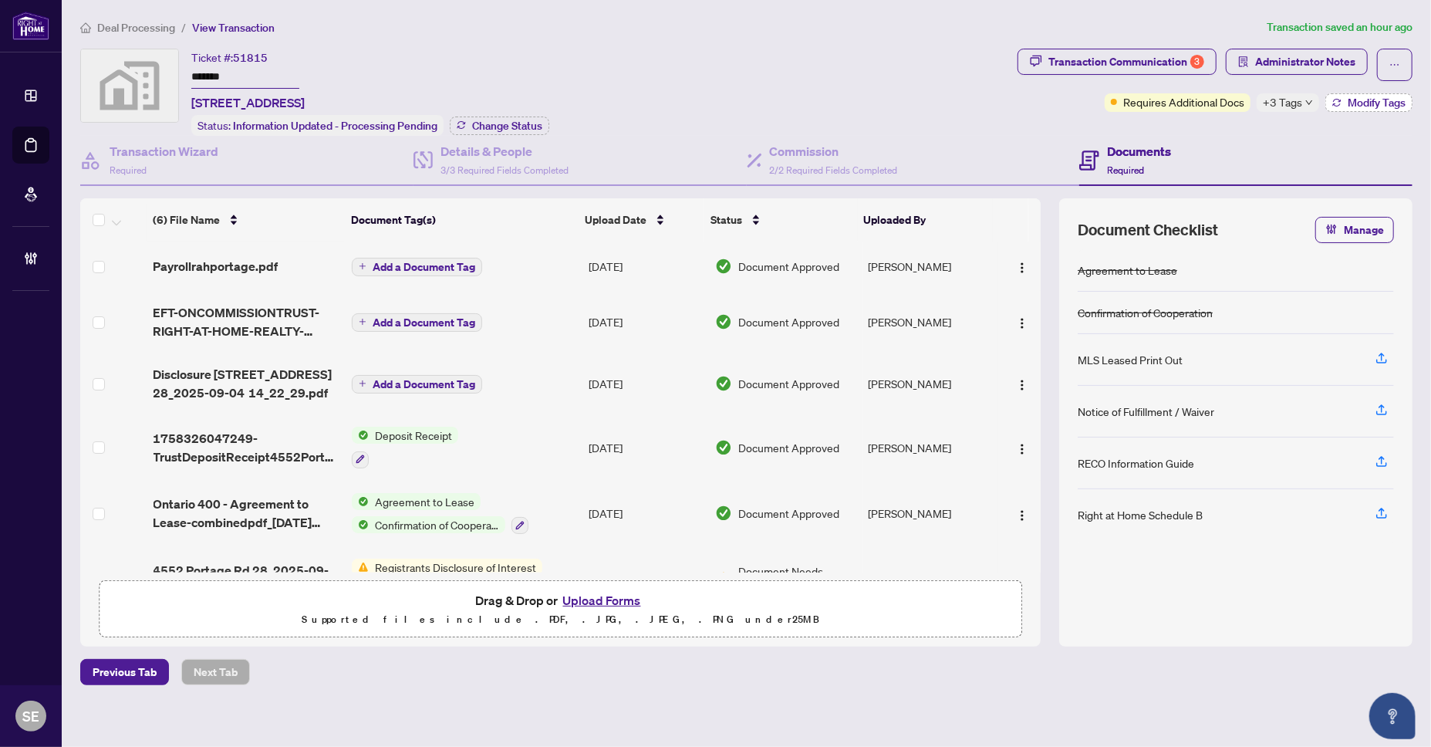
click at [1369, 104] on span "Modify Tags" at bounding box center [1377, 102] width 58 height 11
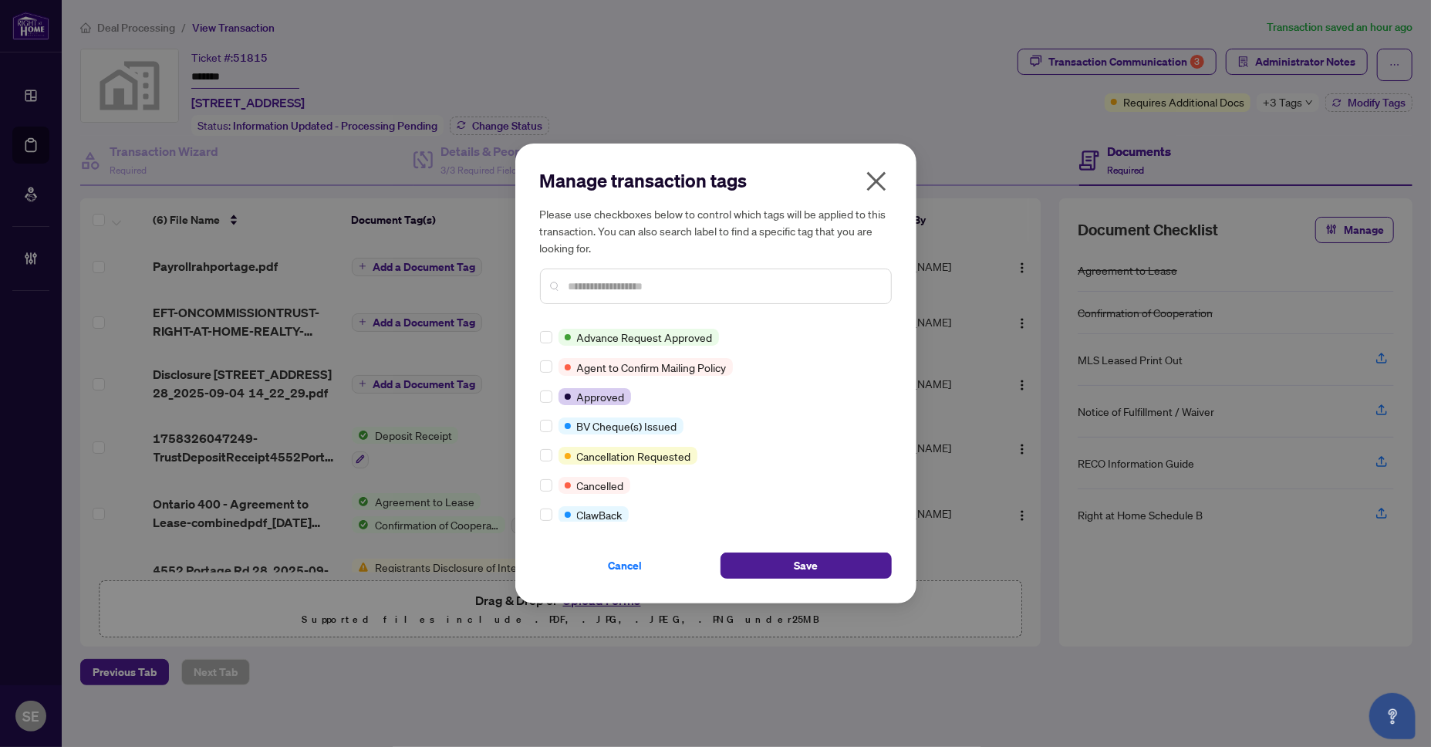
click at [589, 283] on input "text" at bounding box center [724, 286] width 310 height 17
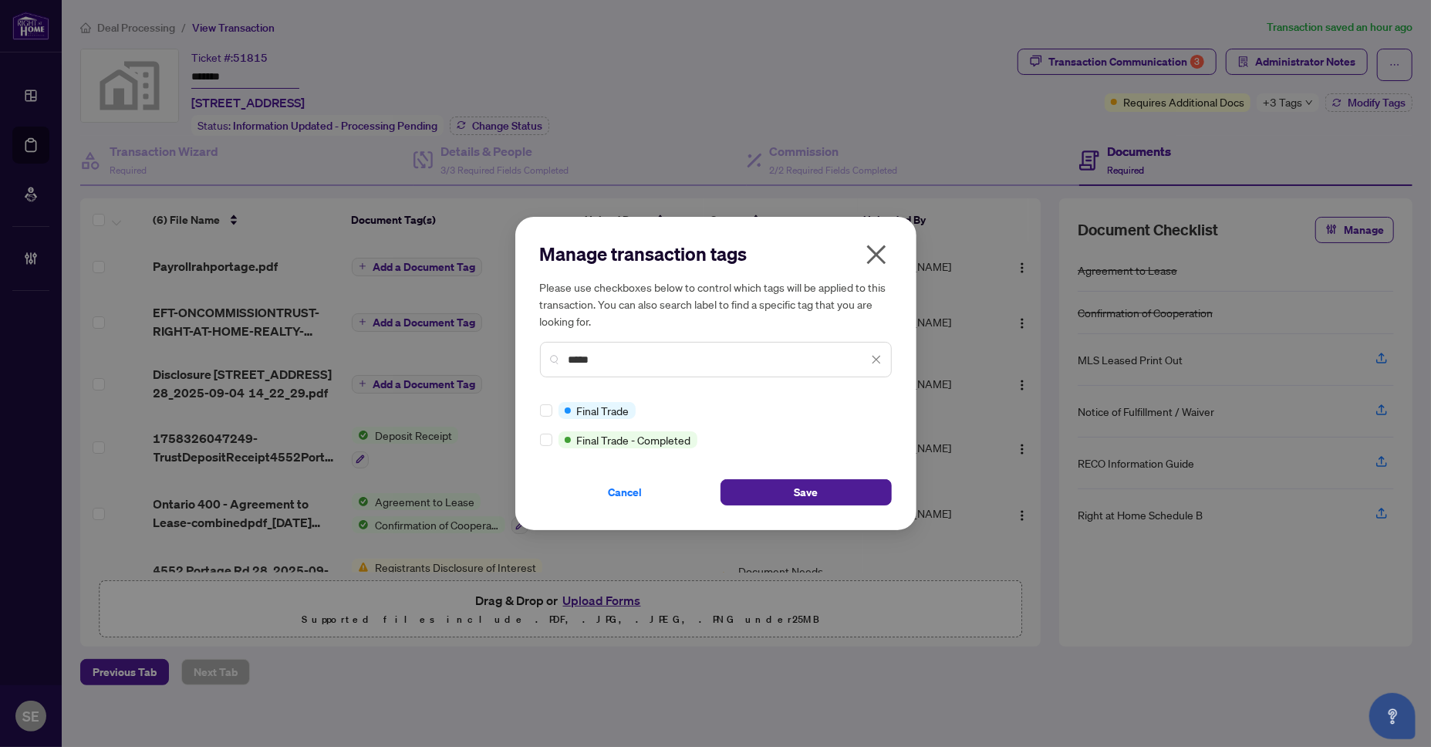
type input "*****"
click at [791, 506] on div "Manage transaction tags Please use checkboxes below to control which tags will …" at bounding box center [715, 374] width 401 height 314
click at [803, 491] on span "Save" at bounding box center [806, 492] width 24 height 25
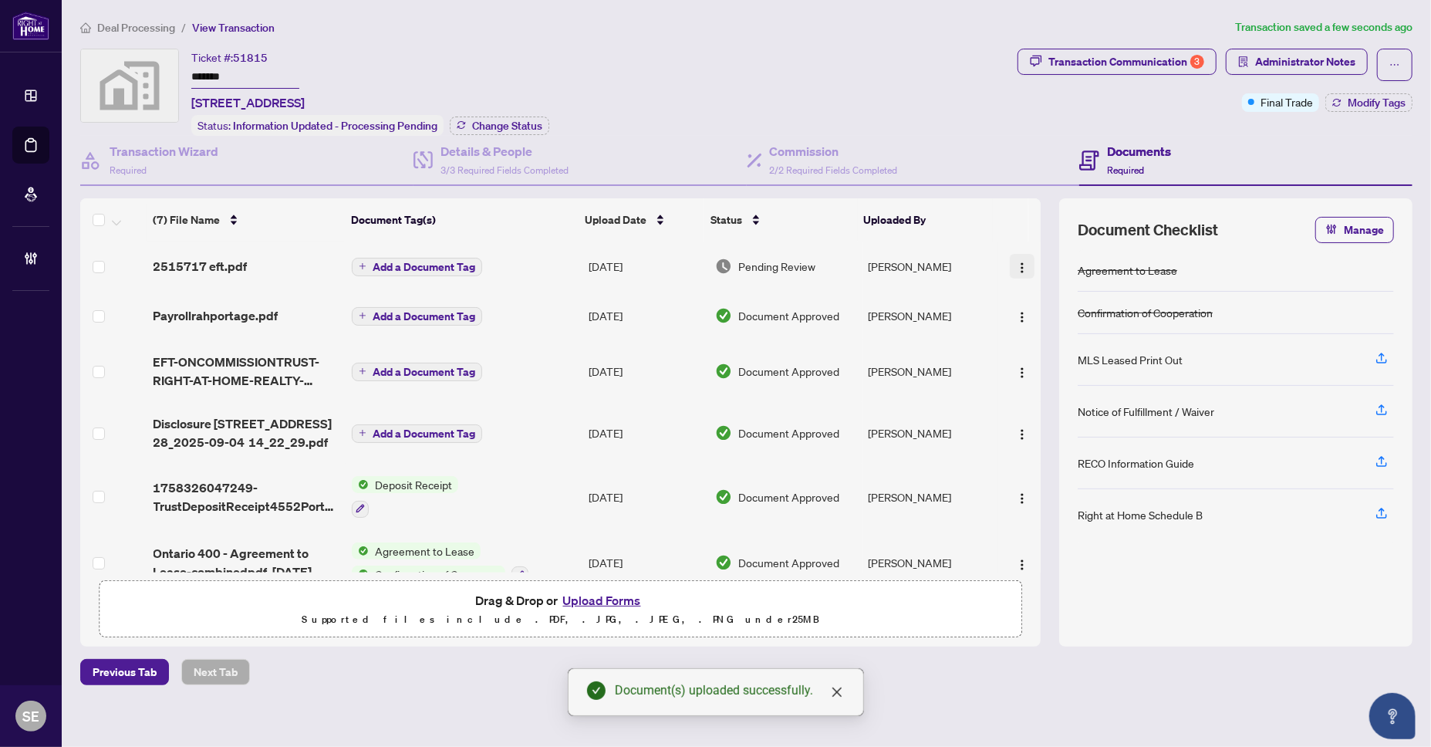
click at [1017, 267] on img "button" at bounding box center [1022, 268] width 12 height 12
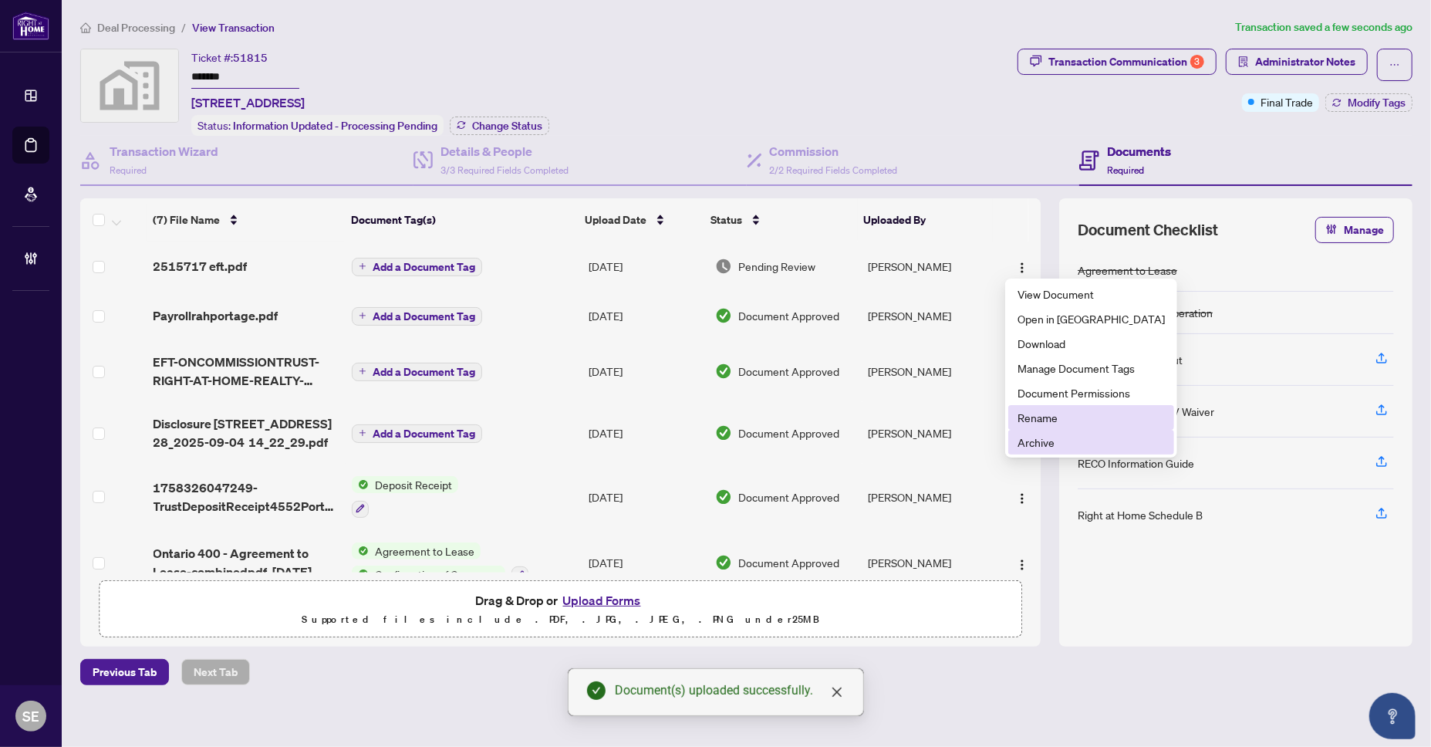
click at [1062, 419] on span "Rename" at bounding box center [1091, 417] width 147 height 17
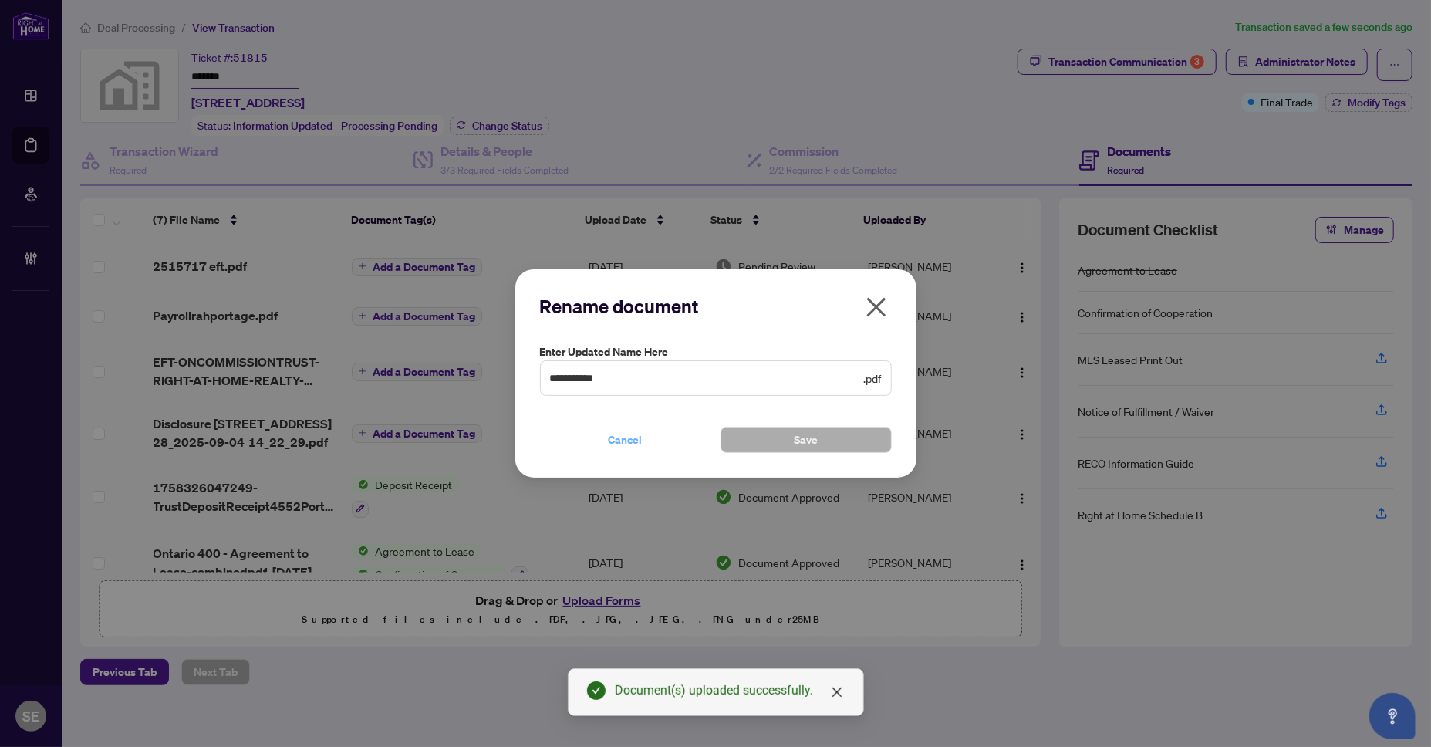
drag, startPoint x: 625, startPoint y: 433, endPoint x: 641, endPoint y: 425, distance: 17.9
click at [641, 425] on div "Cancel Save" at bounding box center [716, 430] width 352 height 45
click at [630, 437] on span "Cancel" at bounding box center [626, 439] width 34 height 25
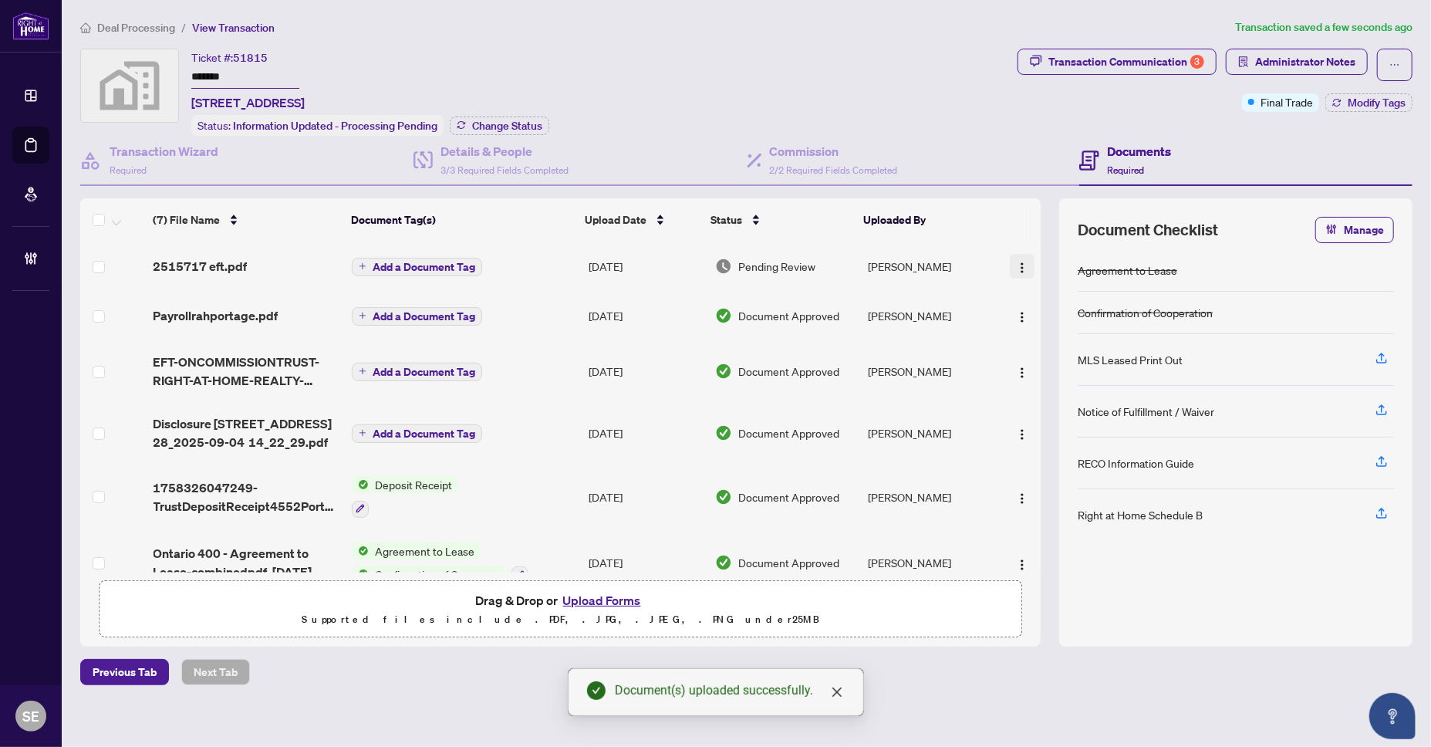
click at [1024, 254] on button "button" at bounding box center [1022, 266] width 25 height 25
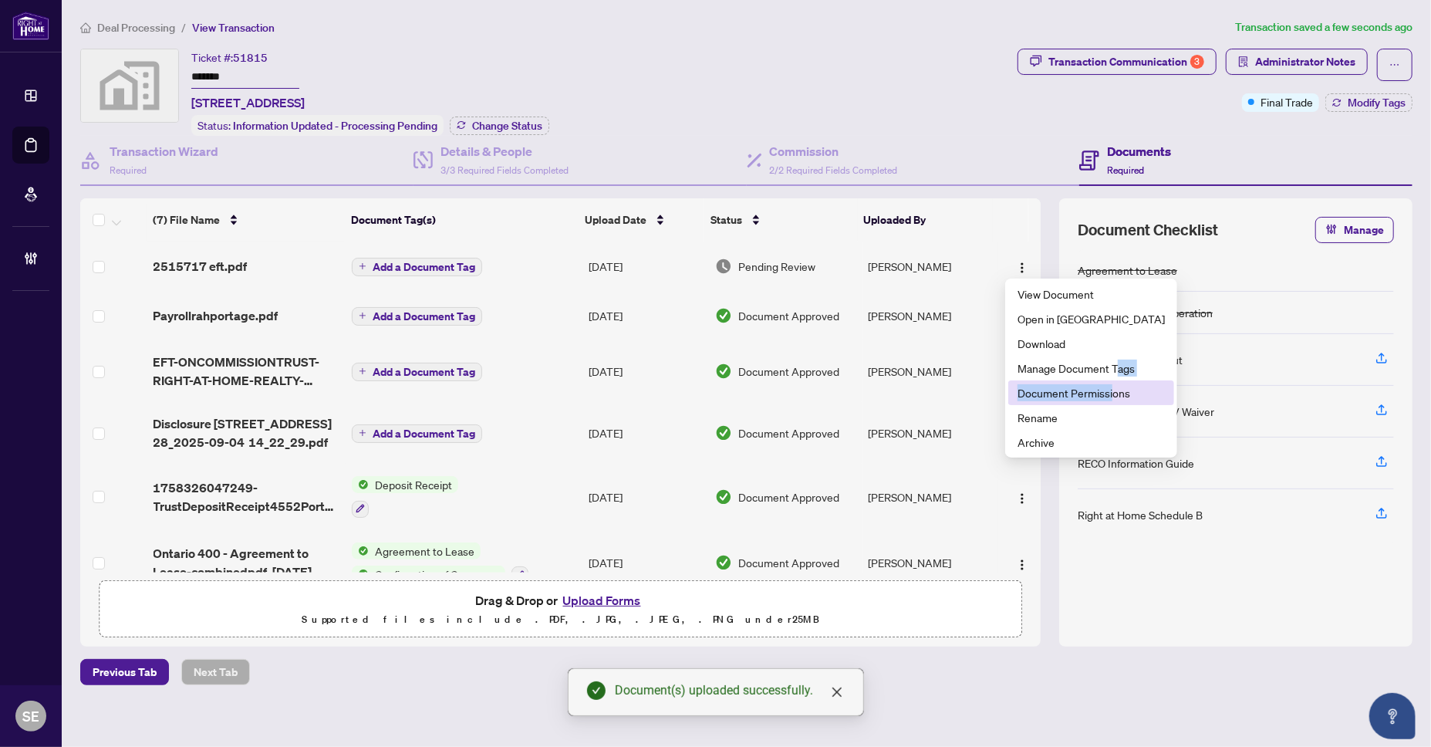
drag, startPoint x: 1114, startPoint y: 376, endPoint x: 1112, endPoint y: 393, distance: 17.0
click at [1114, 393] on ul "View Document Open in New Tab Download Manage Document Tags Document Permission…" at bounding box center [1091, 367] width 172 height 179
click at [1112, 392] on span "Document Permissions" at bounding box center [1091, 392] width 147 height 17
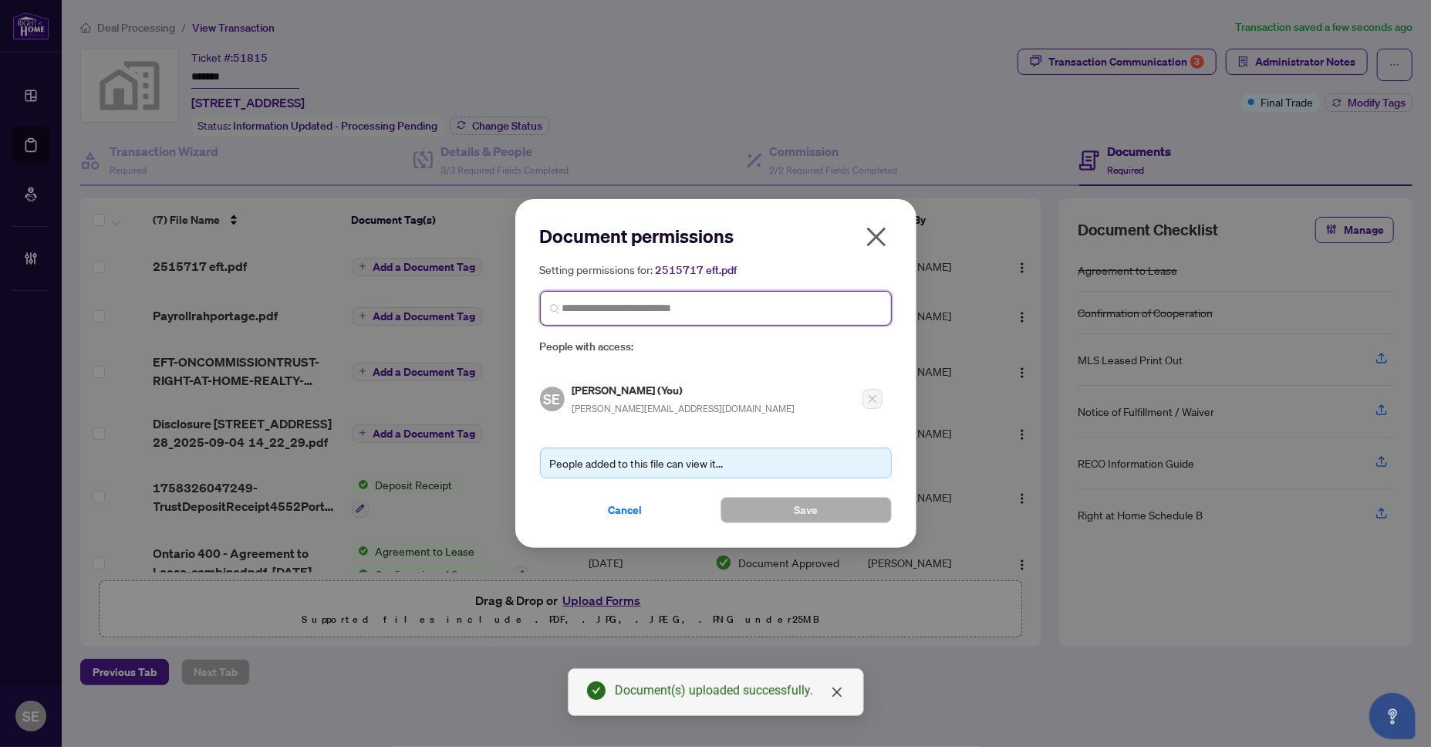
click at [671, 314] on input "search" at bounding box center [721, 308] width 319 height 16
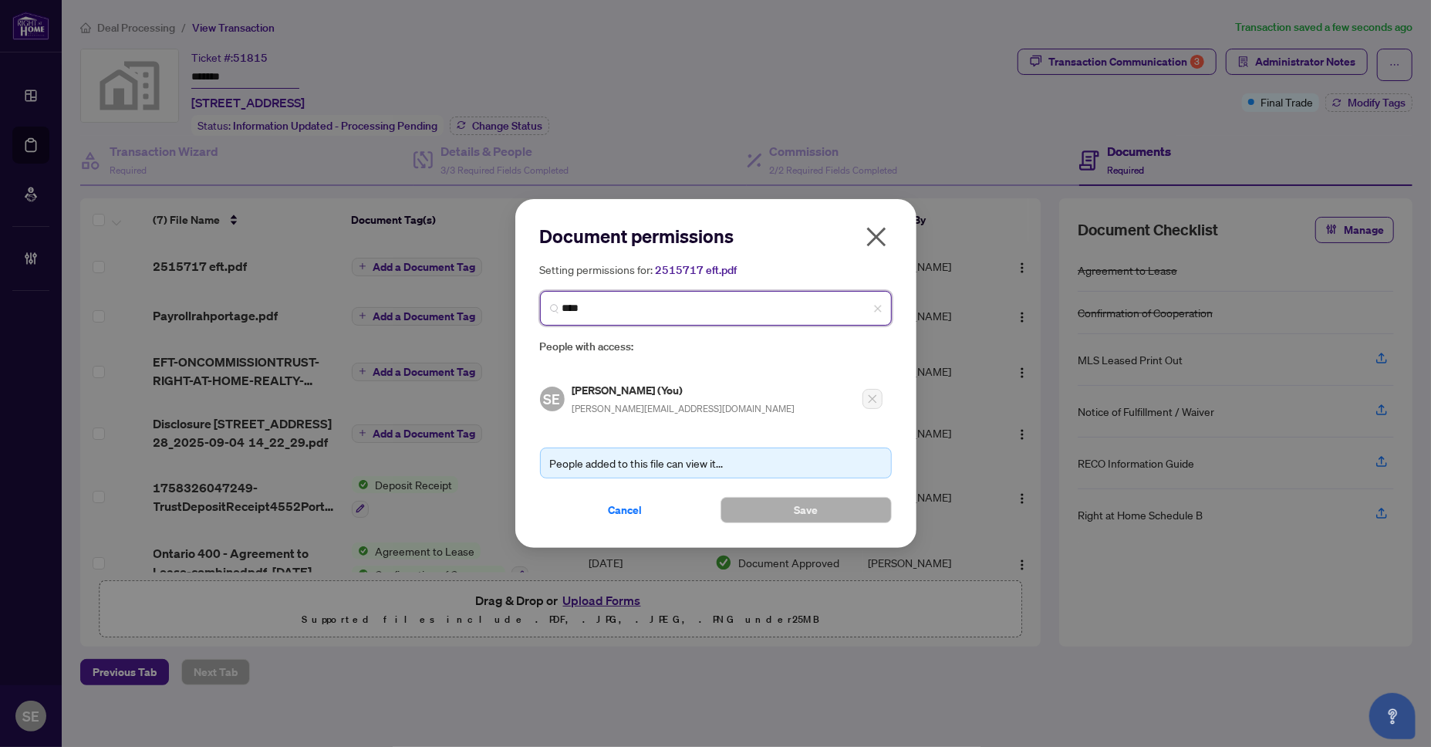
type input "*****"
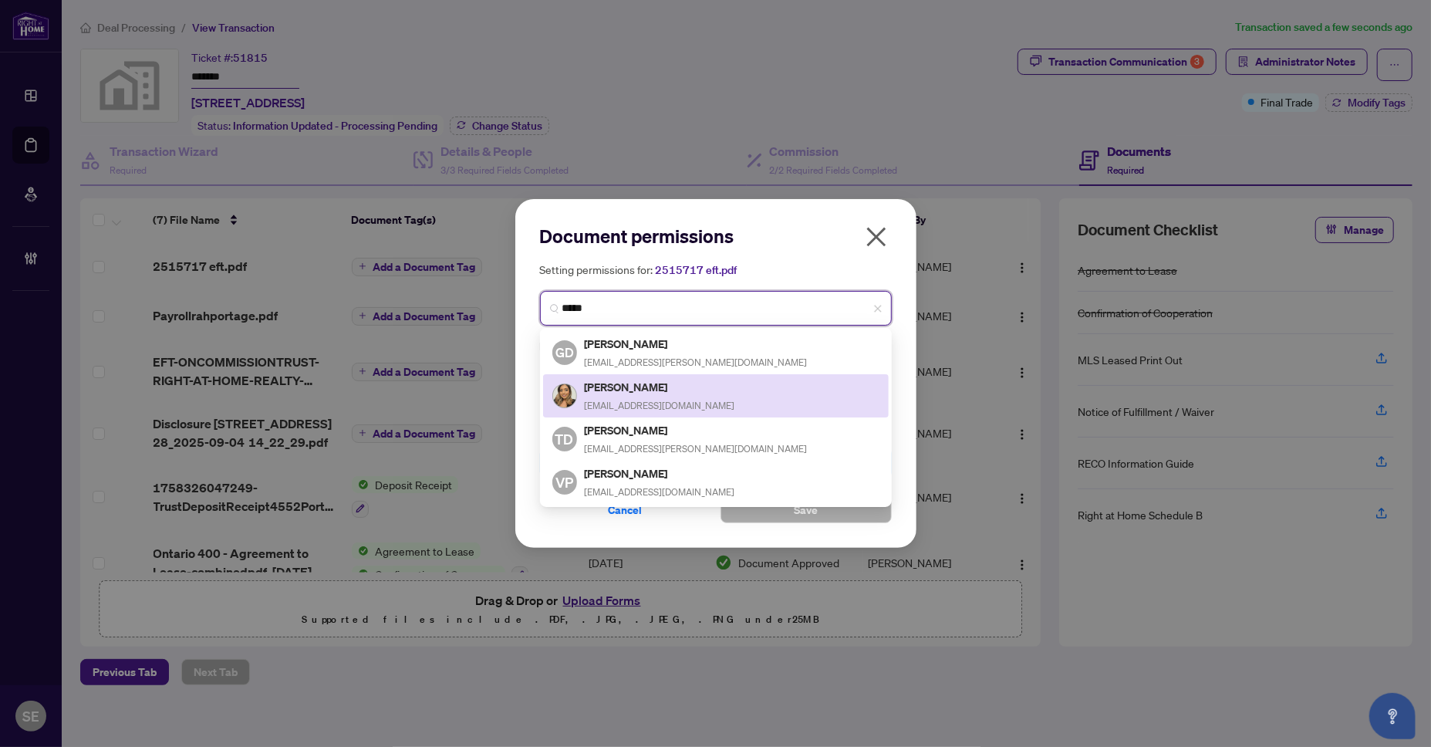
click at [640, 385] on h5 "Karen Pinto" at bounding box center [660, 387] width 150 height 18
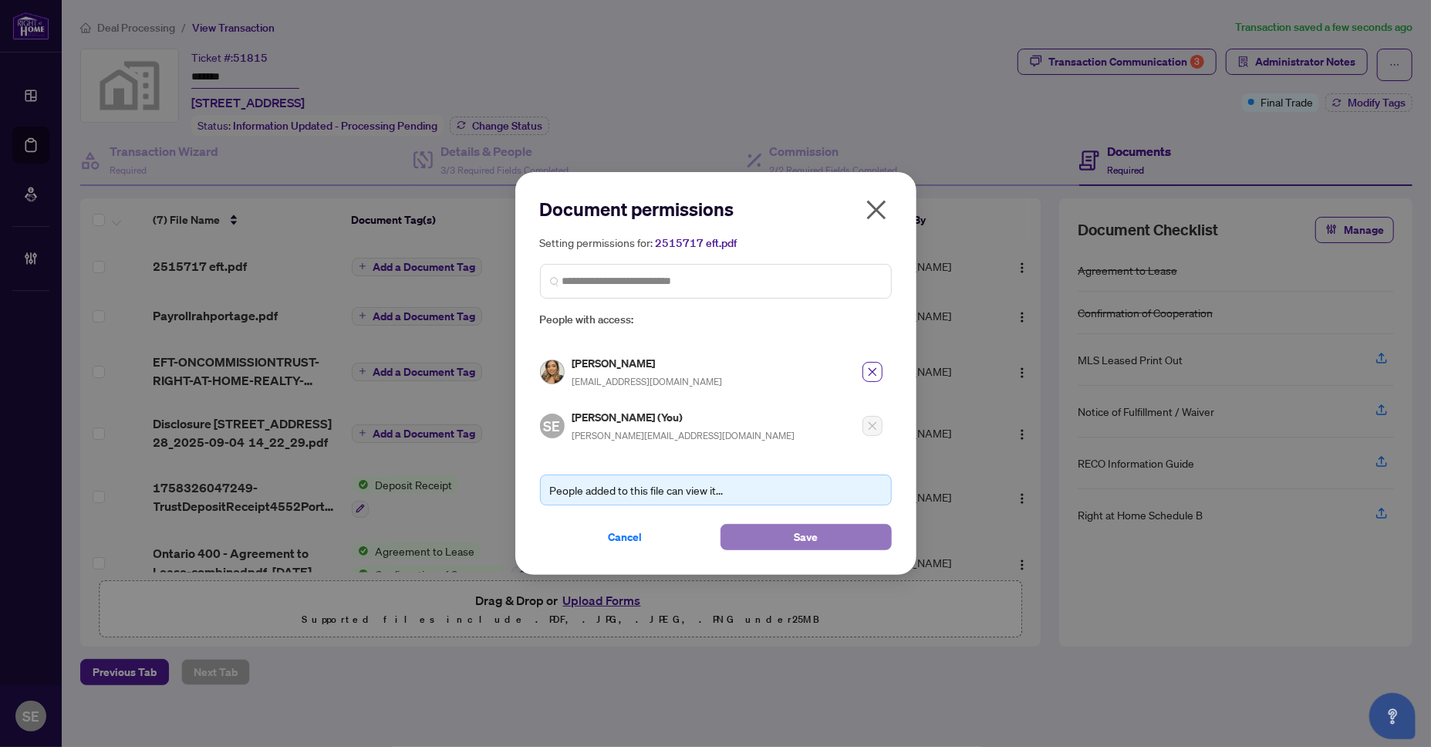
drag, startPoint x: 788, startPoint y: 538, endPoint x: 797, endPoint y: 543, distance: 9.7
click at [790, 539] on button "Save" at bounding box center [806, 537] width 171 height 26
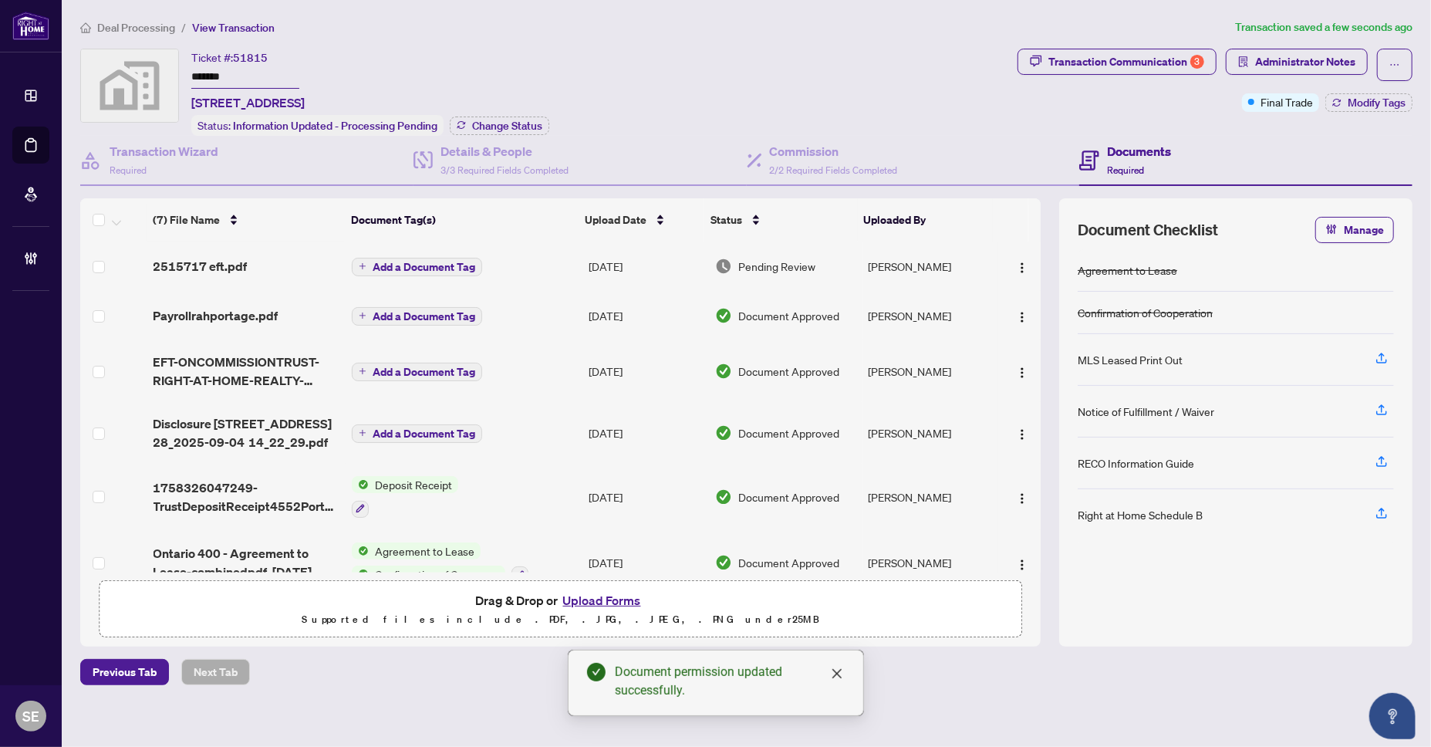
click at [912, 266] on td "[PERSON_NAME]" at bounding box center [929, 265] width 135 height 49
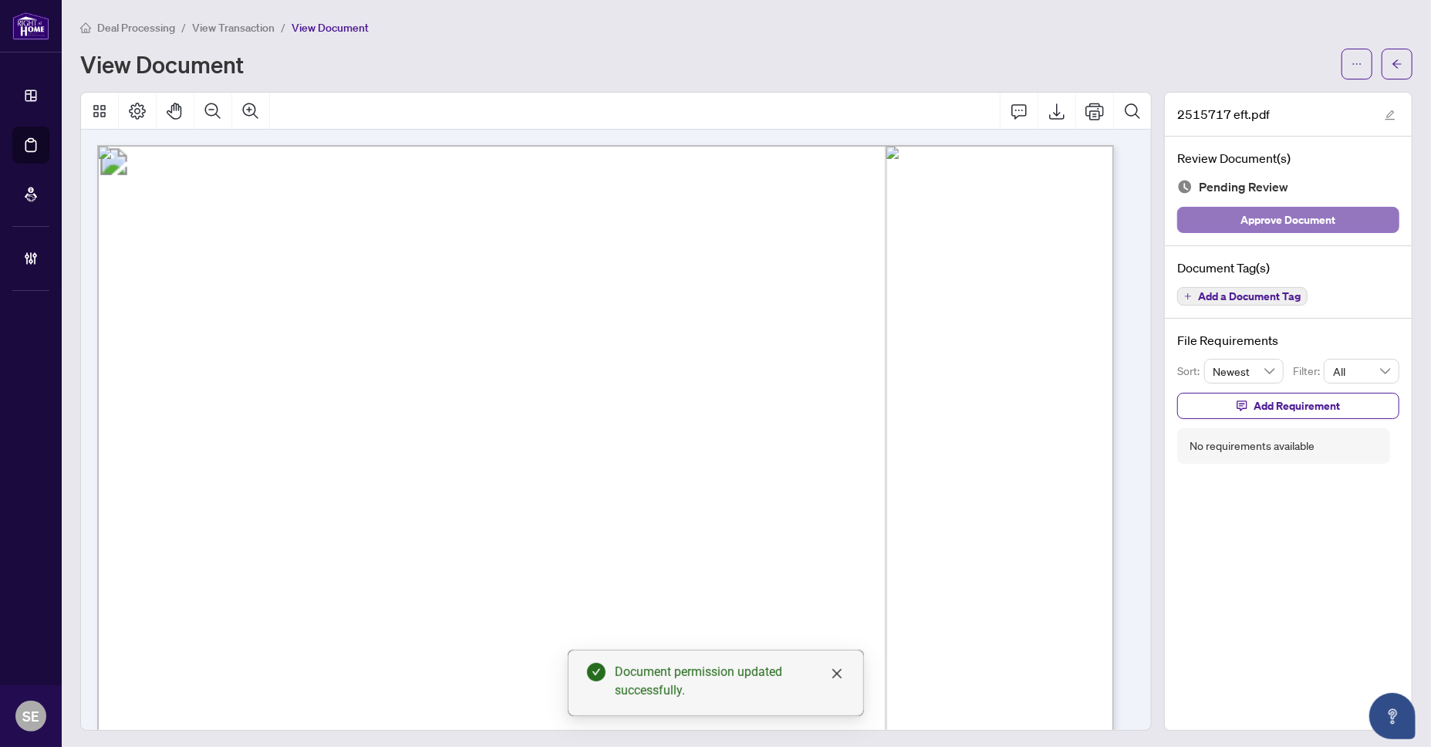
click at [1358, 221] on button "Approve Document" at bounding box center [1288, 220] width 222 height 26
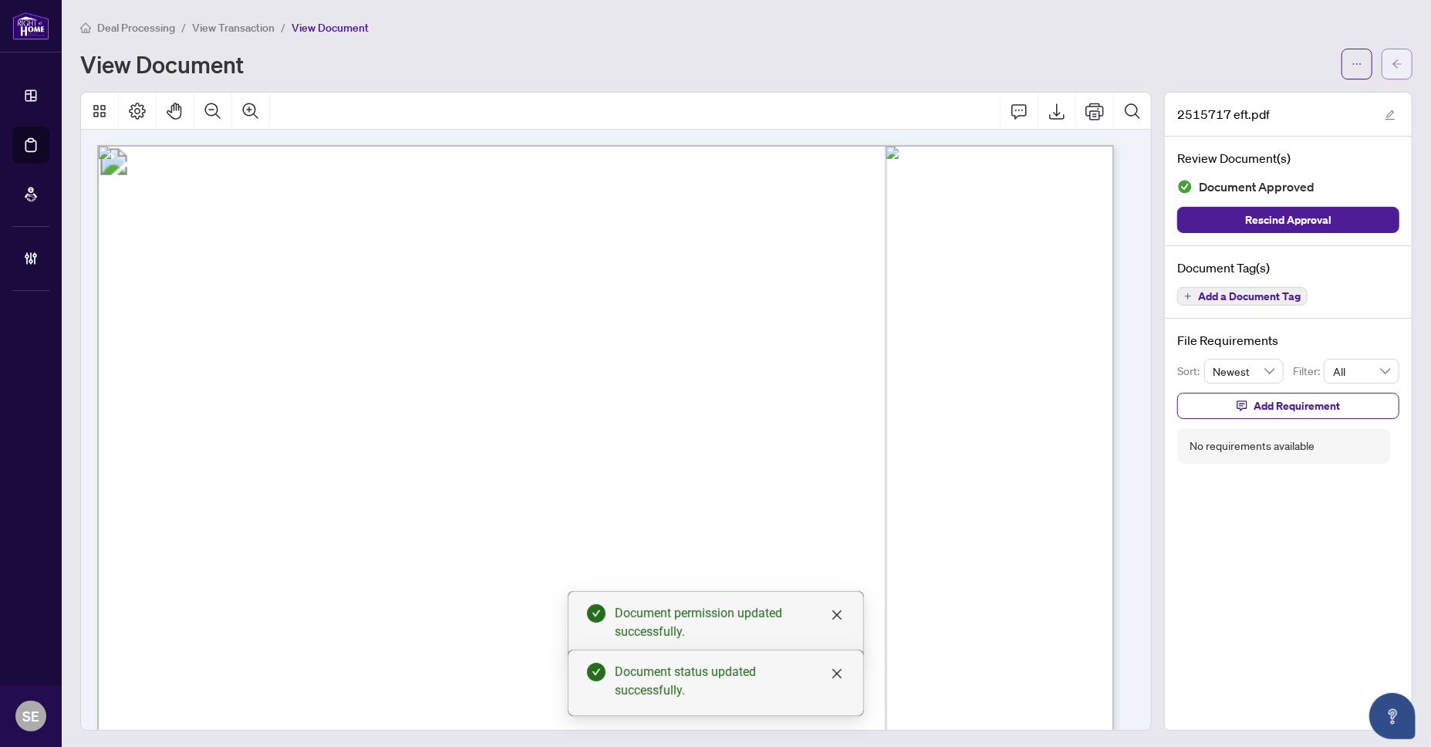
click at [1382, 63] on button "button" at bounding box center [1397, 64] width 31 height 31
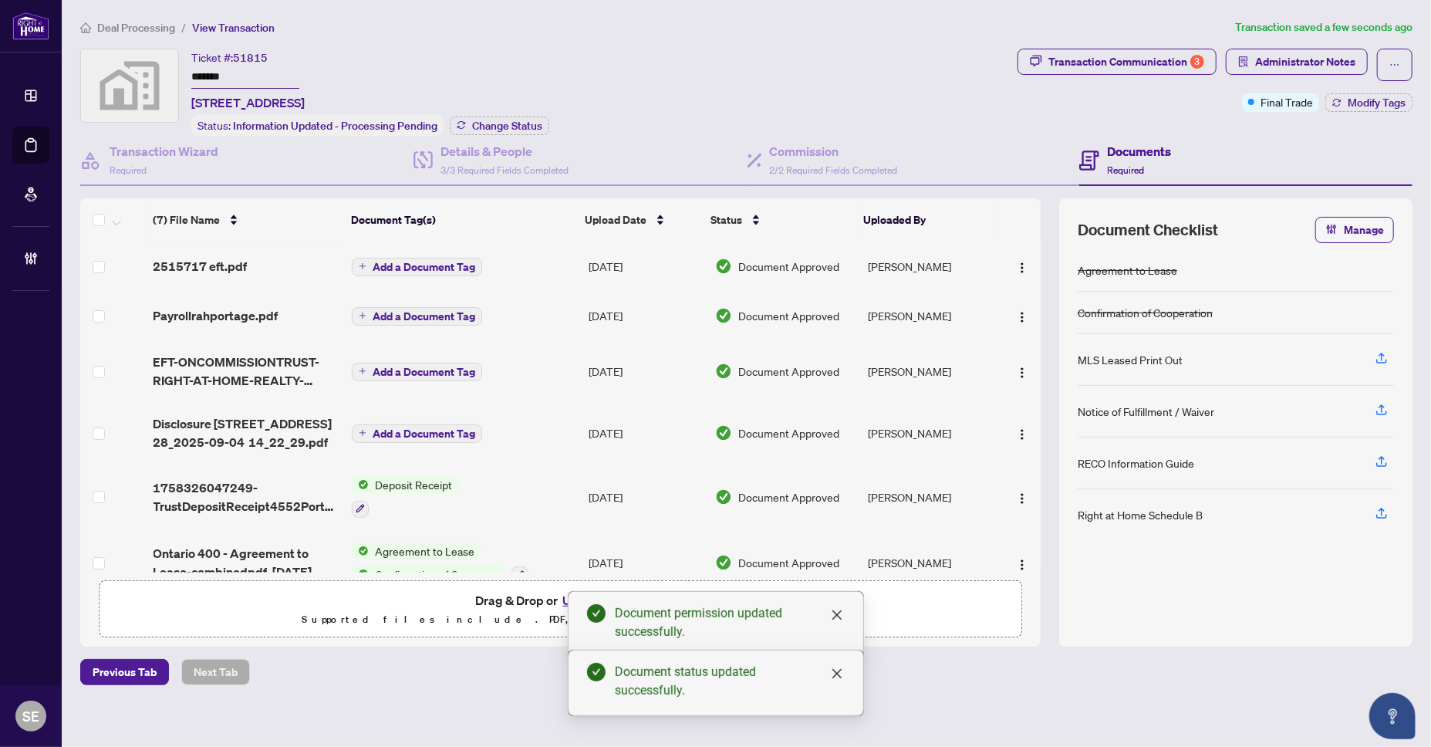
drag, startPoint x: 1188, startPoint y: 36, endPoint x: 694, endPoint y: 0, distance: 495.8
click at [1176, 39] on div "Deal Processing / View Transaction Transaction saved a few seconds ago Ticket #…" at bounding box center [746, 352] width 1345 height 667
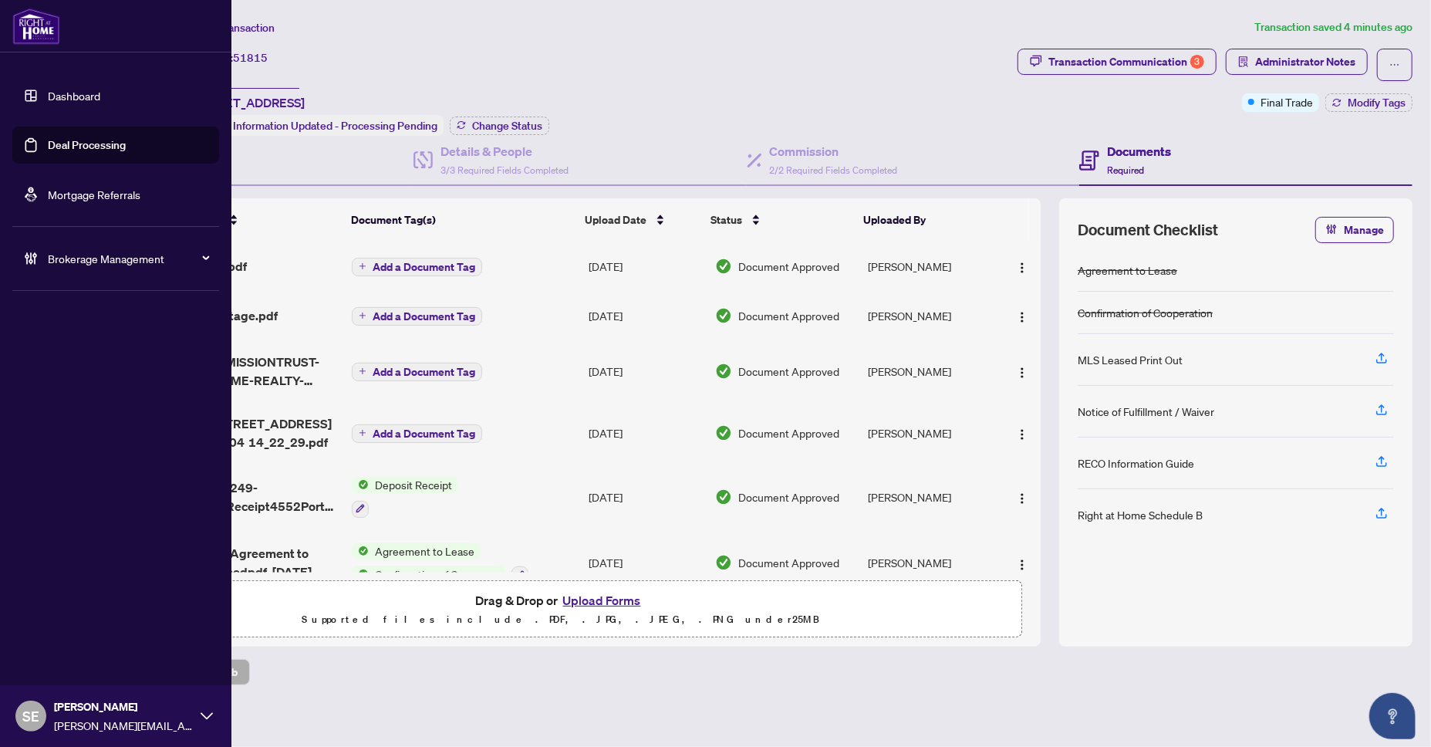
drag, startPoint x: 25, startPoint y: 145, endPoint x: 122, endPoint y: 145, distance: 97.2
click at [48, 144] on link "Deal Processing" at bounding box center [87, 145] width 78 height 14
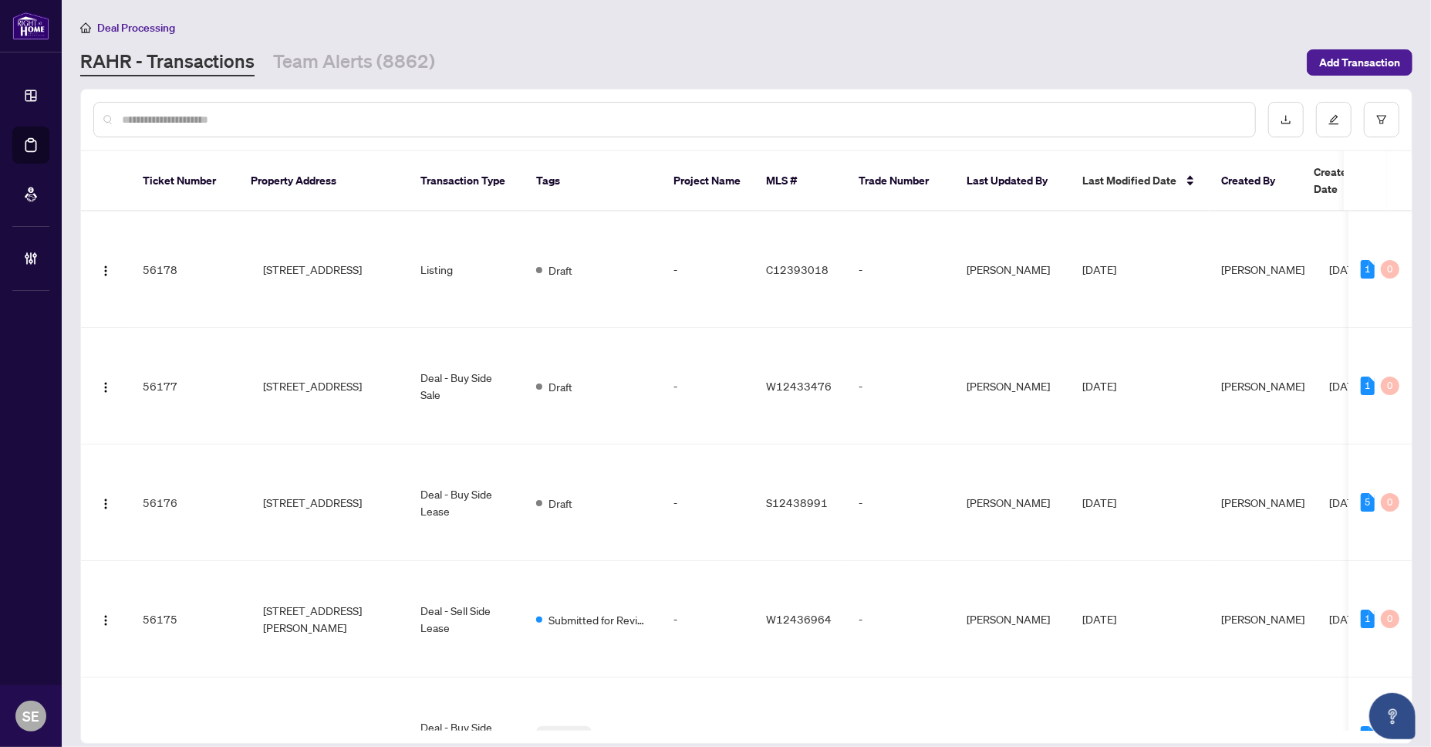
click at [414, 116] on input "text" at bounding box center [682, 119] width 1121 height 17
paste input "*******"
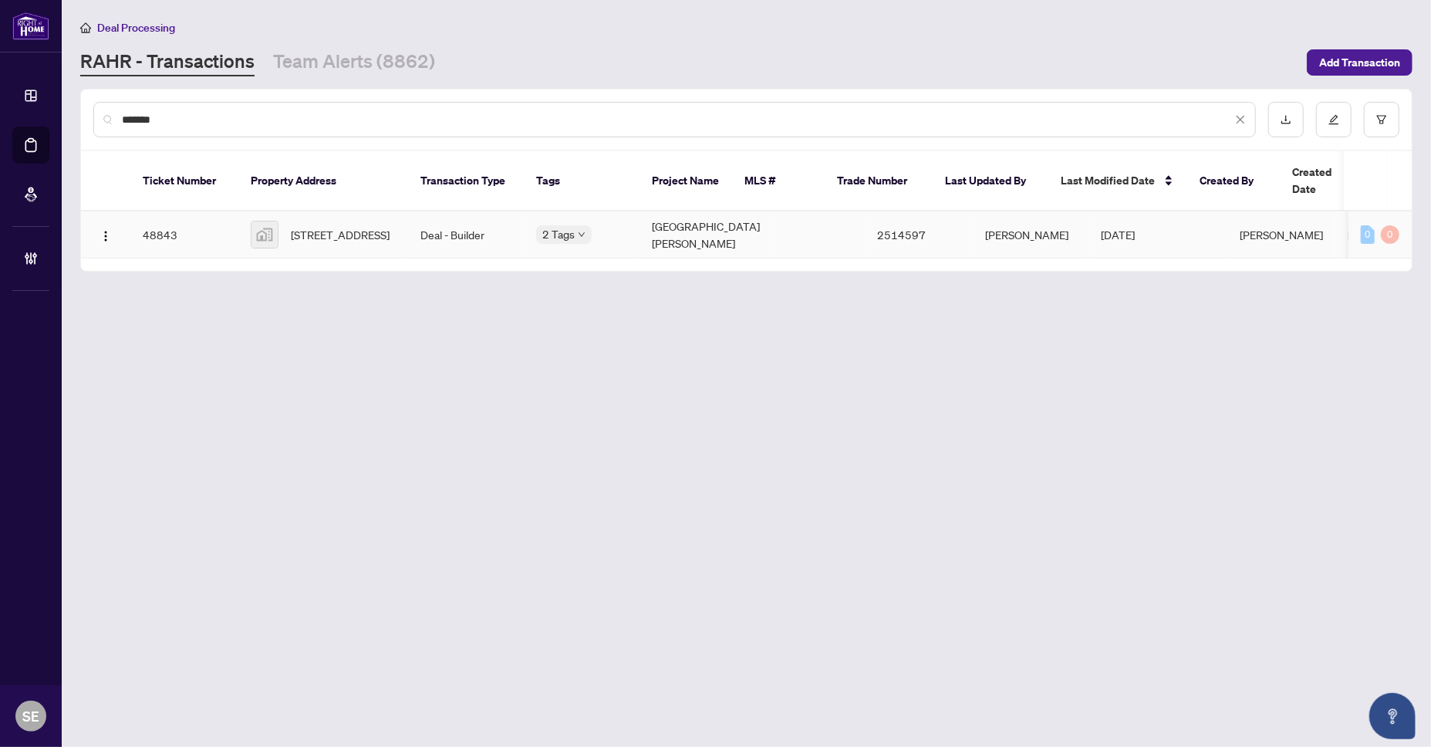
type input "*******"
click at [574, 215] on body "Dashboard Deal Processing Mortgage Referrals Brokerage Management SE Sarah Emis…" at bounding box center [715, 373] width 1431 height 747
click at [463, 219] on td "Deal - Builder" at bounding box center [466, 234] width 116 height 47
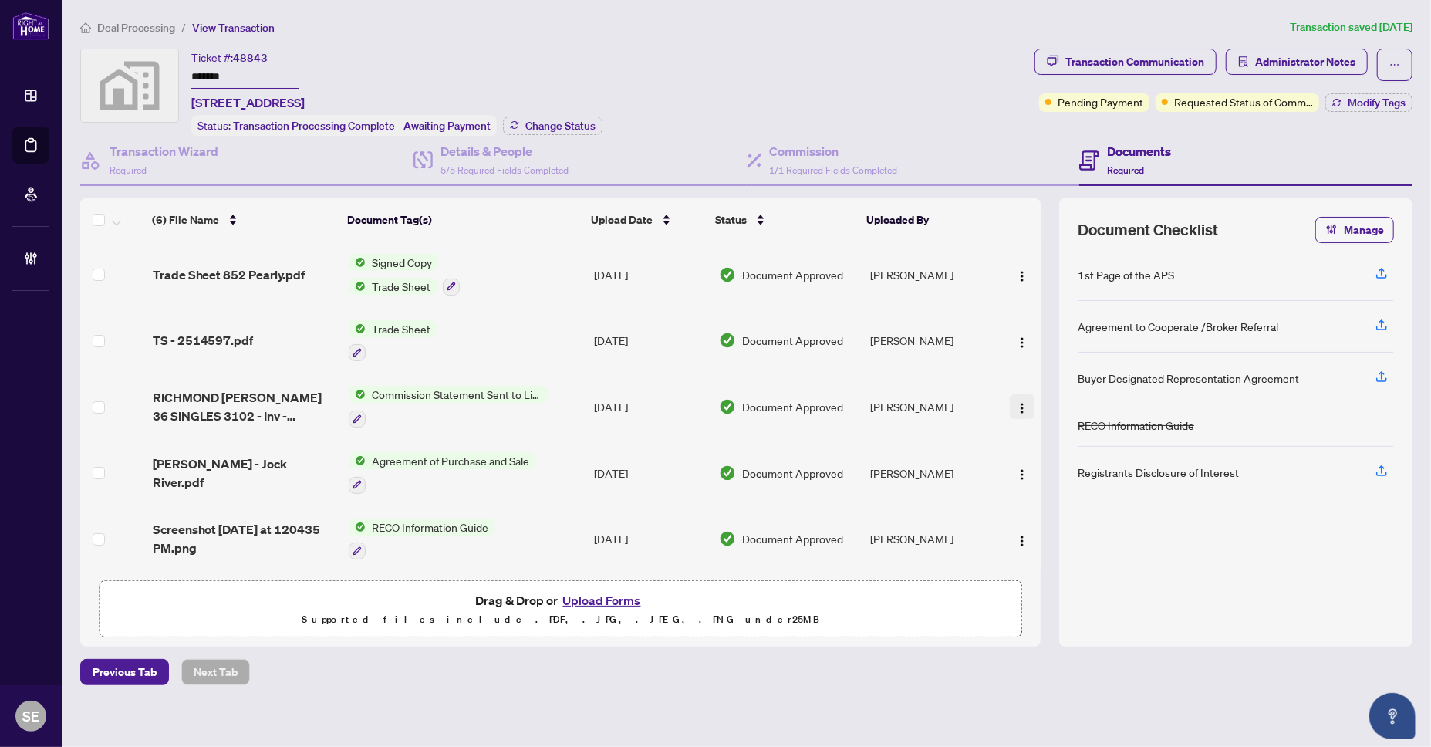
click at [1020, 410] on button "button" at bounding box center [1022, 406] width 25 height 25
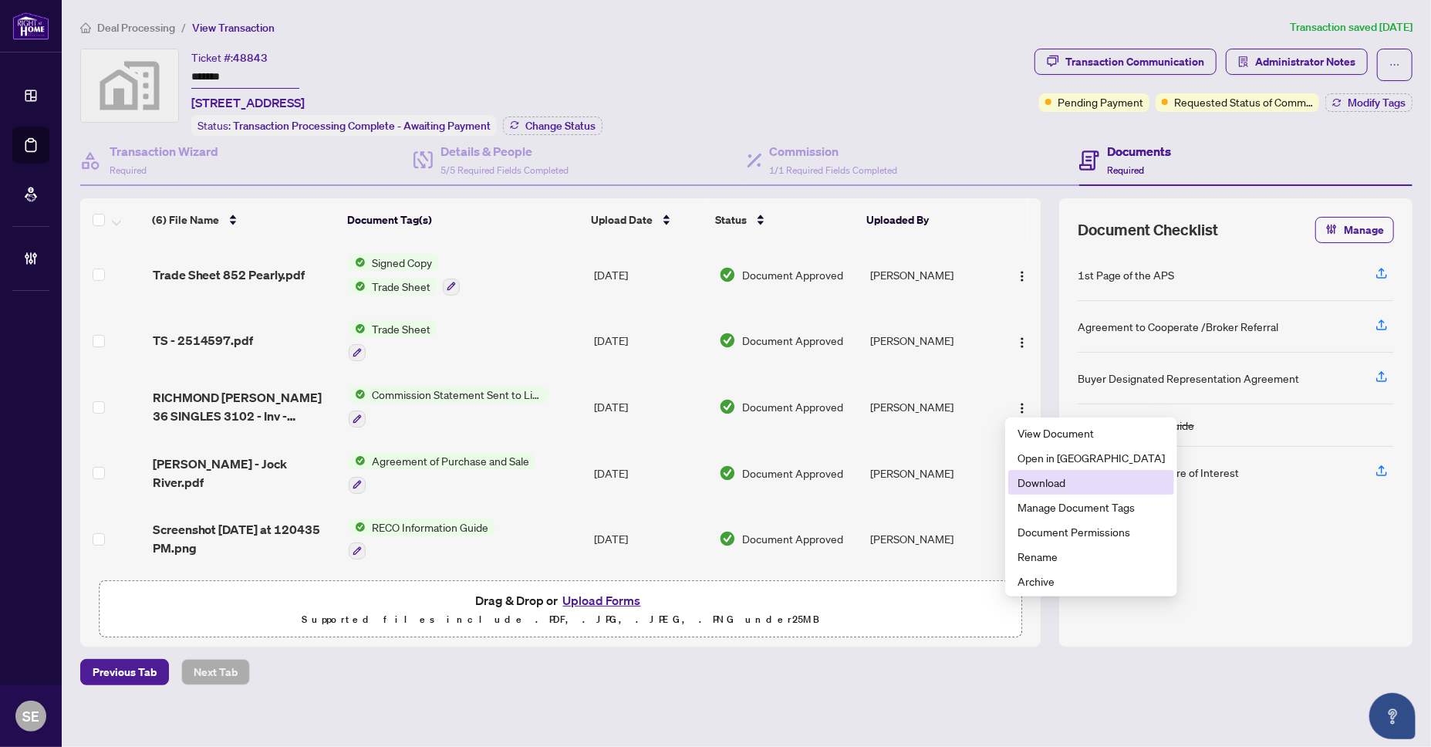
click at [1058, 488] on span "Download" at bounding box center [1091, 482] width 147 height 17
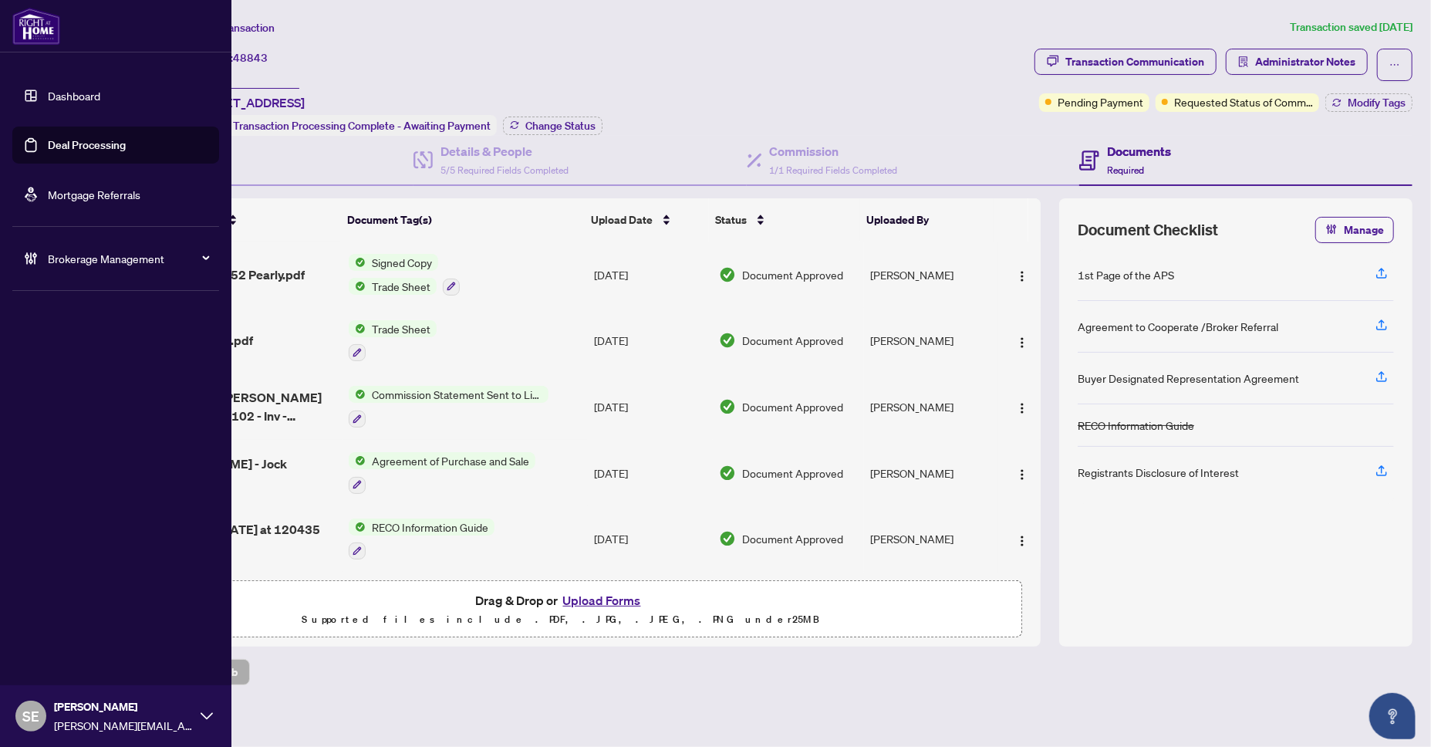
drag, startPoint x: 42, startPoint y: 147, endPoint x: 116, endPoint y: 139, distance: 74.5
click at [48, 147] on link "Deal Processing" at bounding box center [87, 145] width 78 height 14
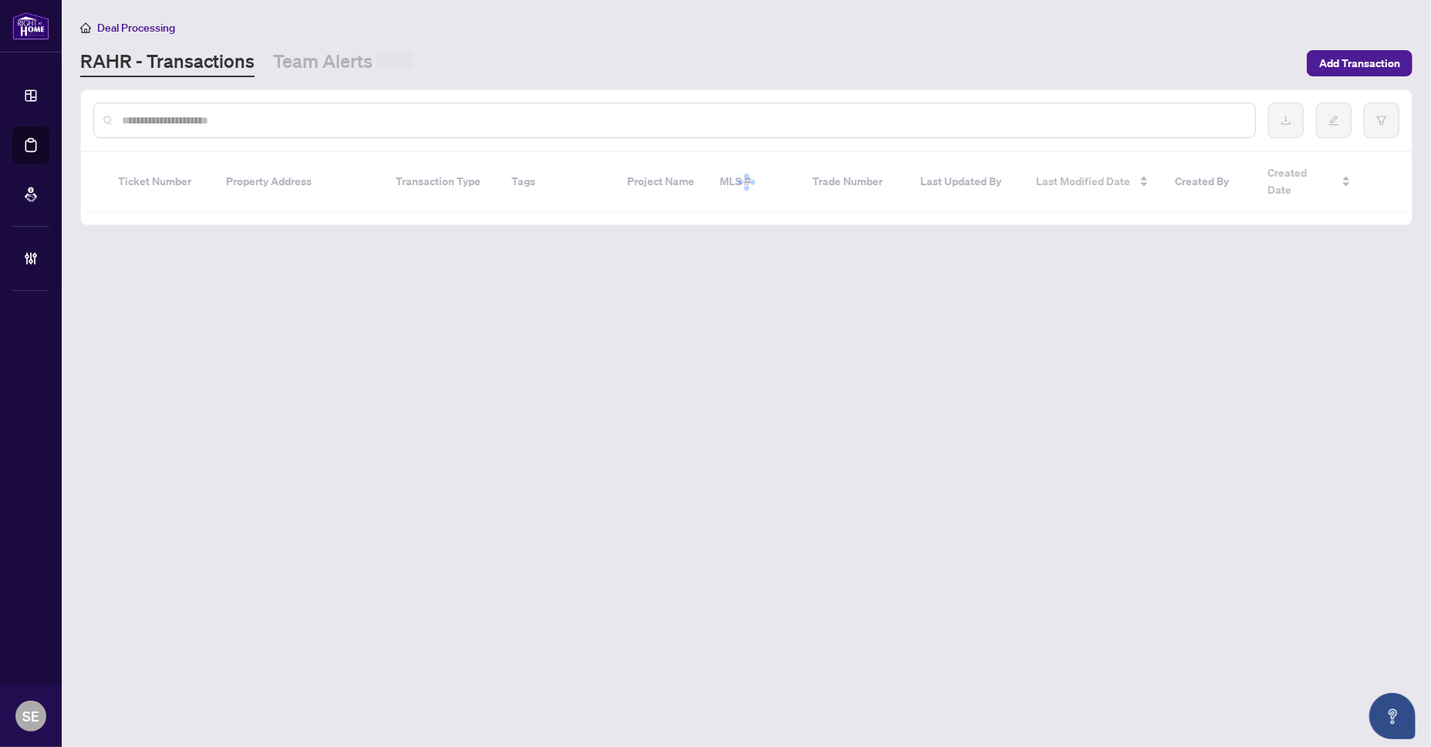
click at [356, 100] on div at bounding box center [746, 120] width 1331 height 60
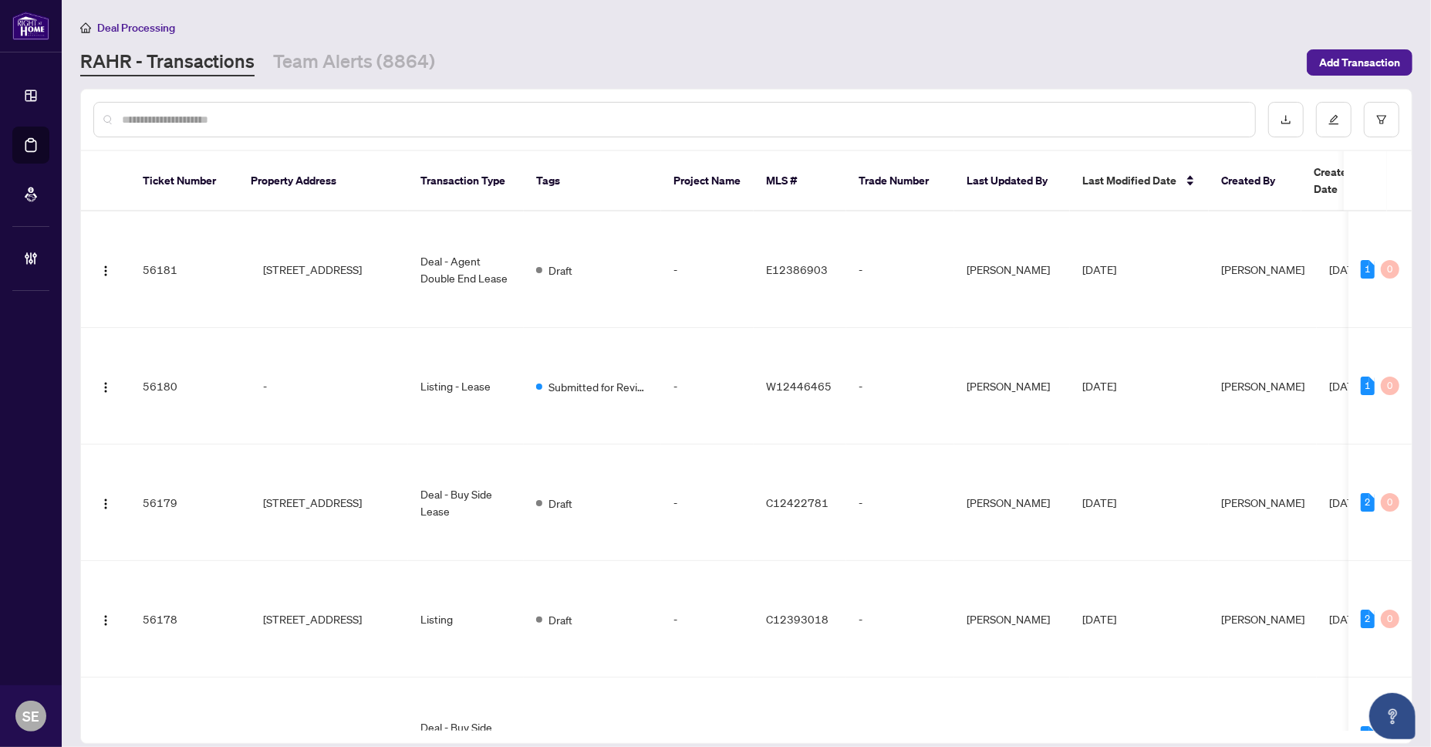
click at [366, 117] on input "text" at bounding box center [682, 119] width 1121 height 17
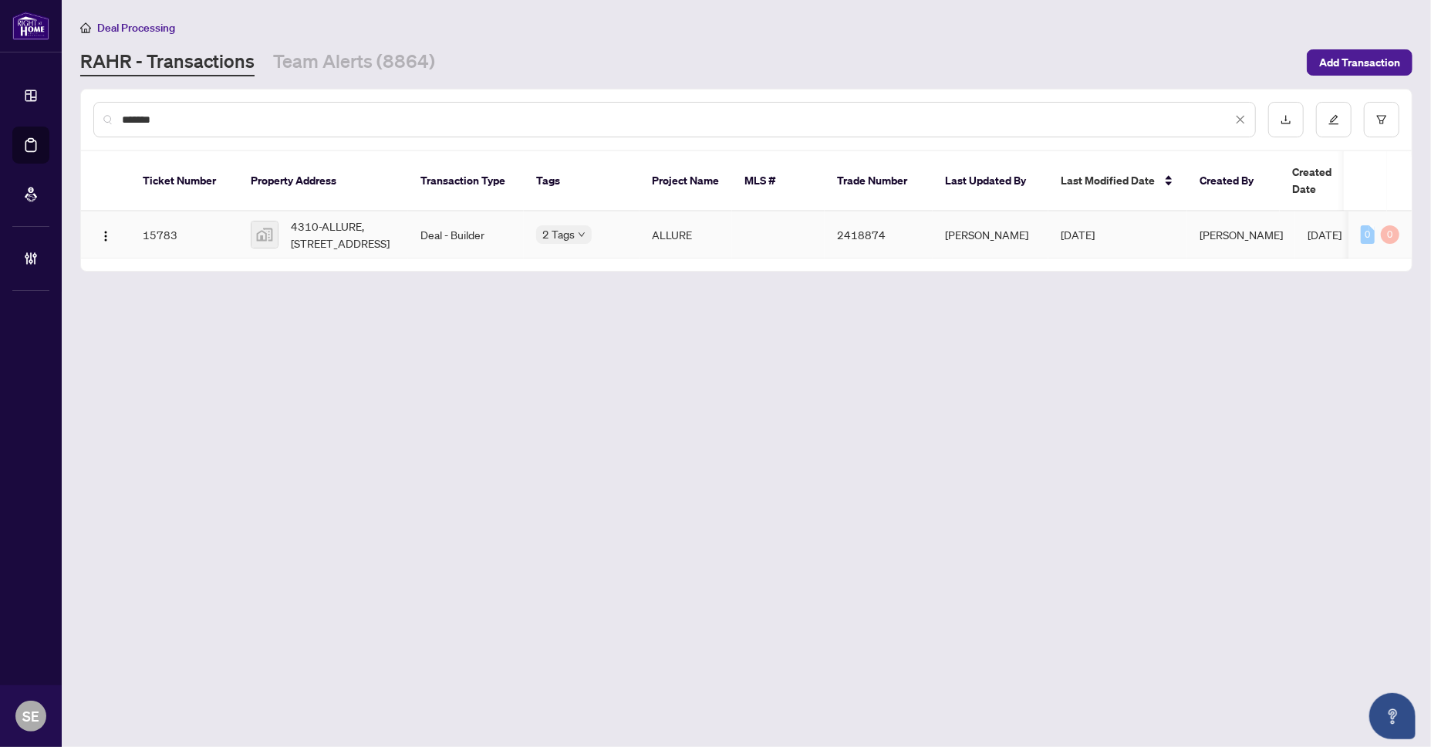
type input "*******"
click at [452, 213] on td "Deal - Builder" at bounding box center [466, 234] width 116 height 47
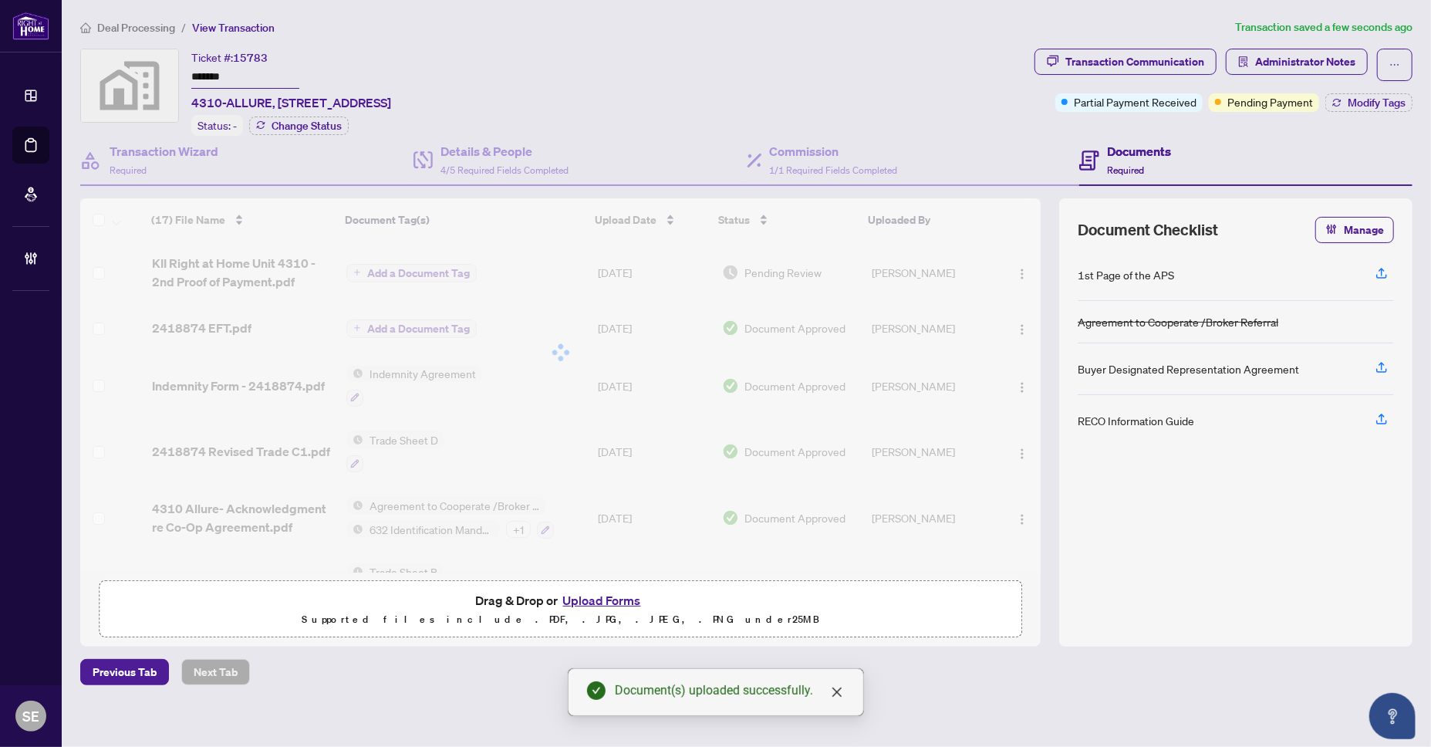
drag, startPoint x: 177, startPoint y: 74, endPoint x: 635, endPoint y: 444, distance: 588.6
click at [133, 75] on div "Ticket #: 15783 ******* 4310-ALLURE, 250 King Street East, Toronto, Ontario, Ca…" at bounding box center [554, 92] width 948 height 87
